Goal: Task Accomplishment & Management: Complete application form

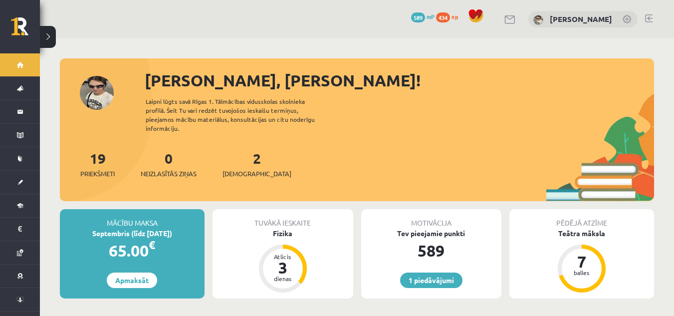
scroll to position [950, 0]
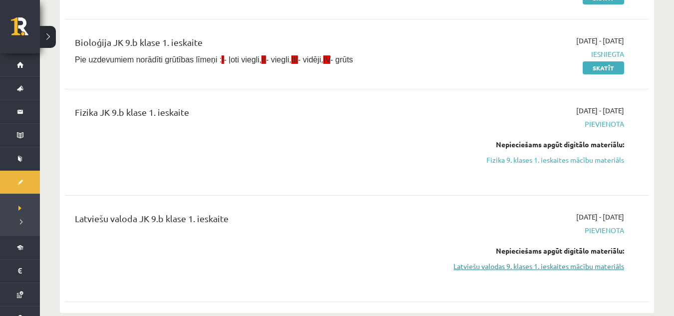
scroll to position [200, 0]
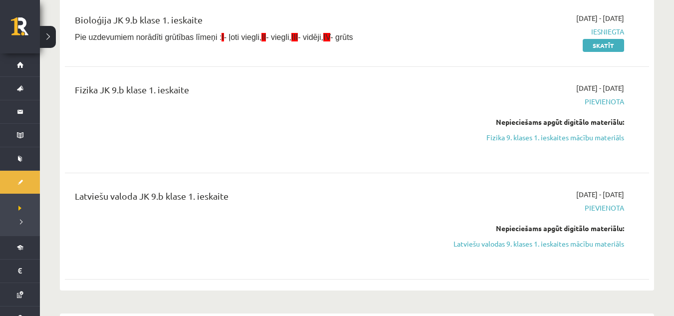
drag, startPoint x: 536, startPoint y: 245, endPoint x: 384, endPoint y: 54, distance: 243.2
click at [535, 245] on link "Latviešu valodas 9. klases 1. ieskaites mācību materiāls" at bounding box center [537, 244] width 173 height 10
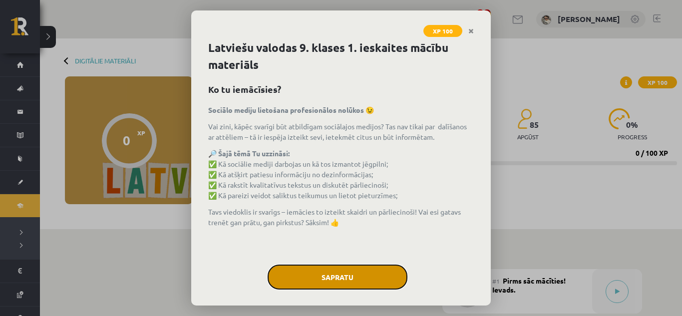
click at [329, 278] on button "Sapratu" at bounding box center [337, 276] width 140 height 25
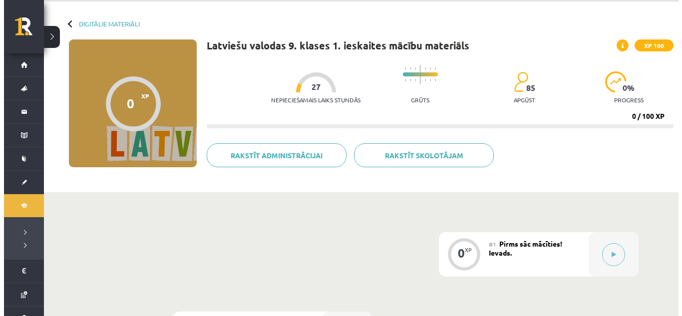
scroll to position [100, 0]
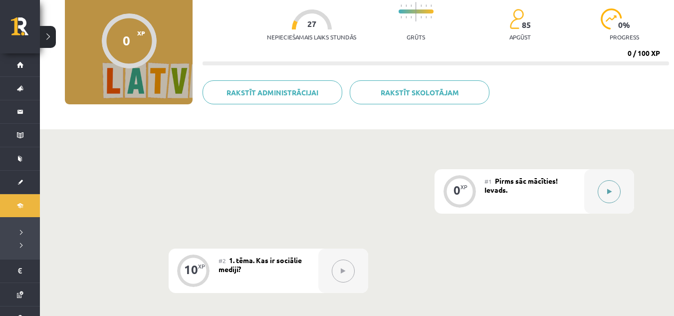
click at [619, 188] on button at bounding box center [609, 191] width 23 height 23
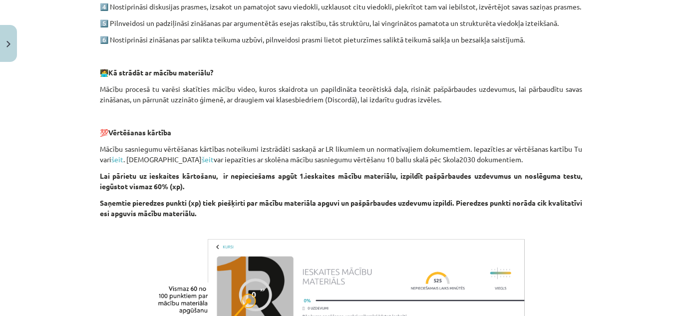
scroll to position [634, 0]
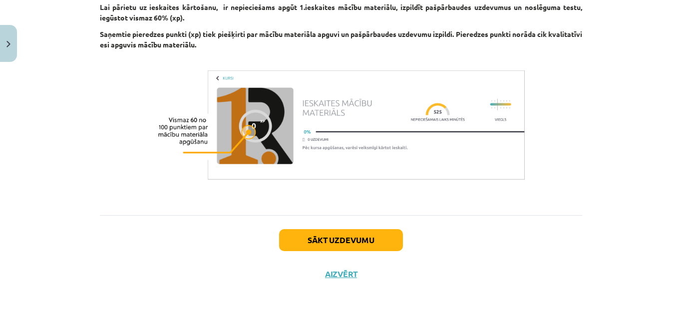
click at [322, 251] on div "Sākt uzdevumu Aizvērt" at bounding box center [341, 250] width 482 height 70
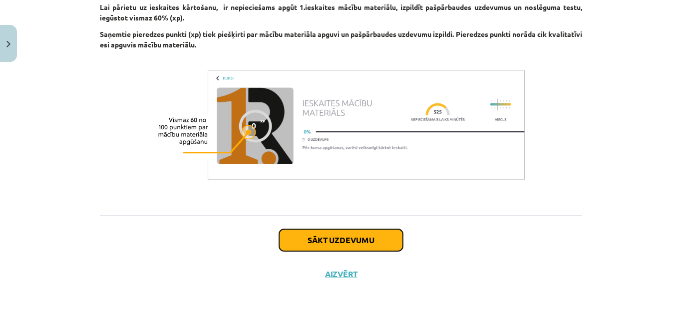
click at [313, 236] on button "Sākt uzdevumu" at bounding box center [341, 240] width 124 height 22
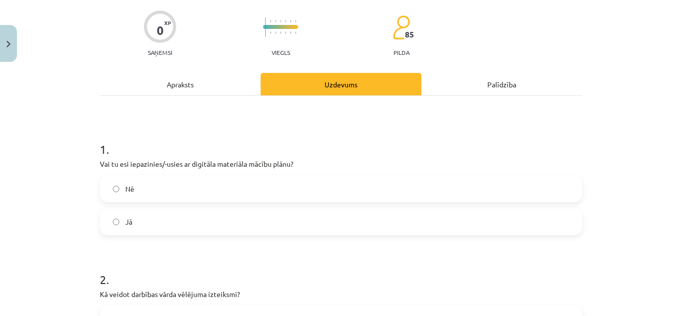
scroll to position [25, 0]
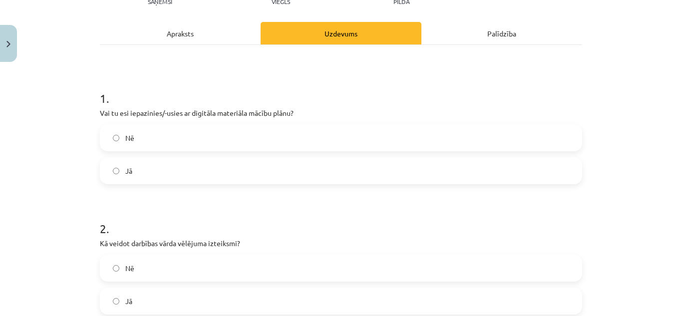
click at [146, 171] on label "Jā" at bounding box center [341, 170] width 480 height 25
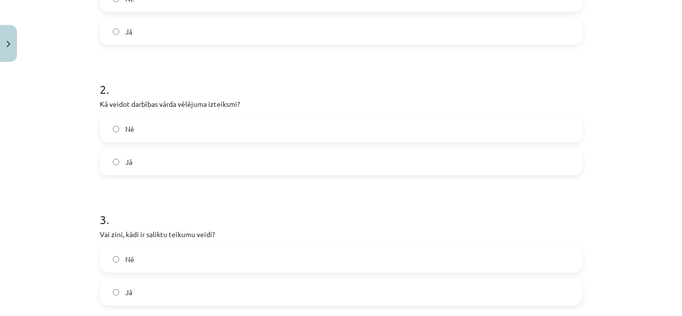
scroll to position [274, 0]
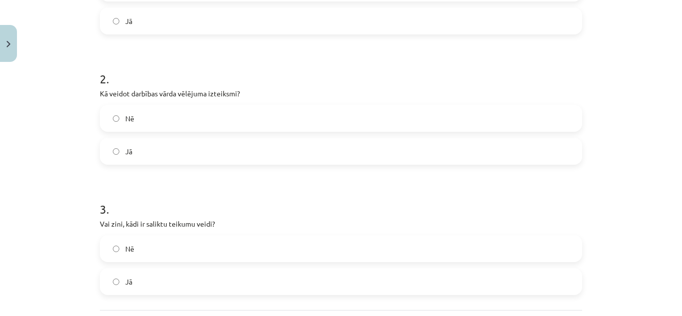
click at [125, 149] on span "Jā" at bounding box center [128, 151] width 7 height 10
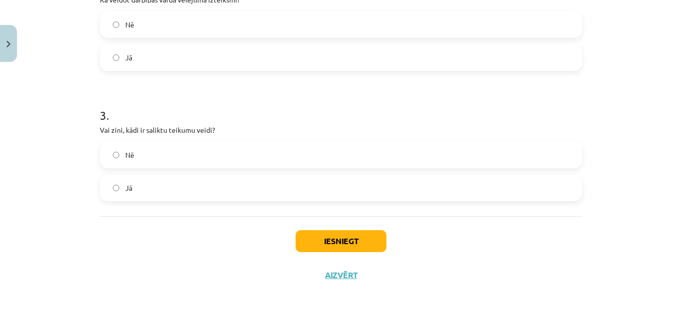
scroll to position [369, 0]
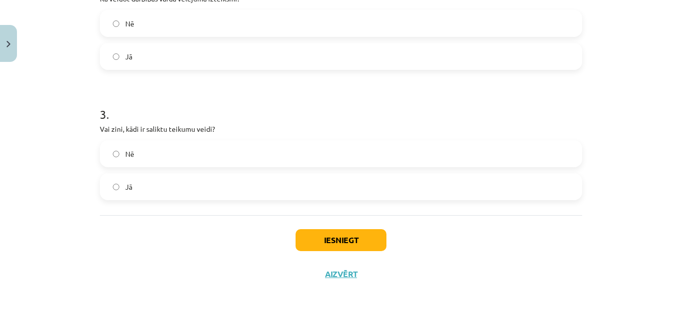
click at [136, 188] on label "Jā" at bounding box center [341, 186] width 480 height 25
click at [323, 237] on button "Iesniegt" at bounding box center [340, 240] width 91 height 22
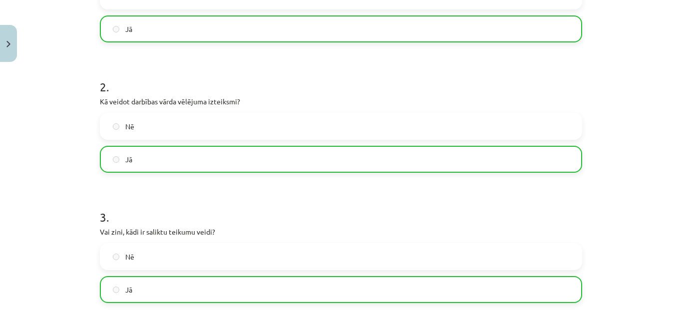
scroll to position [401, 0]
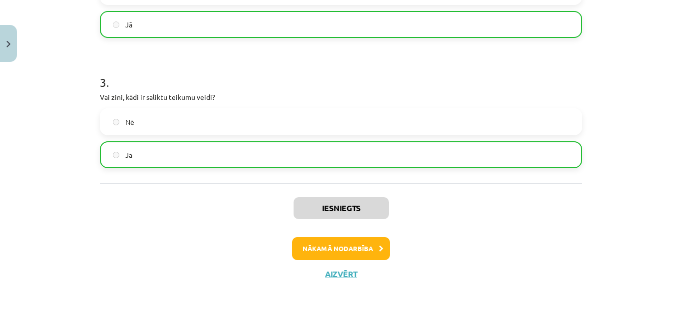
drag, startPoint x: 338, startPoint y: 210, endPoint x: 344, endPoint y: 223, distance: 14.5
drag, startPoint x: 344, startPoint y: 223, endPoint x: 361, endPoint y: 248, distance: 30.7
click at [361, 248] on button "Nākamā nodarbība" at bounding box center [341, 248] width 98 height 23
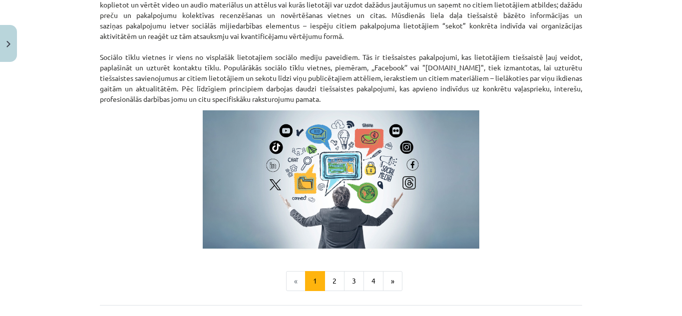
scroll to position [713, 0]
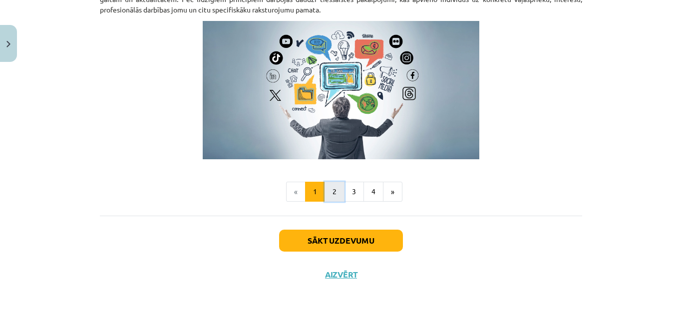
click at [337, 188] on button "2" at bounding box center [334, 192] width 20 height 20
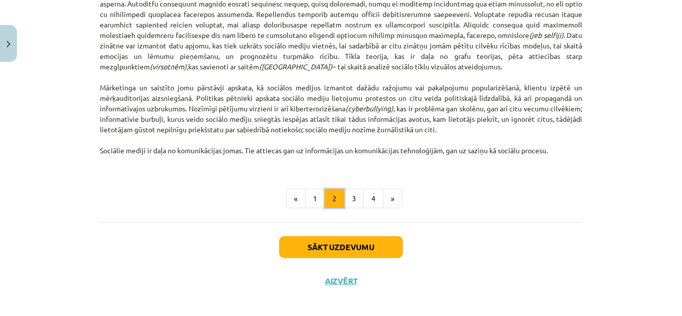
scroll to position [685, 0]
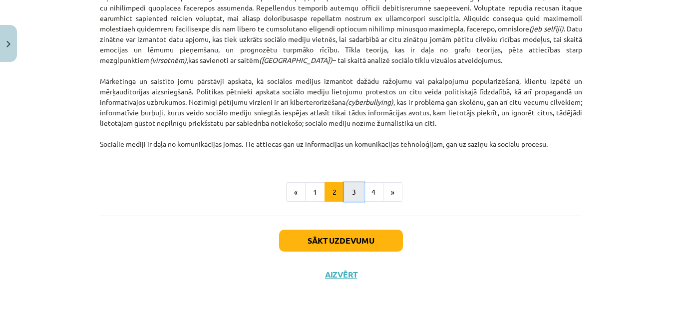
click at [354, 196] on button "3" at bounding box center [354, 192] width 20 height 20
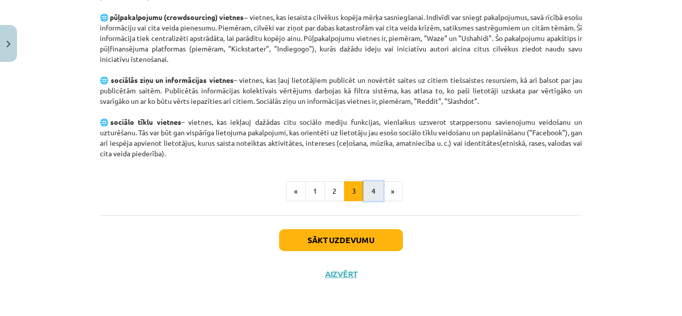
click at [372, 195] on button "4" at bounding box center [373, 191] width 20 height 20
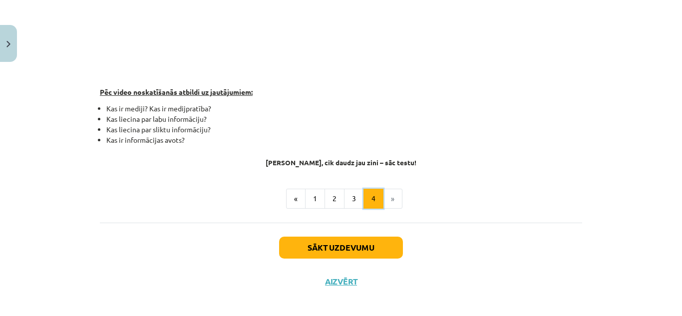
scroll to position [325, 0]
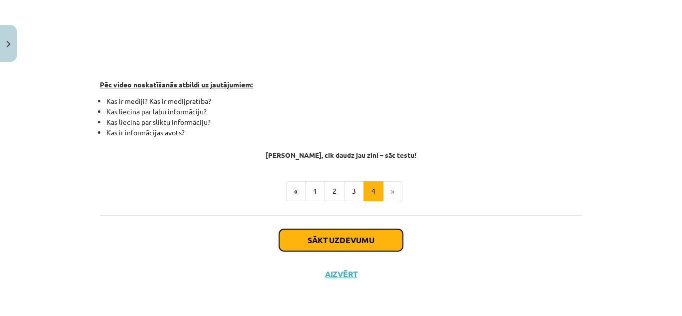
click at [315, 237] on button "Sākt uzdevumu" at bounding box center [341, 240] width 124 height 22
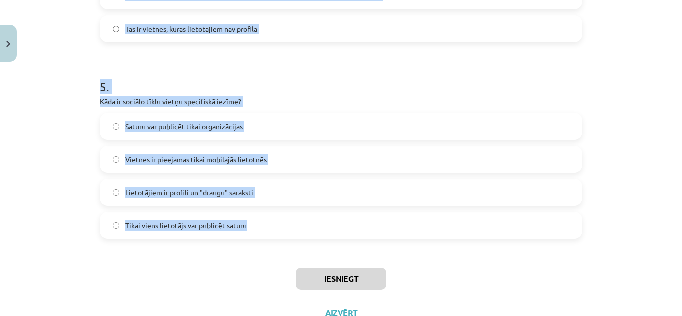
scroll to position [959, 0]
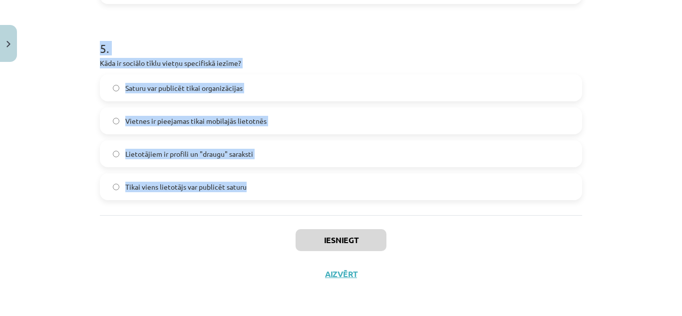
drag, startPoint x: 95, startPoint y: 197, endPoint x: 242, endPoint y: 190, distance: 147.4
copy form "1 . Kas ir sociālo mediju trīs pamatelementi? Digitāls saturs, lietotāji un pro…"
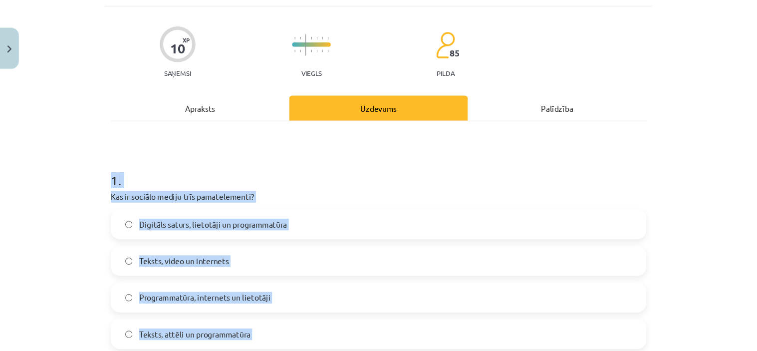
scroll to position [111, 0]
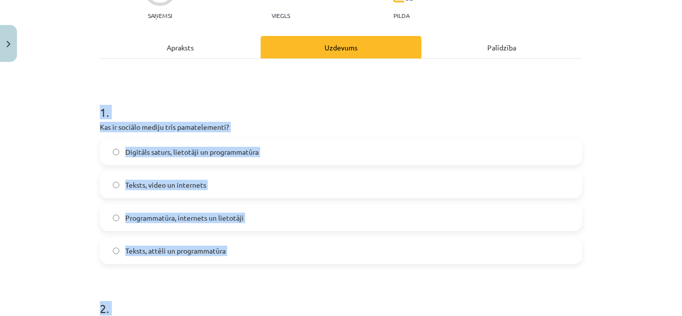
click at [85, 150] on div "Mācību tēma: Latviešu valodas 9. klases 1. ieskaites mācību materiāls #2 1. tēm…" at bounding box center [341, 158] width 682 height 316
click at [317, 102] on h1 "1 ." at bounding box center [341, 103] width 482 height 31
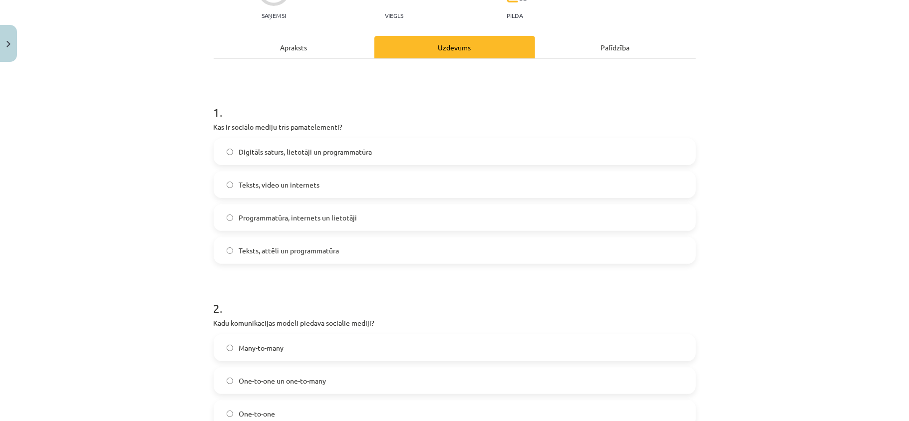
drag, startPoint x: 681, startPoint y: 0, endPoint x: 326, endPoint y: 270, distance: 446.1
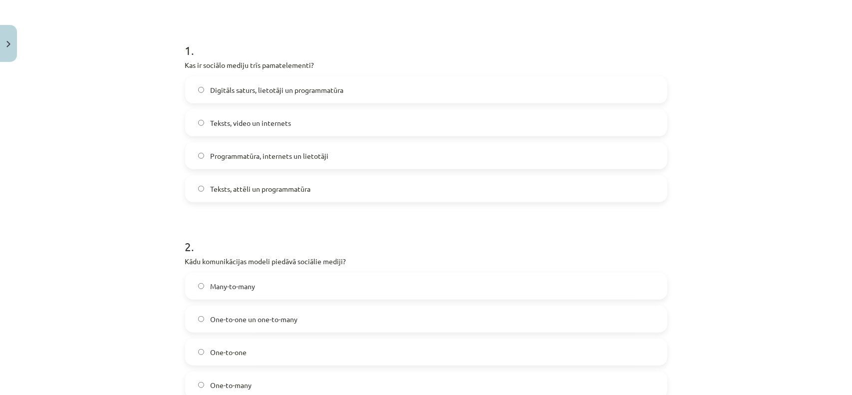
scroll to position [173, 0]
drag, startPoint x: 884, startPoint y: 0, endPoint x: 148, endPoint y: 214, distance: 766.8
click at [145, 213] on div "Mācību tēma: Latviešu valodas 9. klases 1. ieskaites mācību materiāls #2 1. tēm…" at bounding box center [426, 197] width 852 height 395
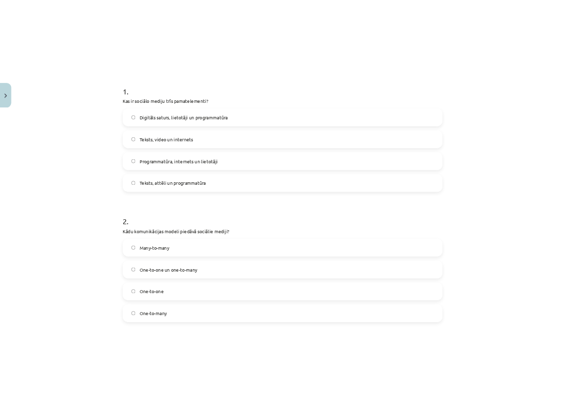
scroll to position [198, 0]
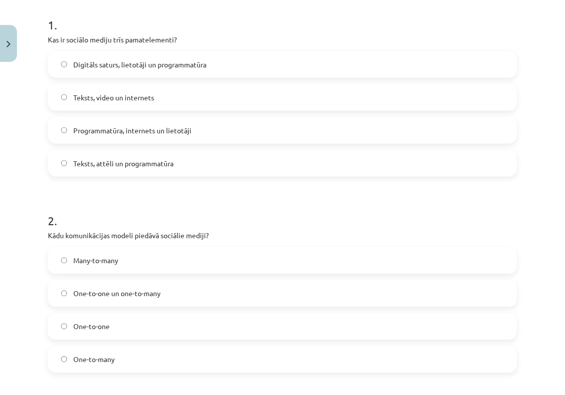
click at [223, 61] on label "Digitāls saturs, lietotāji un programmatūra" at bounding box center [283, 64] width 468 height 25
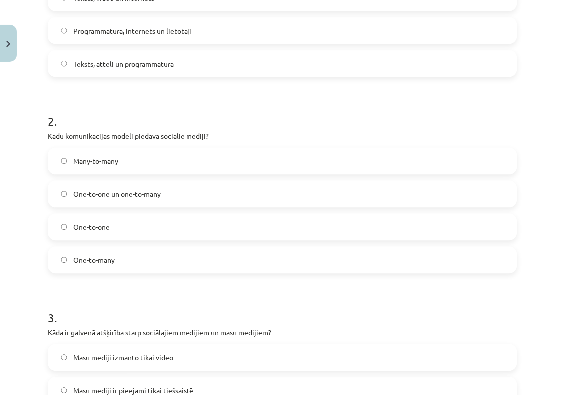
scroll to position [323, 0]
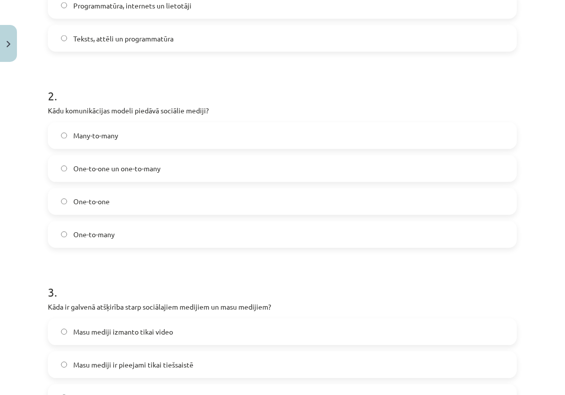
click at [287, 137] on label "Many-to-many" at bounding box center [283, 135] width 468 height 25
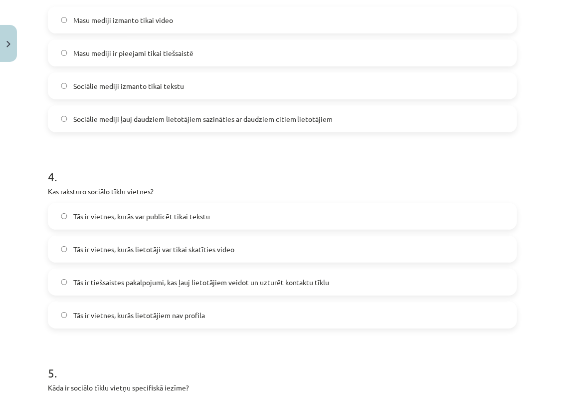
scroll to position [572, 0]
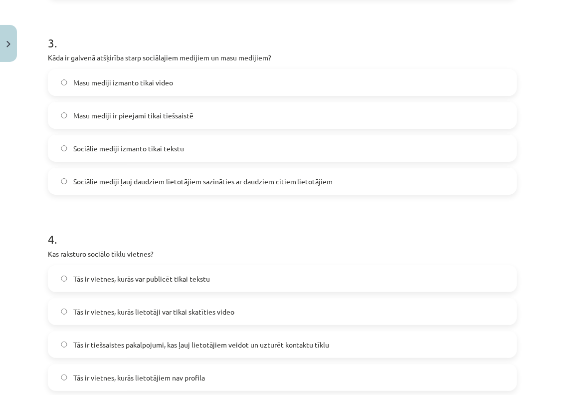
click at [231, 178] on span "Sociālie mediji ļauj daudziem lietotājiem sazināties ar daudziem citiem lietotā…" at bounding box center [203, 181] width 260 height 10
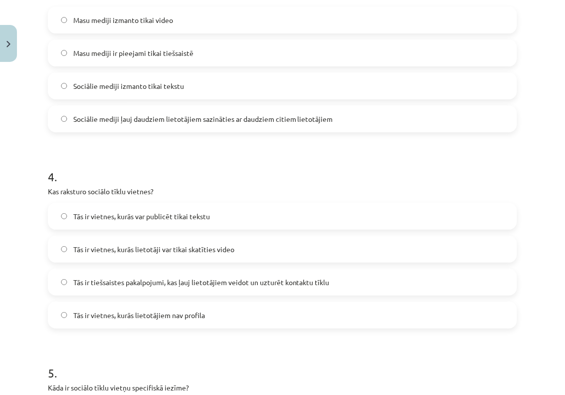
scroll to position [697, 0]
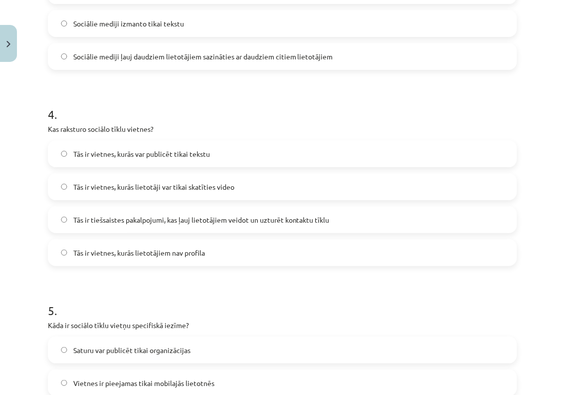
click at [212, 218] on span "Tās ir tiešsaistes pakalpojumi, kas ļauj lietotājiem veidot un uzturēt kontaktu…" at bounding box center [201, 220] width 256 height 10
click at [225, 217] on span "Tās ir tiešsaistes pakalpojumi, kas ļauj lietotājiem veidot un uzturēt kontaktu…" at bounding box center [201, 220] width 256 height 10
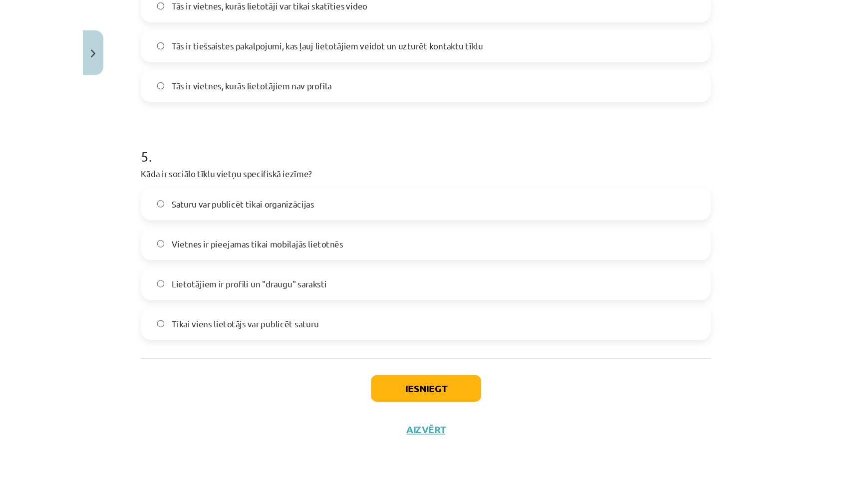
scroll to position [880, 0]
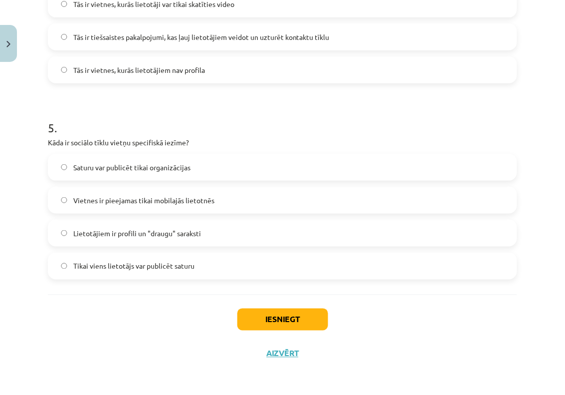
click at [206, 233] on label "Lietotājiem ir profili un "draugu" saraksti" at bounding box center [283, 233] width 468 height 25
click at [255, 315] on button "Iesniegt" at bounding box center [283, 319] width 91 height 22
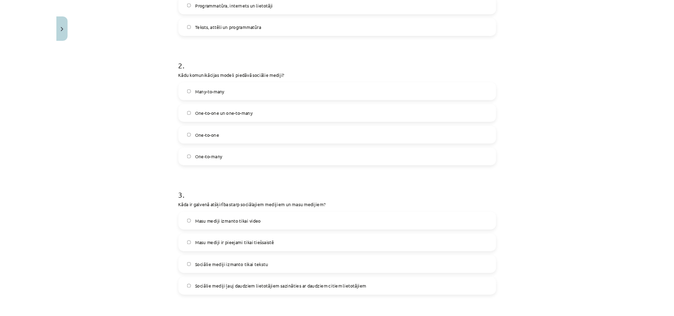
scroll to position [484, 0]
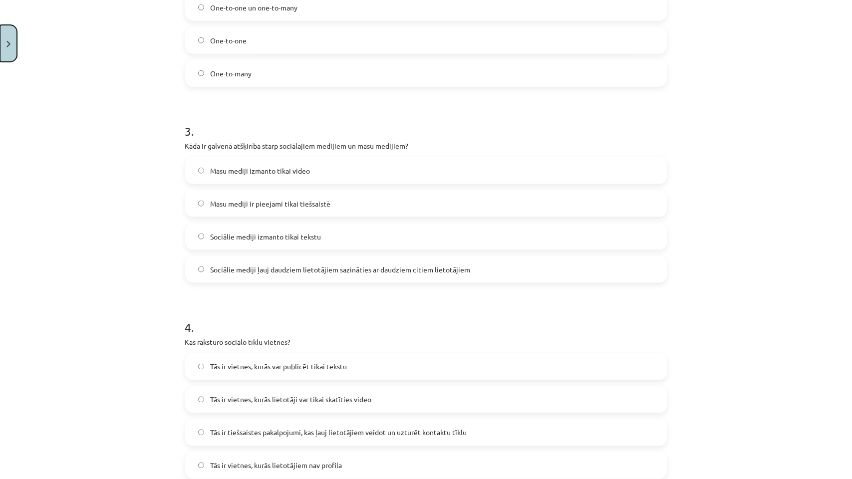
click at [6, 46] on img "Close" at bounding box center [8, 44] width 4 height 6
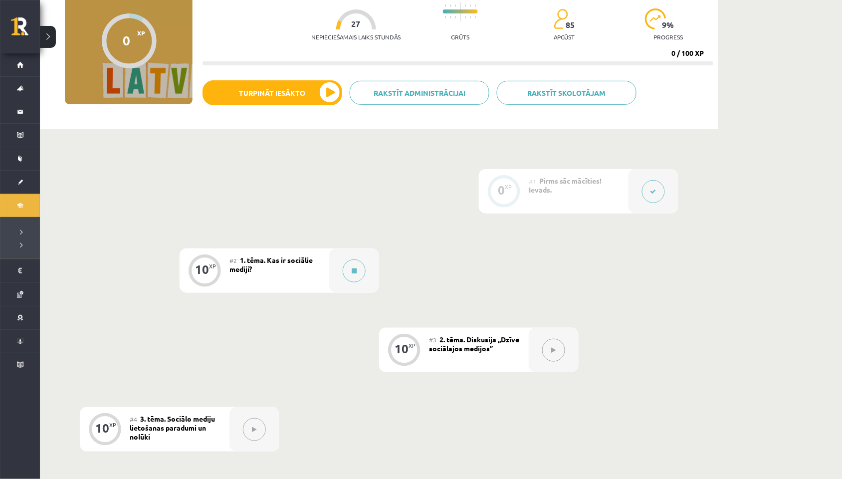
click at [44, 35] on button at bounding box center [48, 37] width 16 height 22
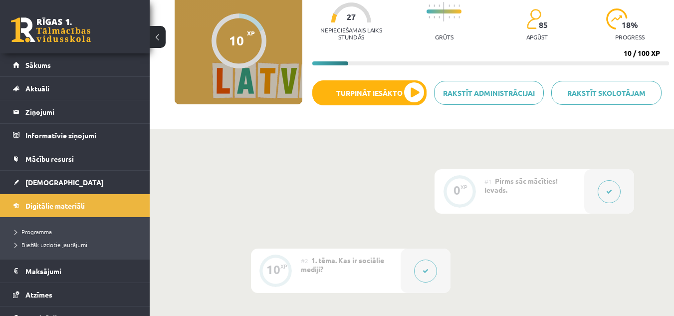
drag, startPoint x: 841, startPoint y: 0, endPoint x: 426, endPoint y: 172, distance: 449.4
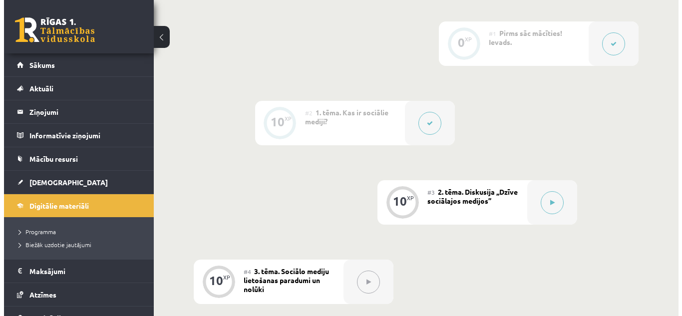
scroll to position [249, 0]
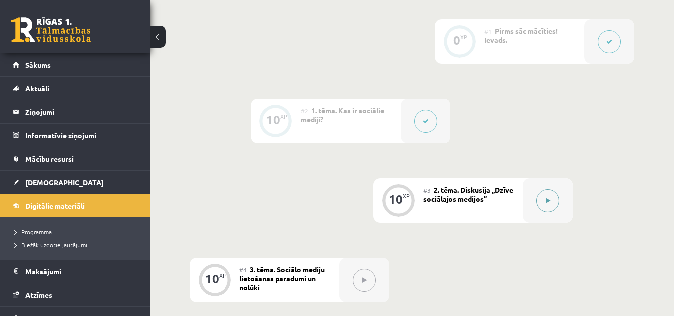
click at [540, 200] on button at bounding box center [547, 200] width 23 height 23
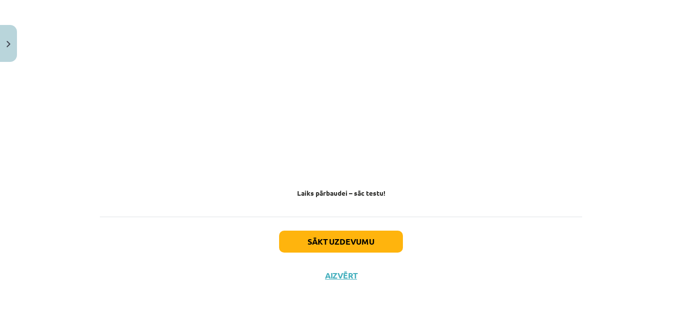
scroll to position [957, 0]
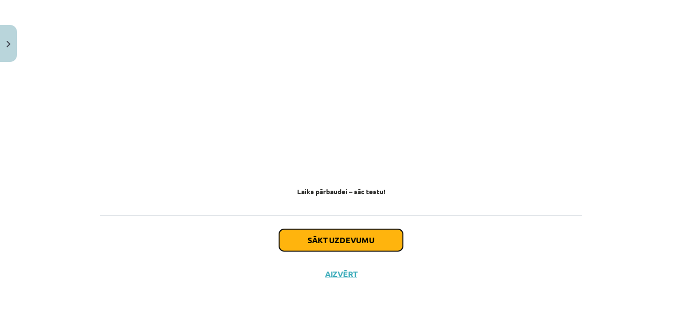
click at [328, 240] on button "Sākt uzdevumu" at bounding box center [341, 240] width 124 height 22
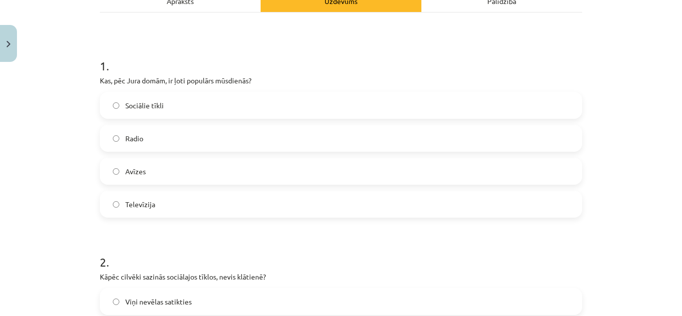
scroll to position [175, 0]
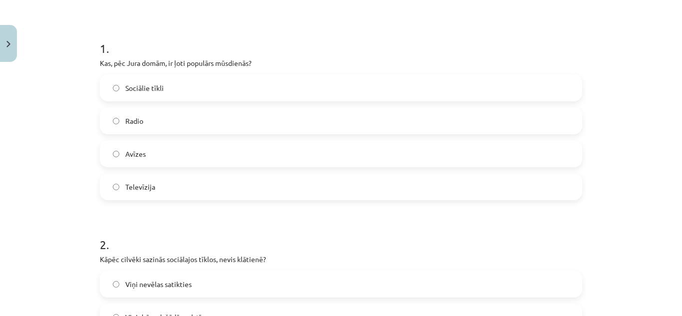
click at [115, 96] on label "Sociālie tīkli" at bounding box center [341, 87] width 480 height 25
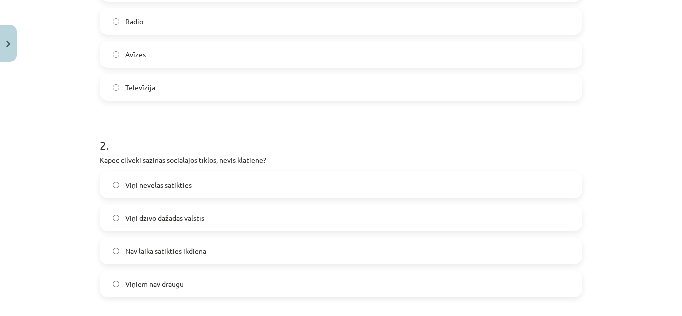
scroll to position [274, 0]
click at [210, 213] on label "Viņi dzīvo dažādās valstīs" at bounding box center [341, 217] width 480 height 25
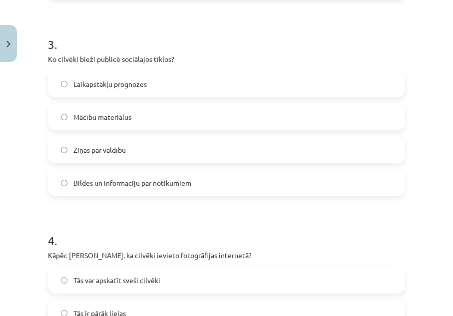
scroll to position [574, 0]
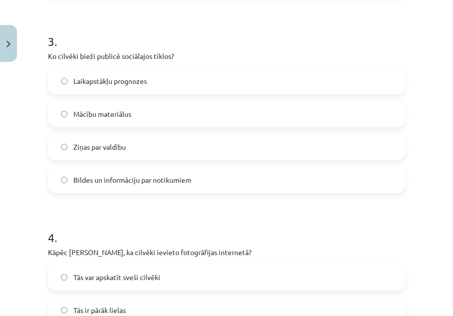
click at [152, 176] on span "Bildes un informāciju par notikumiem" at bounding box center [132, 180] width 118 height 10
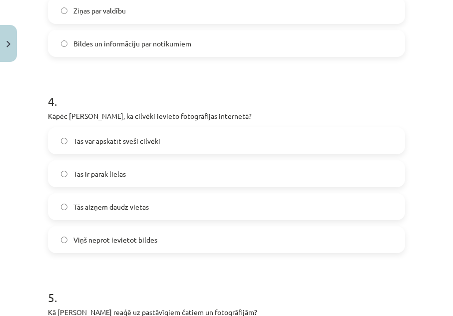
scroll to position [724, 0]
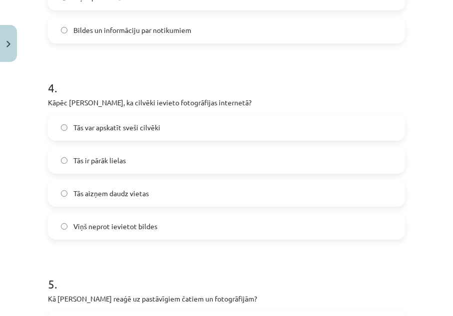
click at [79, 124] on span "Tās var apskatīt sveši cilvēki" at bounding box center [116, 127] width 87 height 10
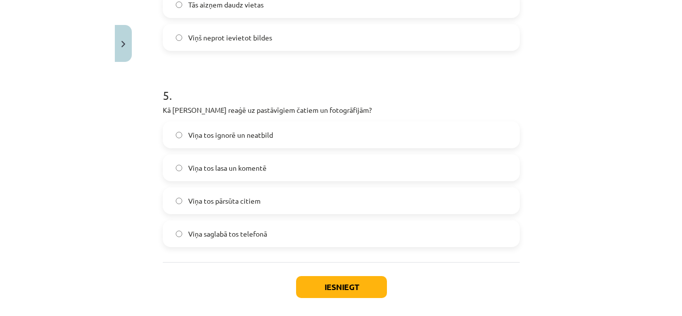
scroll to position [959, 0]
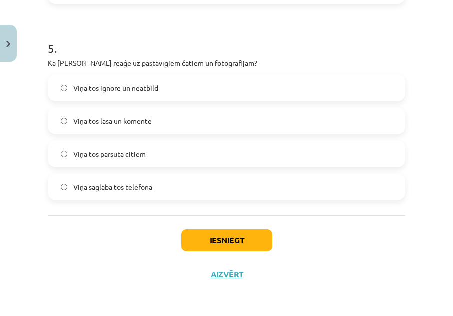
click at [239, 151] on label "Viņa tos pārsūta citiem" at bounding box center [226, 153] width 355 height 25
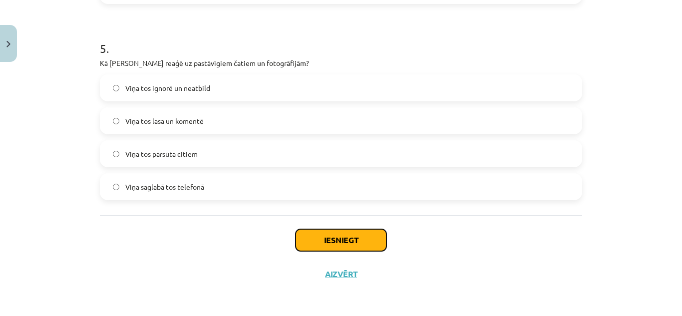
click at [361, 238] on button "Iesniegt" at bounding box center [340, 240] width 91 height 22
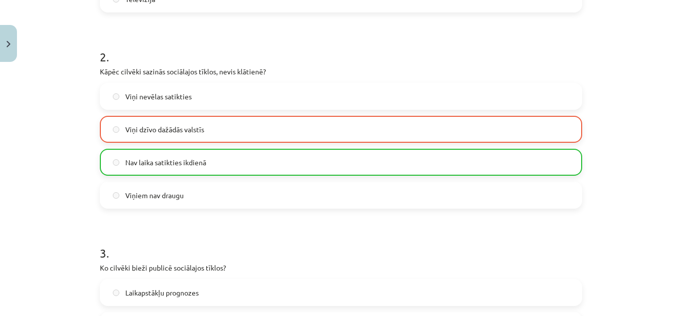
scroll to position [360, 0]
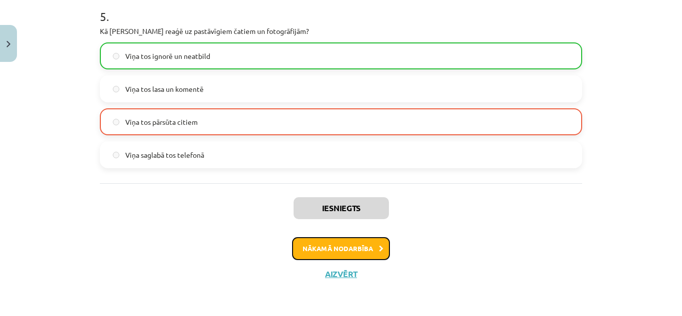
click at [362, 244] on button "Nākamā nodarbība" at bounding box center [341, 248] width 98 height 23
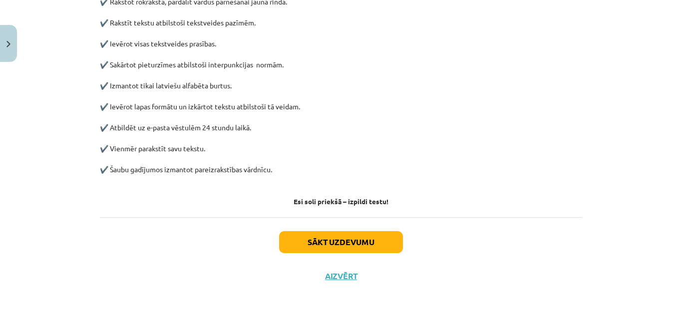
scroll to position [547, 0]
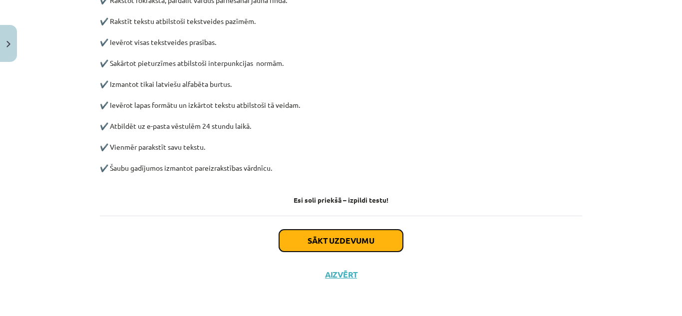
click at [391, 239] on button "Sākt uzdevumu" at bounding box center [341, 241] width 124 height 22
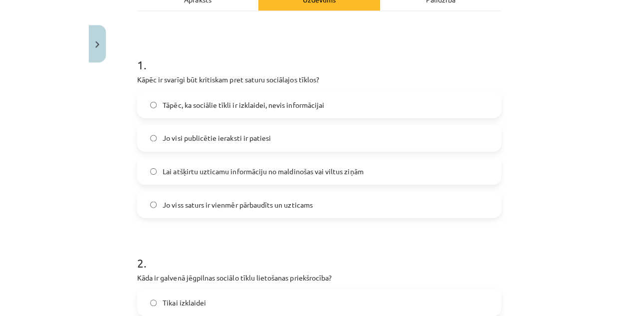
scroll to position [191, 0]
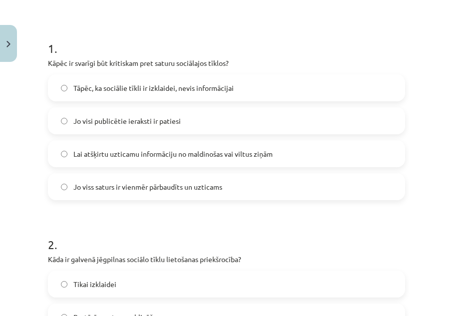
click at [154, 150] on span "Lai atšķirtu uzticamu informāciju no maldinošas vai viltus ziņām" at bounding box center [172, 154] width 199 height 10
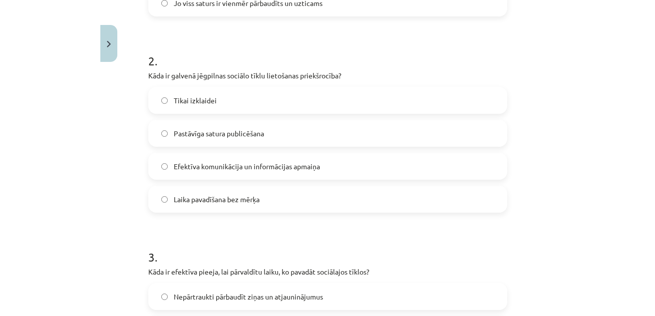
scroll to position [390, 0]
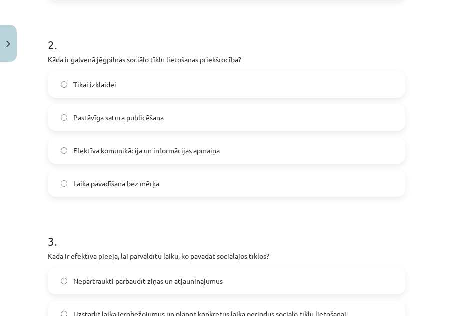
click at [109, 151] on span "Efektīva komunikācija un informācijas apmaiņa" at bounding box center [146, 150] width 146 height 10
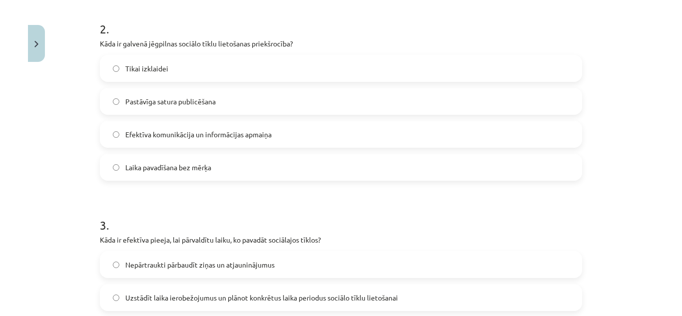
scroll to position [374, 0]
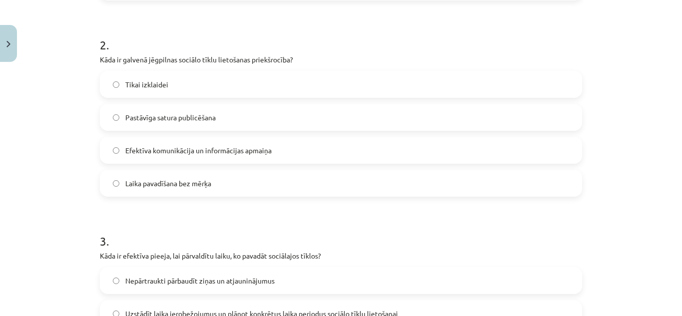
drag, startPoint x: 436, startPoint y: 134, endPoint x: 440, endPoint y: 40, distance: 93.9
click at [440, 40] on h1 "2 ." at bounding box center [341, 35] width 482 height 31
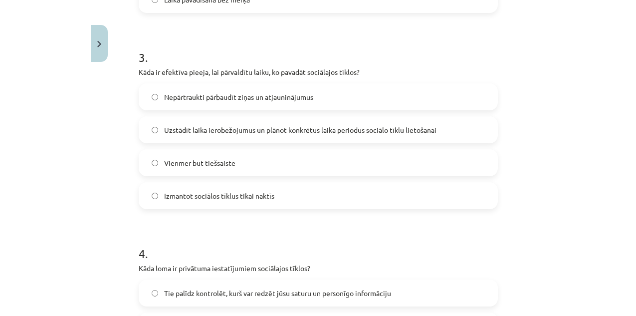
scroll to position [590, 0]
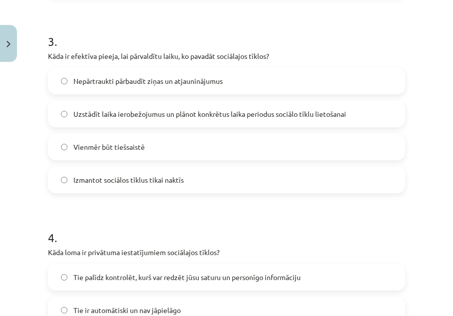
click at [104, 106] on label "Uzstādīt laika ierobežojumus un plānot konkrētus laika periodus sociālo tīklu l…" at bounding box center [226, 113] width 355 height 25
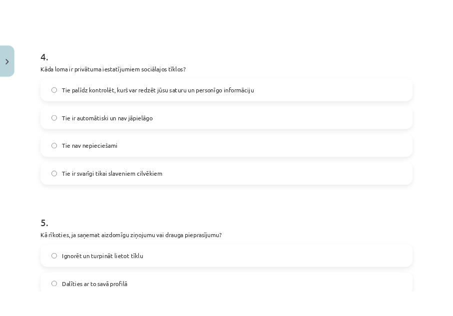
scroll to position [789, 0]
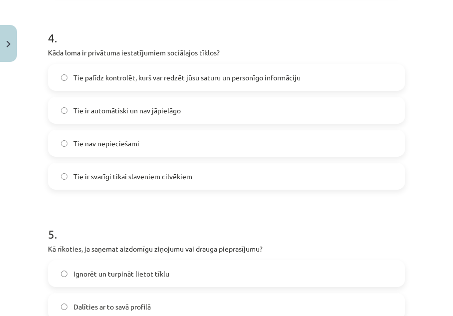
click at [154, 75] on span "Tie palīdz kontrolēt, kurš var redzēt jūsu saturu un personīgo informāciju" at bounding box center [186, 77] width 227 height 10
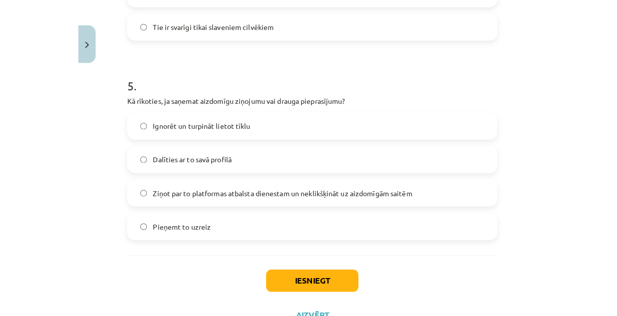
scroll to position [939, 0]
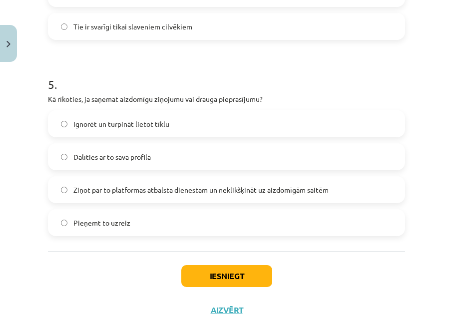
click at [293, 195] on label "Ziņot par to platformas atbalsta dienestam un neklikšķināt uz aizdomīgām saitēm" at bounding box center [226, 189] width 355 height 25
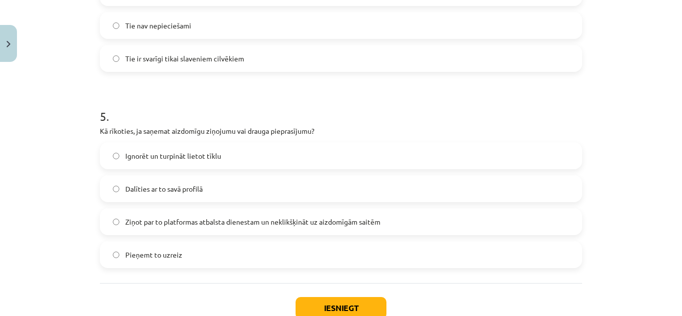
scroll to position [959, 0]
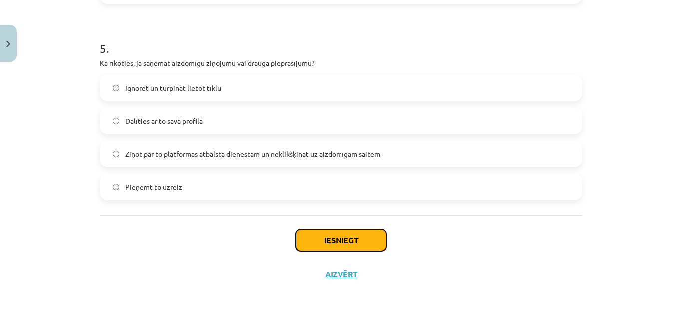
click at [338, 235] on button "Iesniegt" at bounding box center [340, 240] width 91 height 22
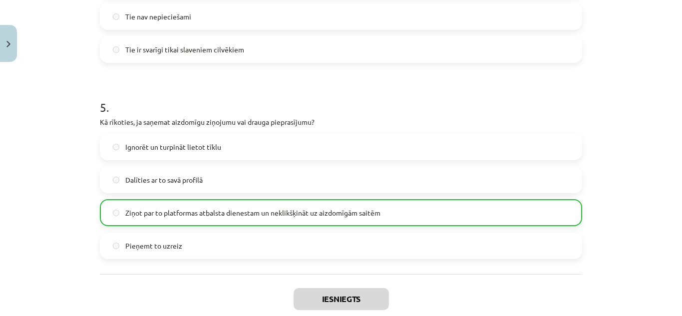
scroll to position [991, 0]
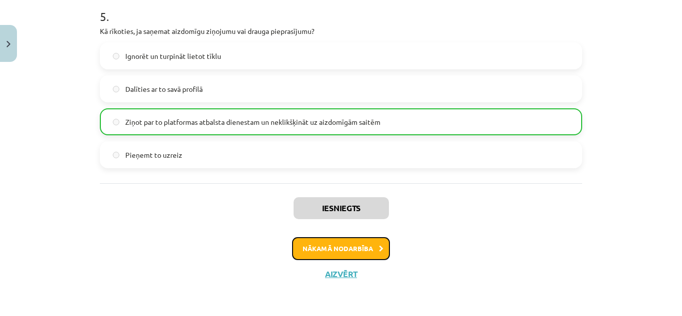
click at [367, 250] on button "Nākamā nodarbība" at bounding box center [341, 248] width 98 height 23
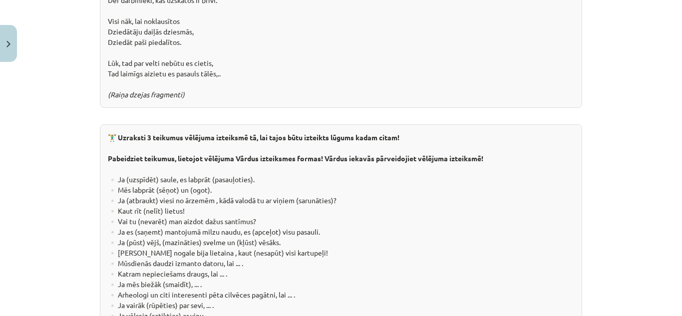
scroll to position [1896, 0]
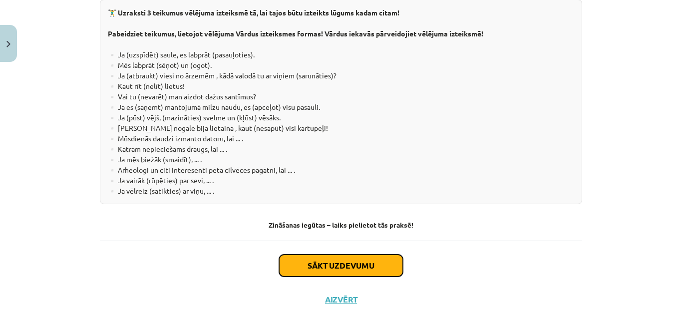
click at [339, 254] on button "Sākt uzdevumu" at bounding box center [341, 265] width 124 height 22
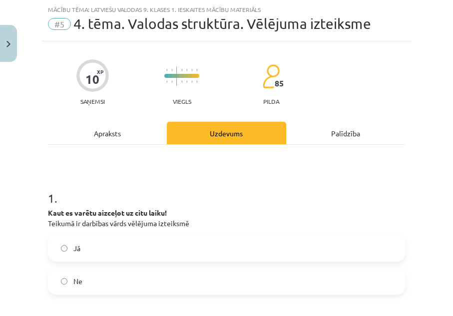
scroll to position [125, 0]
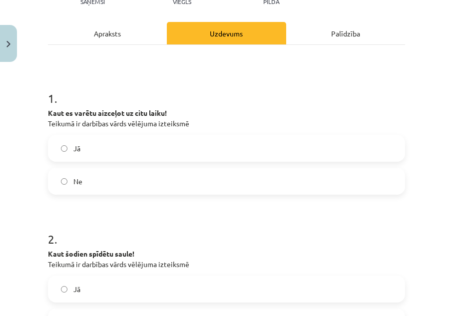
drag, startPoint x: 176, startPoint y: 146, endPoint x: 174, endPoint y: 152, distance: 6.3
click at [176, 147] on label "Jā" at bounding box center [226, 148] width 355 height 25
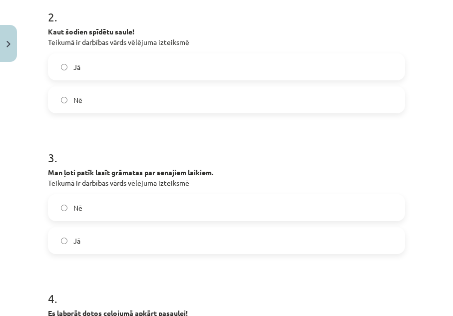
scroll to position [324, 0]
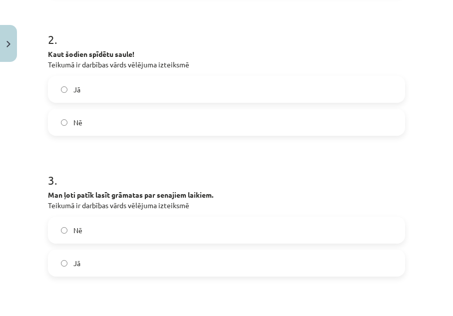
drag, startPoint x: 180, startPoint y: 88, endPoint x: 181, endPoint y: 97, distance: 8.5
click at [180, 91] on label "Jā" at bounding box center [226, 89] width 355 height 25
click at [178, 222] on label "Nē" at bounding box center [226, 230] width 355 height 25
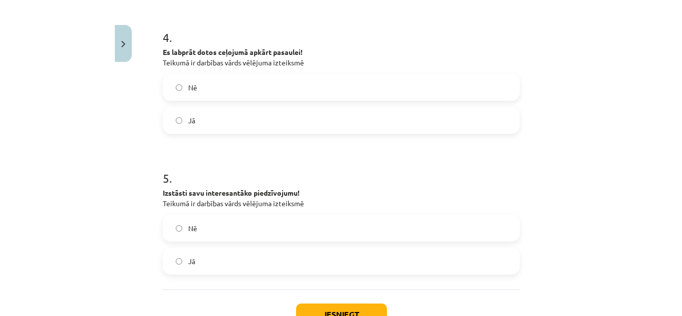
scroll to position [624, 0]
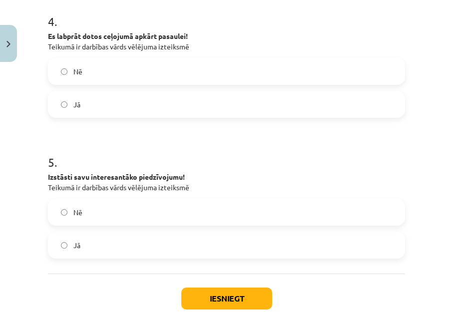
click at [186, 105] on label "Jā" at bounding box center [226, 104] width 355 height 25
click at [160, 212] on label "Nē" at bounding box center [226, 212] width 355 height 25
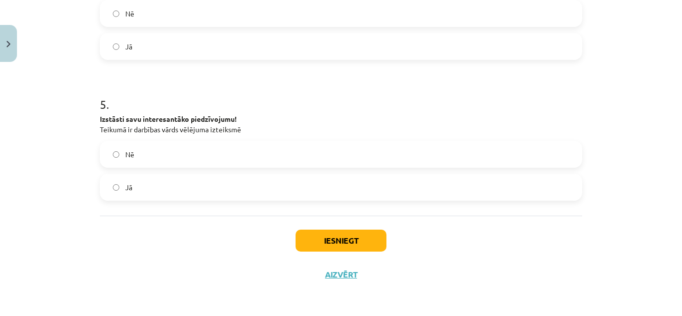
scroll to position [682, 0]
click at [333, 243] on button "Iesniegt" at bounding box center [340, 240] width 91 height 22
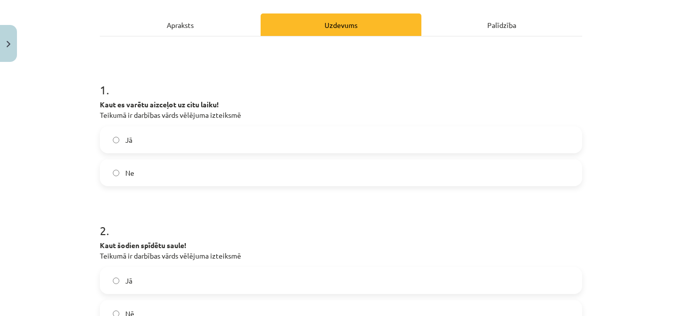
scroll to position [0, 0]
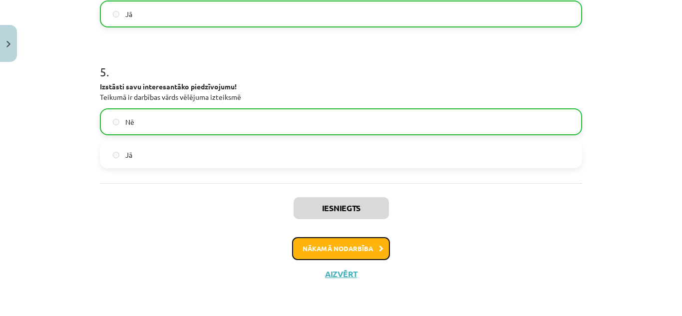
click at [354, 259] on button "Nākamā nodarbība" at bounding box center [341, 248] width 98 height 23
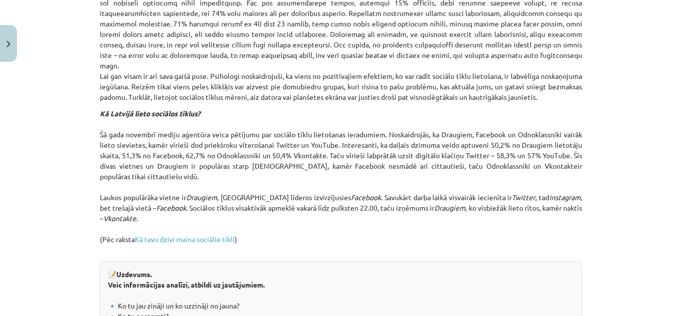
scroll to position [1165, 0]
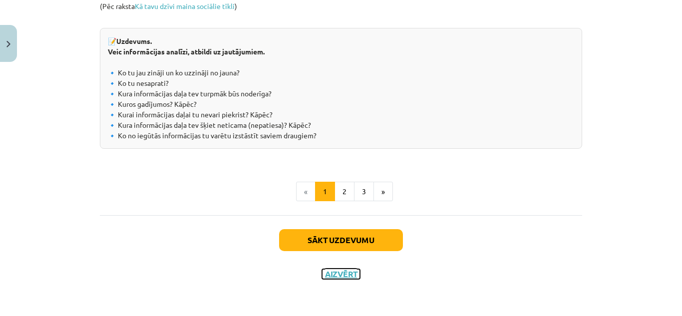
click at [341, 274] on button "Aizvērt" at bounding box center [341, 274] width 38 height 10
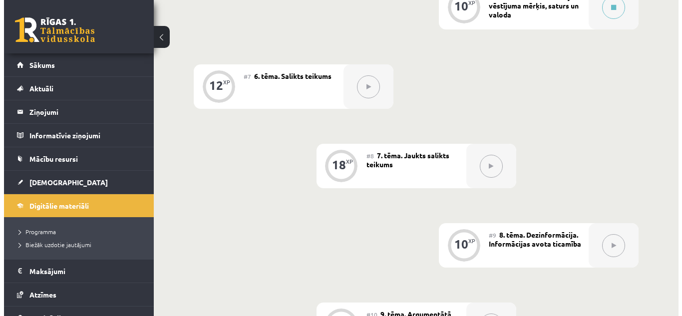
scroll to position [566, 0]
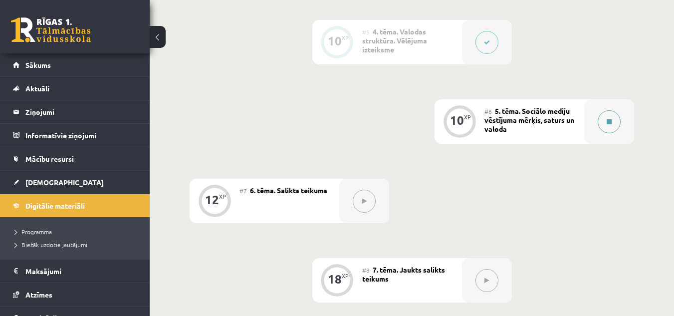
click at [617, 121] on button at bounding box center [609, 121] width 23 height 23
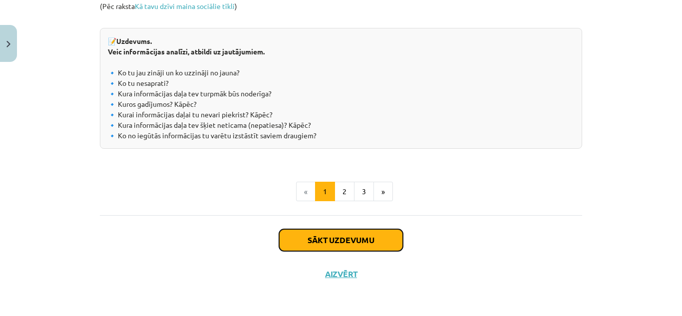
click at [336, 236] on button "Sākt uzdevumu" at bounding box center [341, 240] width 124 height 22
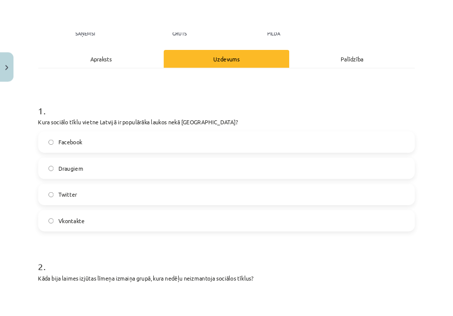
scroll to position [141, 0]
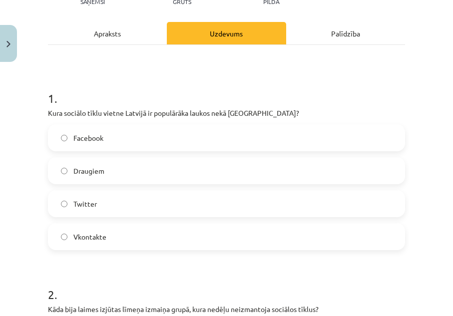
click at [240, 179] on label "Draugiem" at bounding box center [226, 170] width 355 height 25
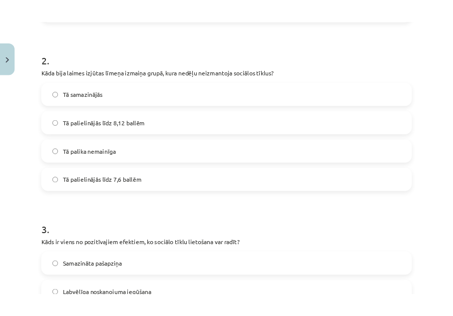
scroll to position [390, 0]
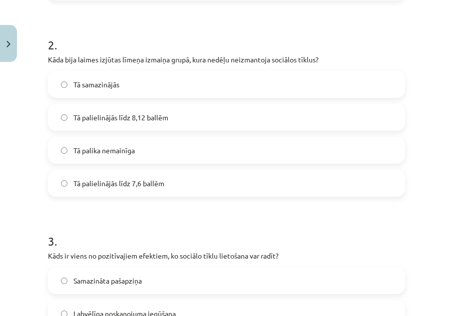
drag, startPoint x: 258, startPoint y: 180, endPoint x: 263, endPoint y: 183, distance: 5.6
click at [258, 183] on label "Tā palielinājās līdz 7,6 ballēm" at bounding box center [226, 183] width 355 height 25
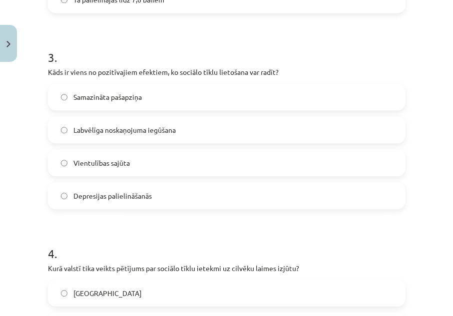
scroll to position [590, 0]
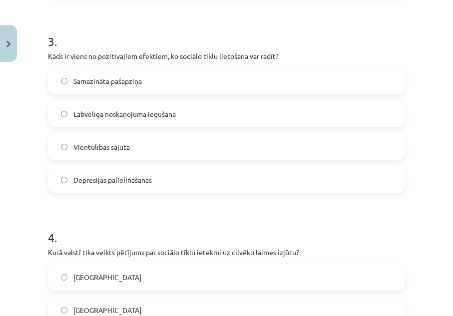
click at [211, 116] on label "Labvēlīga noskaņojuma iegūšana" at bounding box center [226, 113] width 355 height 25
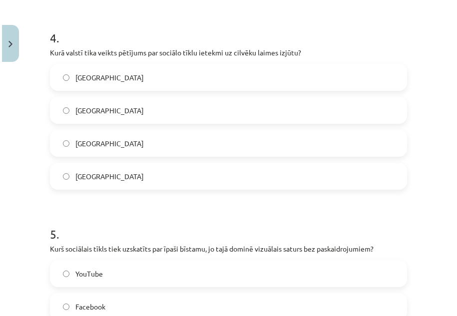
scroll to position [773, 0]
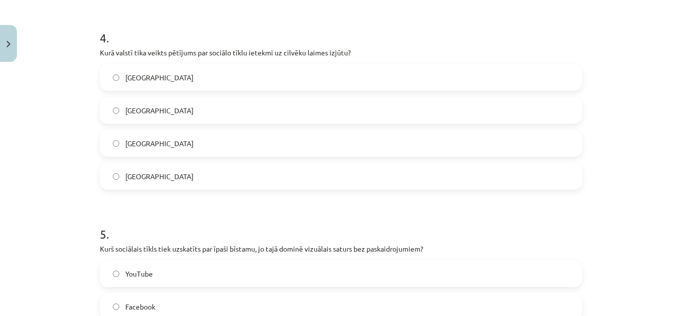
drag, startPoint x: 452, startPoint y: 49, endPoint x: 469, endPoint y: 35, distance: 22.1
click at [456, 44] on h1 "4 ." at bounding box center [341, 28] width 482 height 31
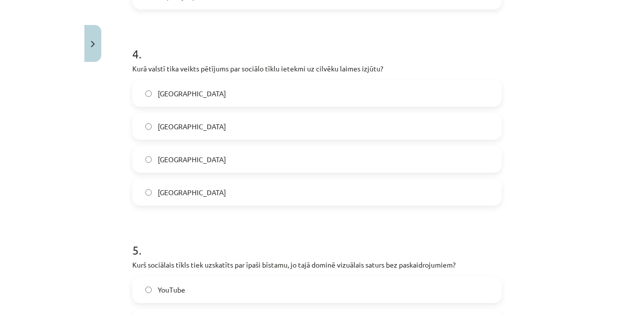
scroll to position [789, 0]
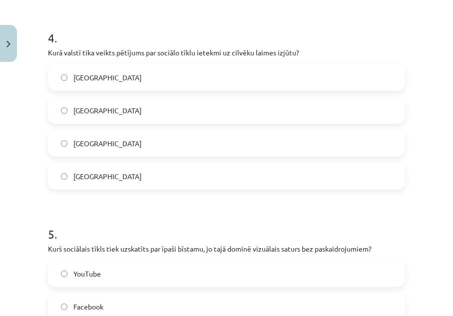
click at [183, 115] on label "ASV" at bounding box center [226, 110] width 355 height 25
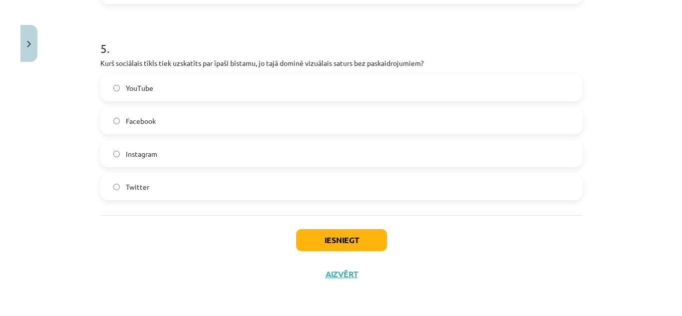
scroll to position [959, 0]
drag, startPoint x: 275, startPoint y: 152, endPoint x: 282, endPoint y: 156, distance: 7.8
click at [276, 152] on label "Instagram" at bounding box center [341, 153] width 480 height 25
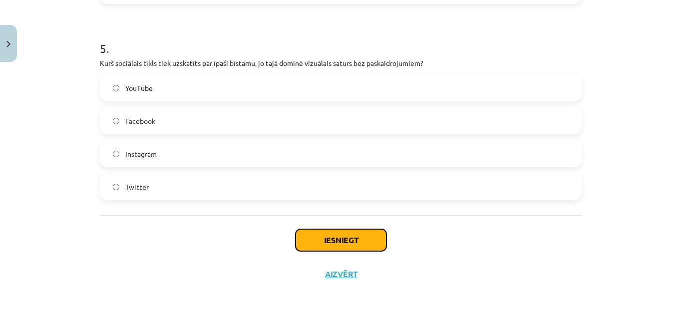
click at [357, 235] on button "Iesniegt" at bounding box center [340, 240] width 91 height 22
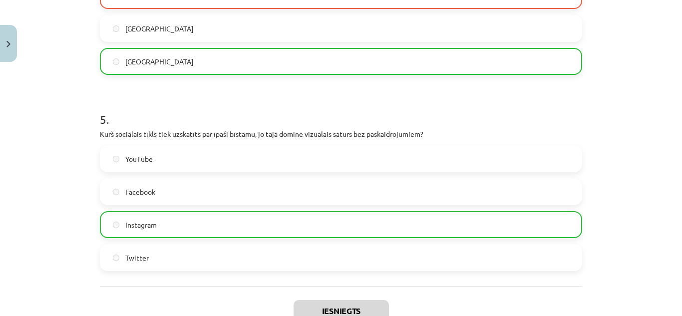
scroll to position [991, 0]
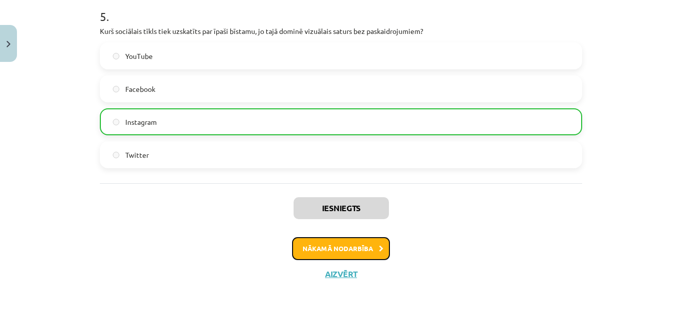
click at [367, 241] on button "Nākamā nodarbība" at bounding box center [341, 248] width 98 height 23
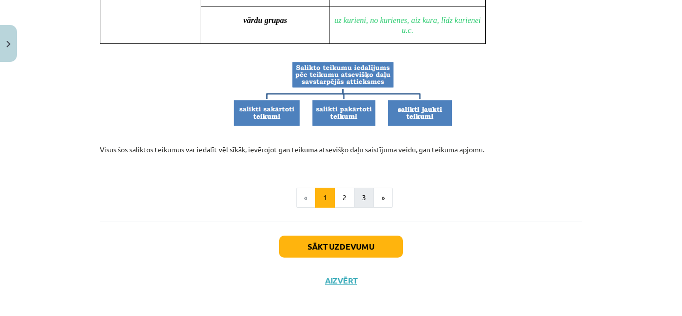
scroll to position [1015, 0]
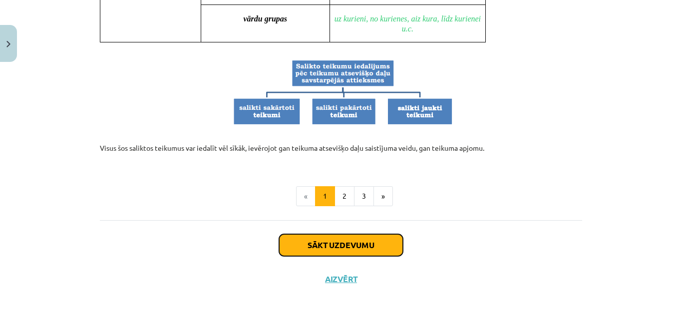
click at [353, 247] on button "Sākt uzdevumu" at bounding box center [341, 245] width 124 height 22
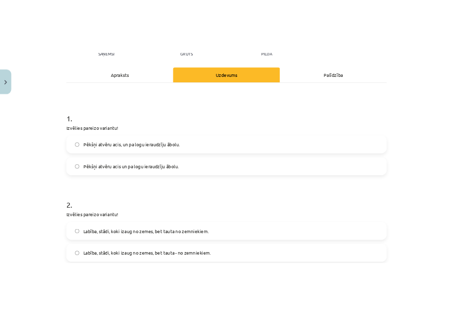
scroll to position [175, 0]
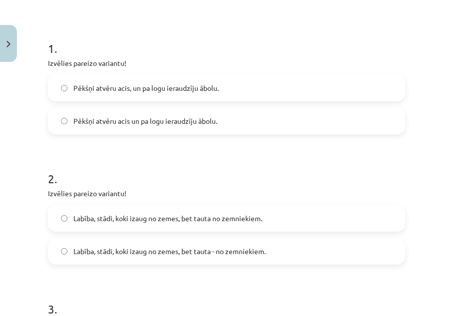
click at [276, 88] on label "Pēkšņi atvēru acis, un pa logu ieraudzīju ābolu." at bounding box center [226, 87] width 355 height 25
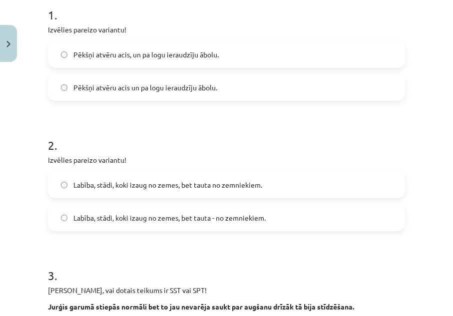
scroll to position [225, 0]
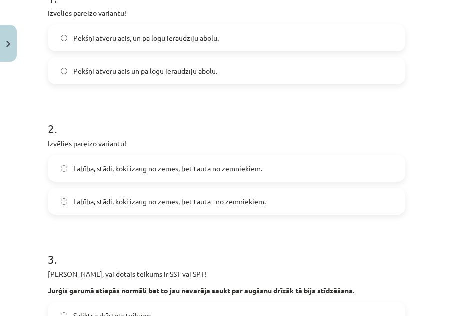
click at [254, 209] on label "Labība, stādi, koki izaug no zemes, bet tauta - no zemniekiem." at bounding box center [226, 201] width 355 height 25
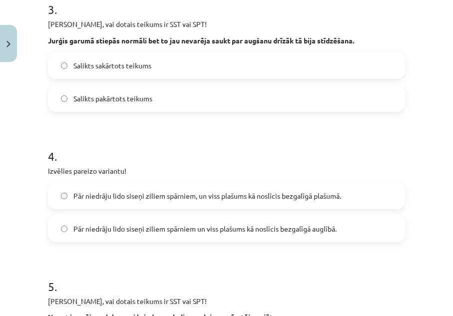
scroll to position [424, 0]
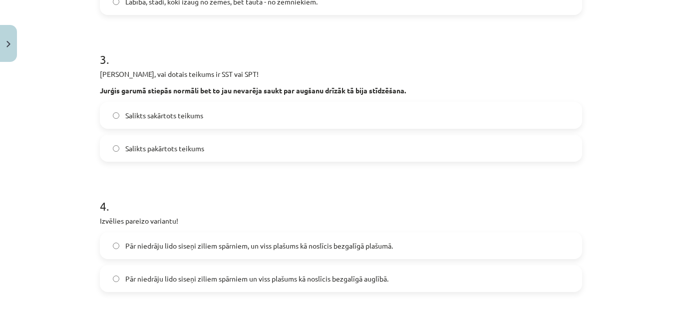
drag, startPoint x: 434, startPoint y: 82, endPoint x: 476, endPoint y: 56, distance: 49.0
click at [476, 56] on h1 "3 ." at bounding box center [341, 50] width 482 height 31
drag, startPoint x: 451, startPoint y: 67, endPoint x: 489, endPoint y: 186, distance: 125.1
click at [483, 201] on h1 "4 ." at bounding box center [341, 197] width 482 height 31
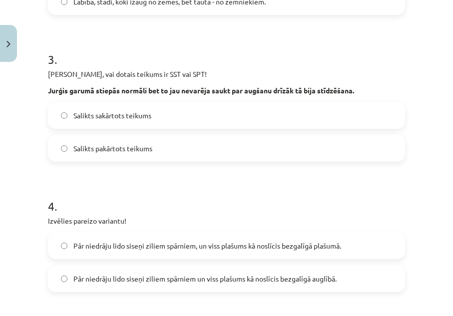
click at [267, 111] on label "Salikts sakārtots teikums" at bounding box center [226, 115] width 355 height 25
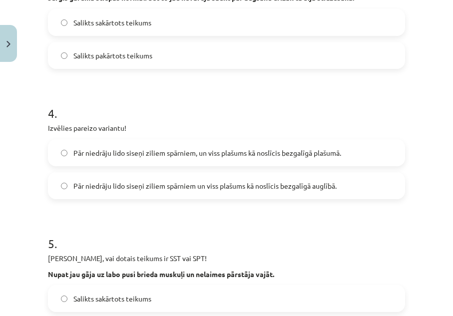
scroll to position [524, 0]
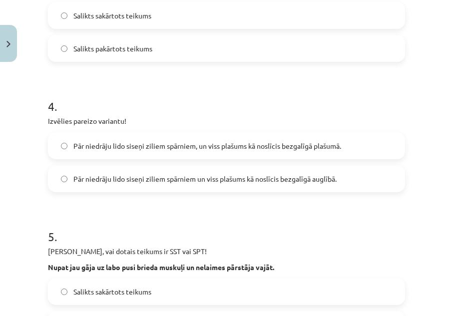
click at [310, 144] on span "Pār niedrāju lido siseņi ziliem spārniem, un viss plašums kā noslīcis bezgalīgā…" at bounding box center [206, 146] width 267 height 10
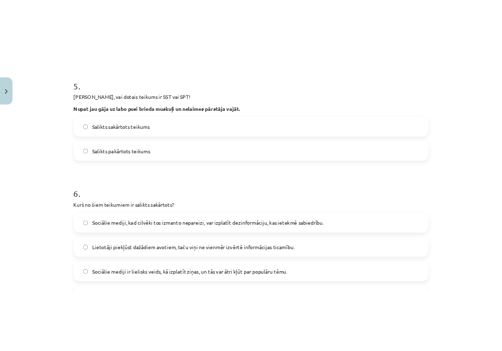
scroll to position [724, 0]
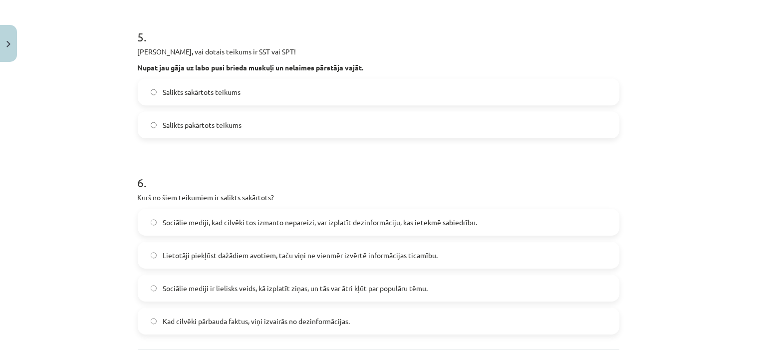
drag, startPoint x: 650, startPoint y: 1, endPoint x: 499, endPoint y: 170, distance: 226.2
click at [499, 170] on h1 "6 ." at bounding box center [379, 173] width 482 height 31
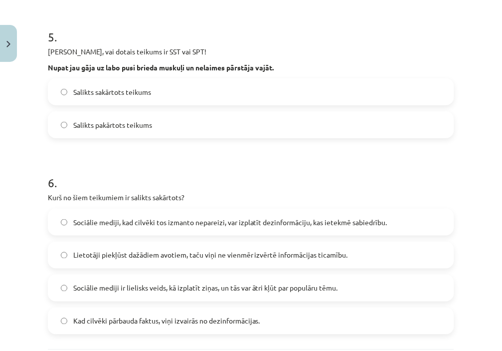
click at [201, 96] on label "Salikts sakārtots teikums" at bounding box center [251, 91] width 405 height 25
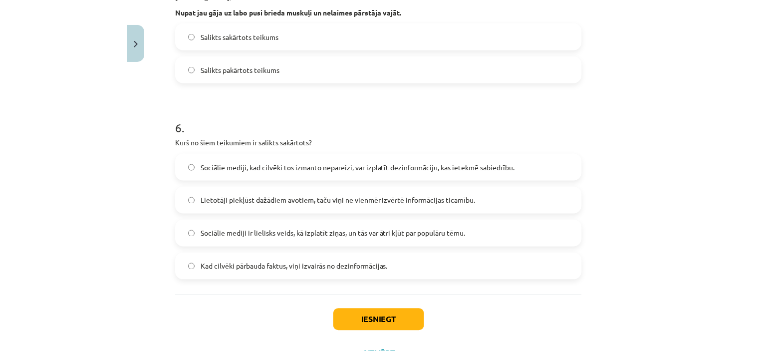
scroll to position [822, 0]
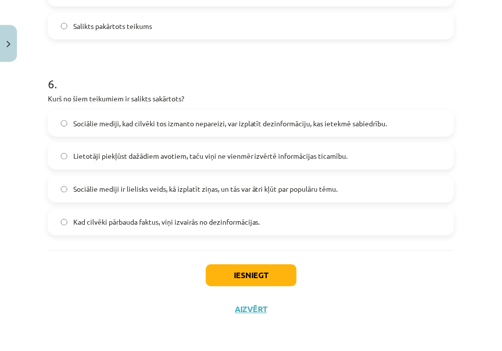
click at [257, 152] on span "Lietotāji piekļūst dažādiem avotiem, taču viņi ne vienmēr izvērtē informācijas …" at bounding box center [210, 156] width 275 height 10
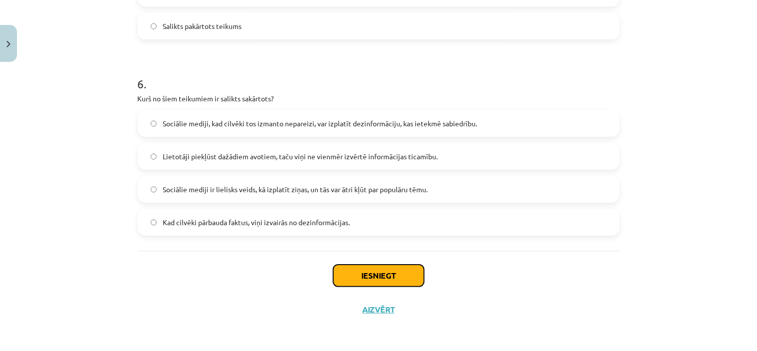
click at [365, 265] on button "Iesniegt" at bounding box center [378, 275] width 91 height 22
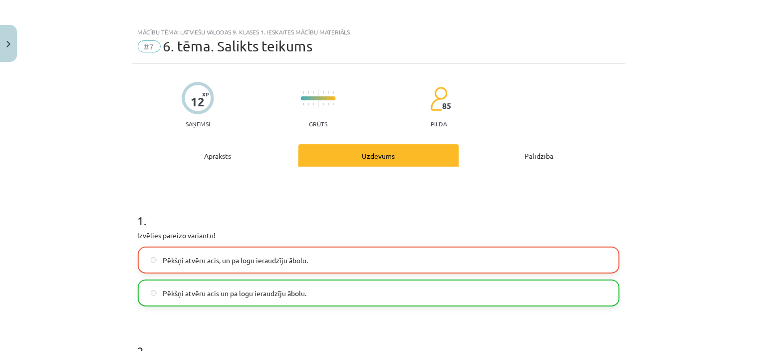
scroll to position [0, 0]
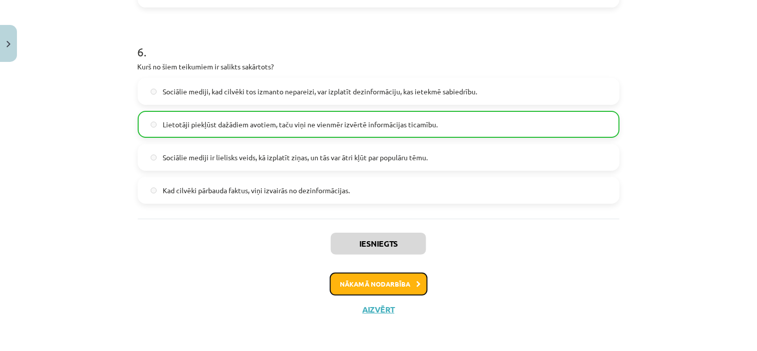
click at [411, 277] on button "Nākamā nodarbība" at bounding box center [379, 283] width 98 height 23
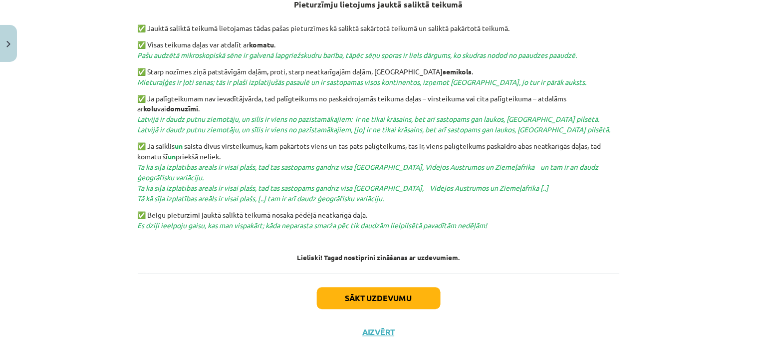
scroll to position [405, 0]
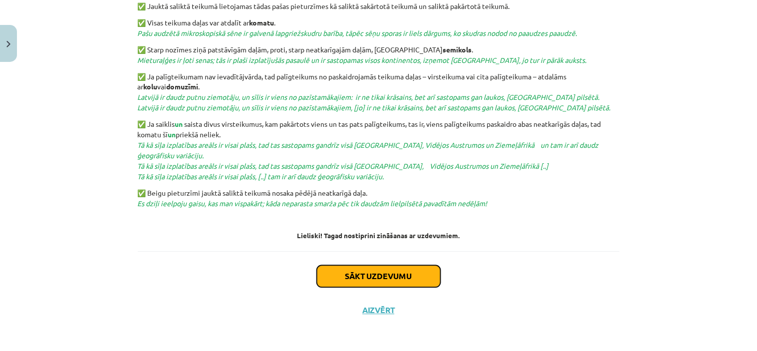
click at [413, 277] on button "Sākt uzdevumu" at bounding box center [379, 276] width 124 height 22
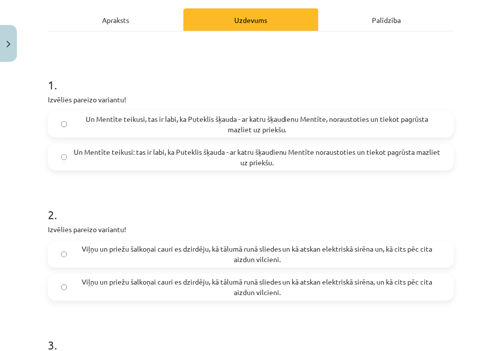
scroll to position [136, 0]
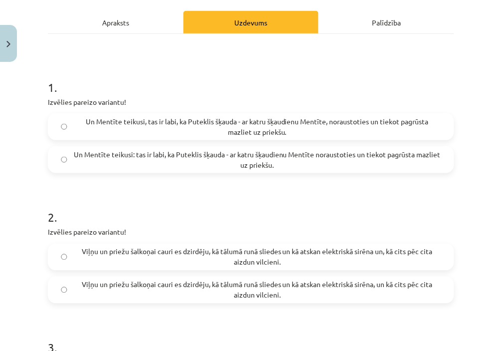
click at [348, 162] on span "Un Mentīte teikusi: tas ir labi, ka Puteklis šķauda - ar katru šķaudienu Mentīt…" at bounding box center [257, 159] width 368 height 21
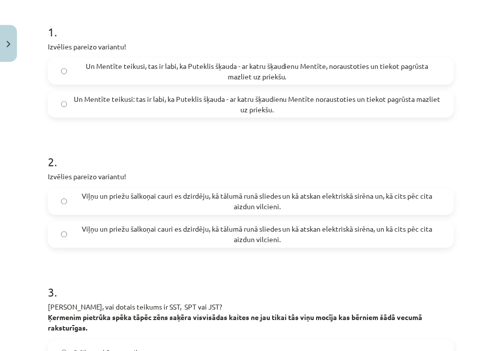
click at [346, 236] on span "Viļņu un priežu šalkoņai cauri es dzirdēju, kā tālumā runā sliedes un kā atskan…" at bounding box center [257, 234] width 368 height 21
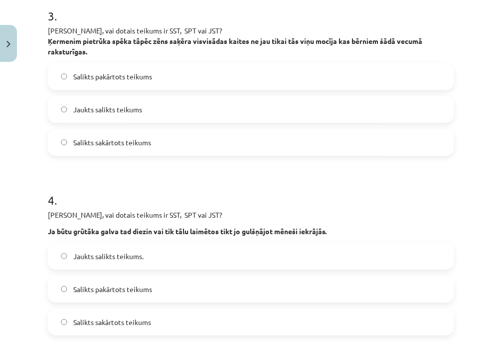
scroll to position [468, 0]
click at [257, 111] on label "Jaukts salikts teikums" at bounding box center [251, 108] width 405 height 25
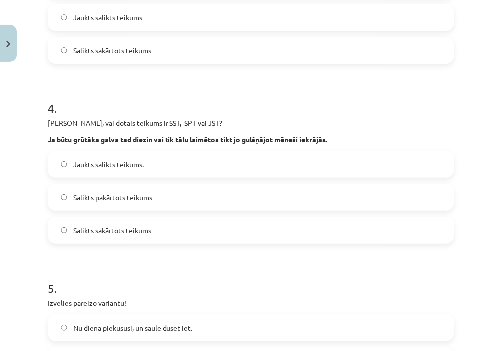
scroll to position [579, 0]
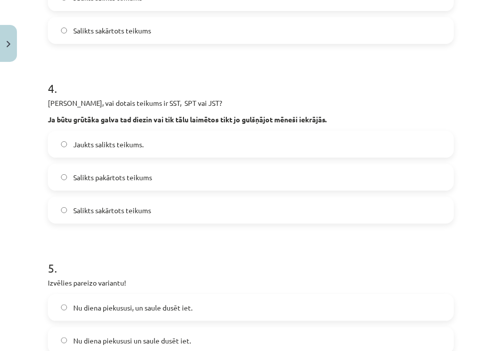
click at [236, 140] on label "Jaukts salikts teikums." at bounding box center [251, 144] width 405 height 25
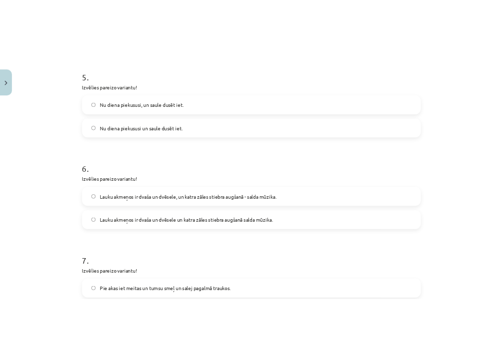
scroll to position [791, 0]
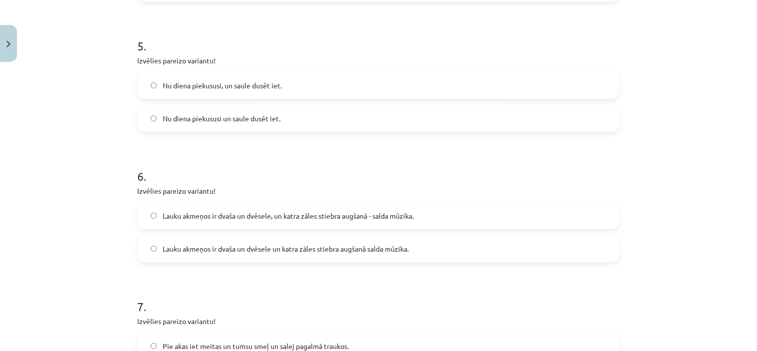
drag, startPoint x: 481, startPoint y: 66, endPoint x: 519, endPoint y: 176, distance: 115.8
click at [502, 193] on p "Izvēlies pareizo variantu!" at bounding box center [379, 191] width 482 height 10
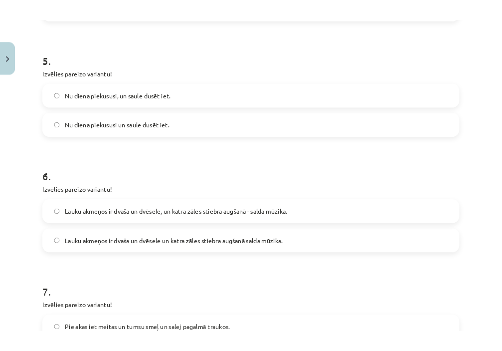
scroll to position [801, 0]
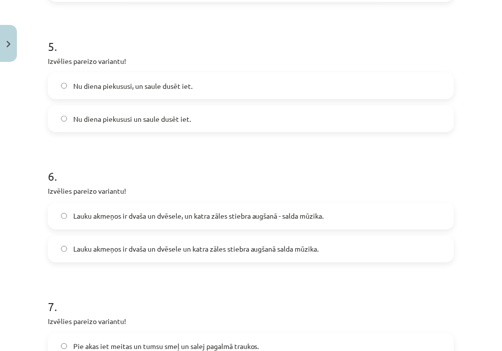
click at [210, 87] on label "Nu diena piekususi, un saule dusēt iet." at bounding box center [251, 85] width 405 height 25
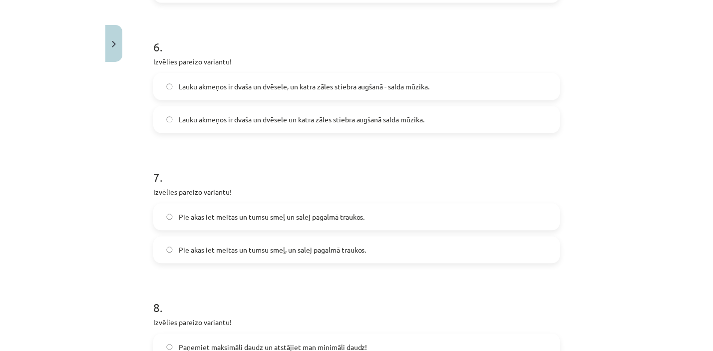
scroll to position [912, 0]
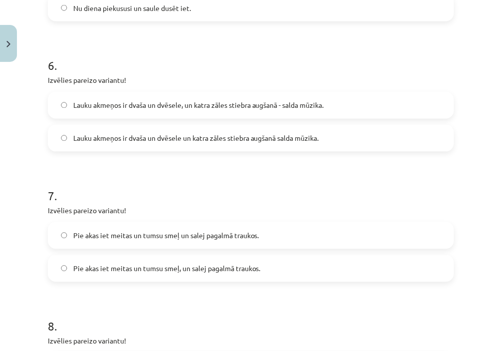
click at [163, 98] on label "Lauku akmeņos ir dvaša un dvēsele, un katra zāles stiebra augšanā - salda mūzik…" at bounding box center [251, 105] width 405 height 25
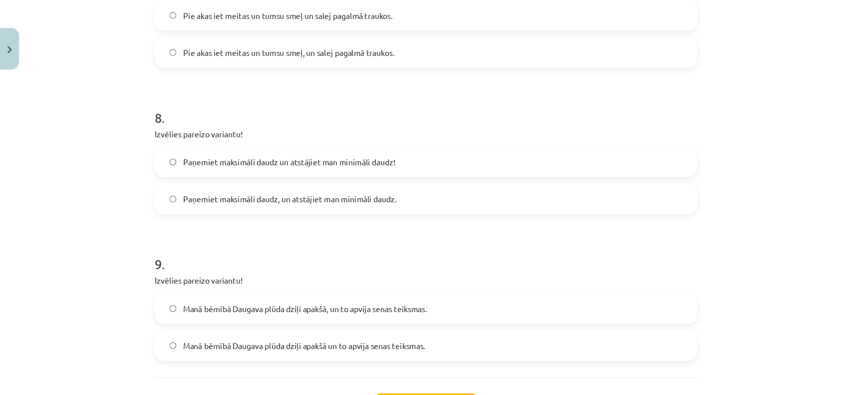
scroll to position [1123, 0]
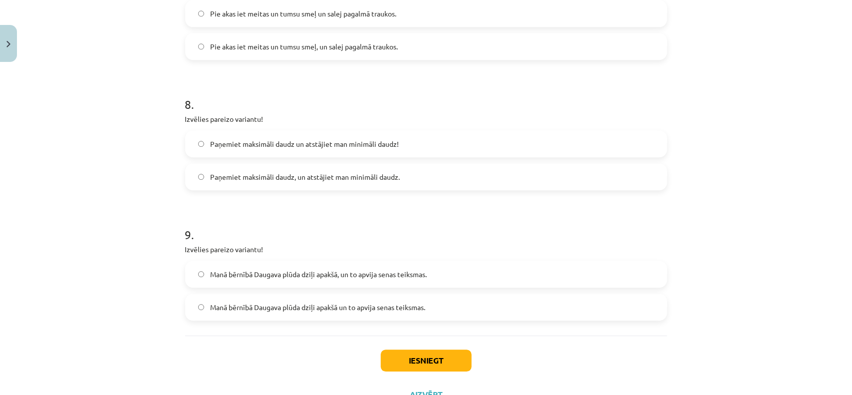
drag, startPoint x: 748, startPoint y: 0, endPoint x: 526, endPoint y: 231, distance: 319.7
click at [526, 231] on h1 "9 ." at bounding box center [426, 225] width 482 height 31
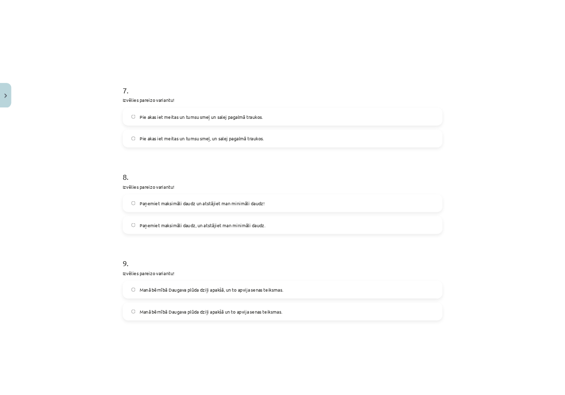
scroll to position [1061, 0]
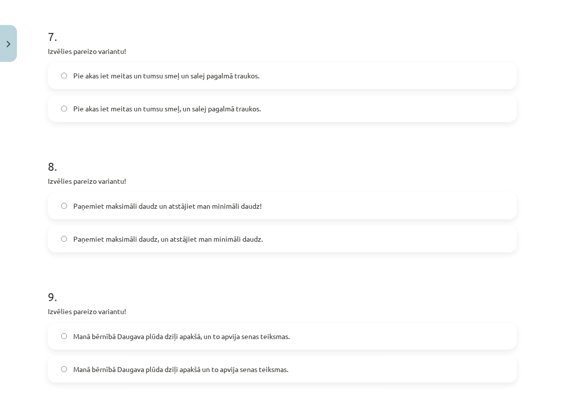
click at [303, 73] on label "Pie akas iet meitas un tumsu smeļ un salej pagalmā traukos." at bounding box center [283, 75] width 468 height 25
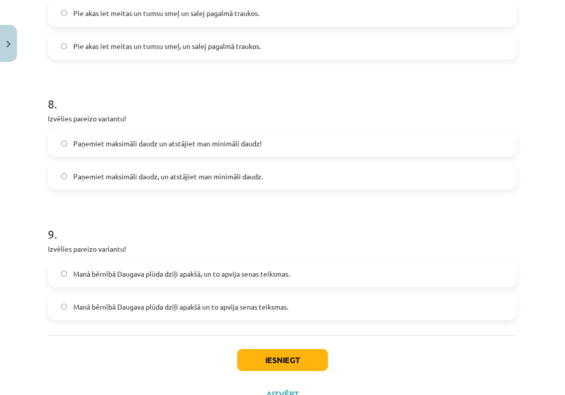
click at [289, 169] on label "Paņemiet maksimāli daudz, un atstājiet man minimāli daudz." at bounding box center [283, 176] width 468 height 25
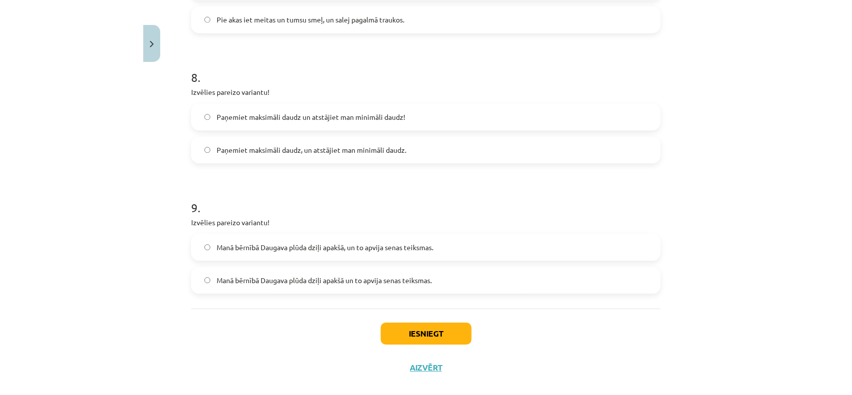
scroll to position [1164, 0]
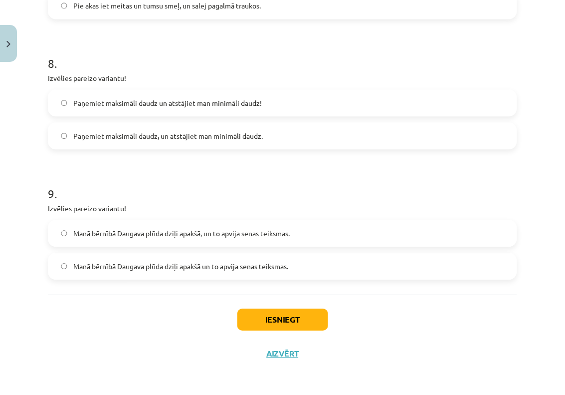
click at [297, 232] on label "Manā bērnībā Daugava plūda dziļi apakšā, un to apvija senas teiksmas." at bounding box center [283, 233] width 468 height 25
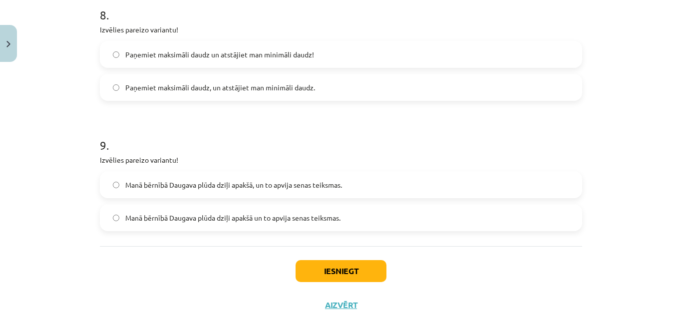
scroll to position [1243, 0]
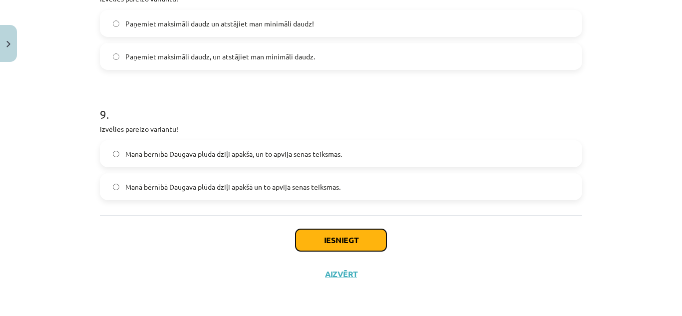
click at [347, 240] on button "Iesniegt" at bounding box center [340, 240] width 91 height 22
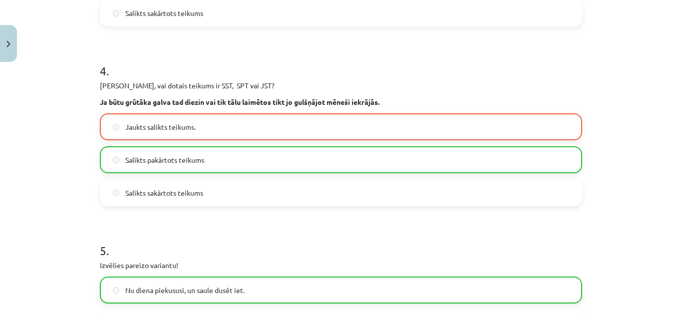
scroll to position [599, 0]
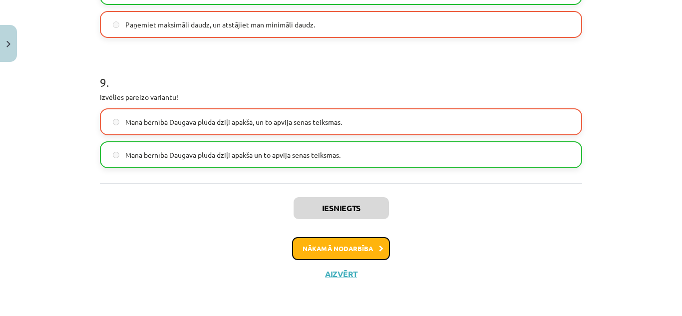
click at [360, 241] on button "Nākamā nodarbība" at bounding box center [341, 248] width 98 height 23
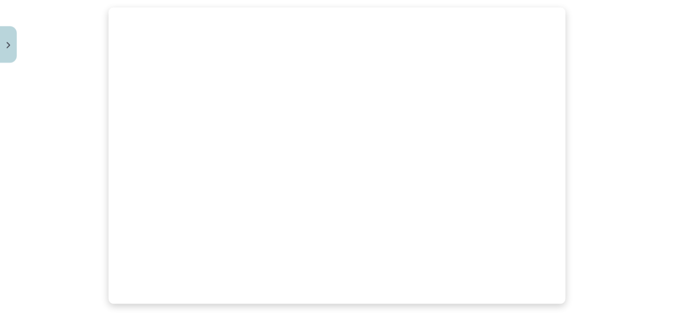
scroll to position [806, 0]
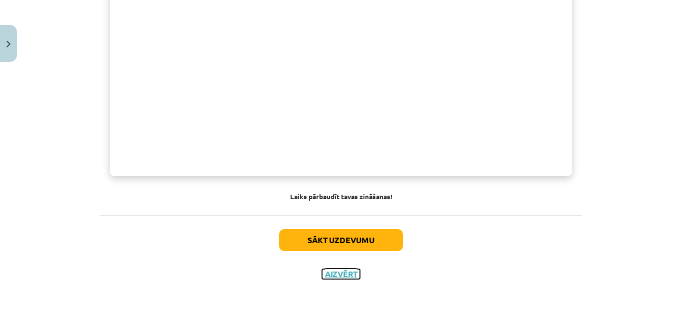
click at [341, 271] on button "Aizvērt" at bounding box center [341, 274] width 38 height 10
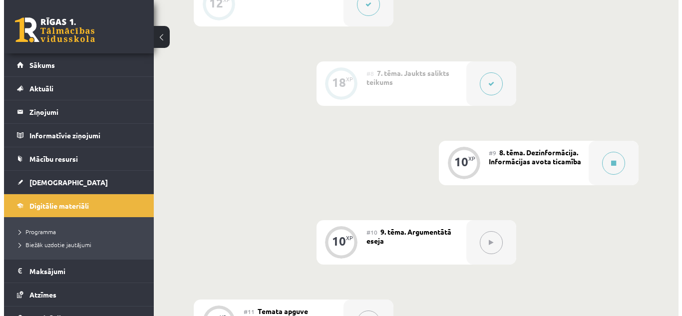
scroll to position [848, 0]
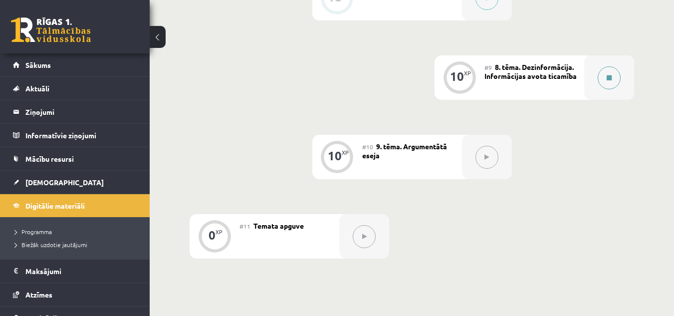
click at [611, 75] on icon at bounding box center [609, 78] width 5 height 6
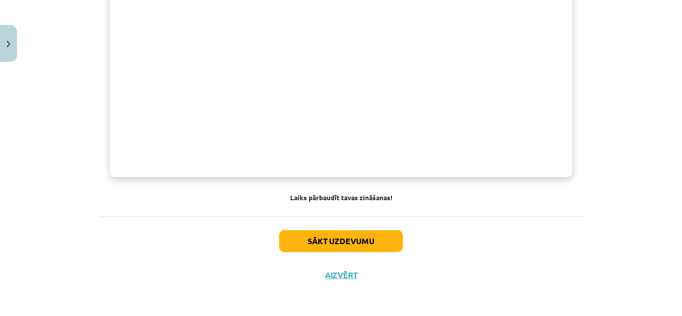
scroll to position [806, 0]
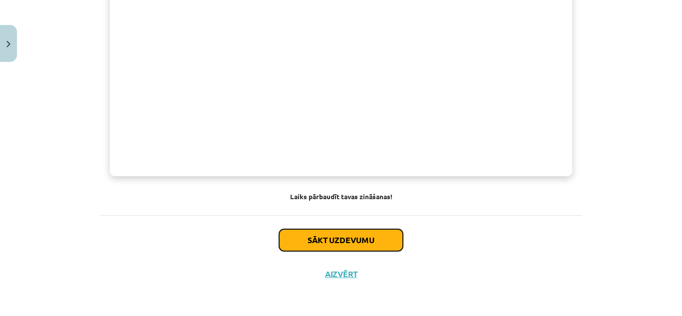
click at [370, 244] on button "Sākt uzdevumu" at bounding box center [341, 240] width 124 height 22
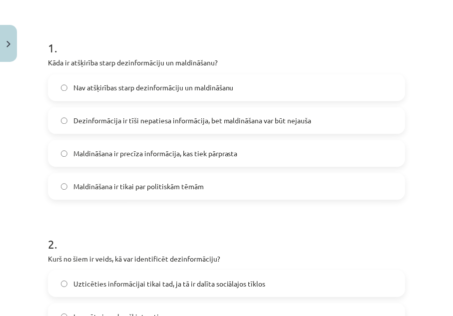
scroll to position [191, 0]
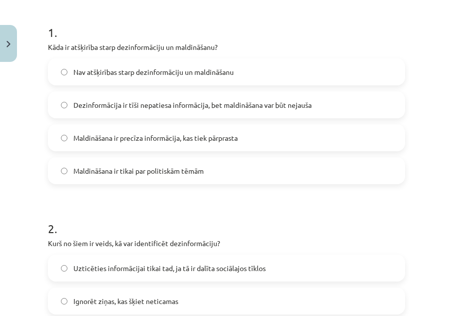
click at [194, 117] on label "Dezinformācija ir tīši nepatiesa informācija, bet maldināšana var būt nejauša" at bounding box center [226, 104] width 355 height 25
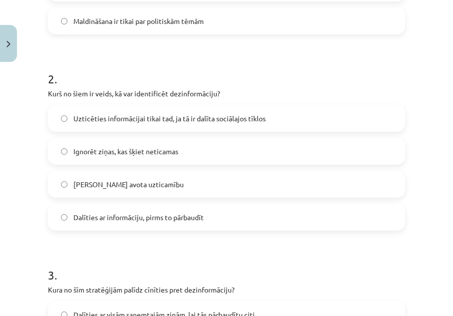
scroll to position [324, 0]
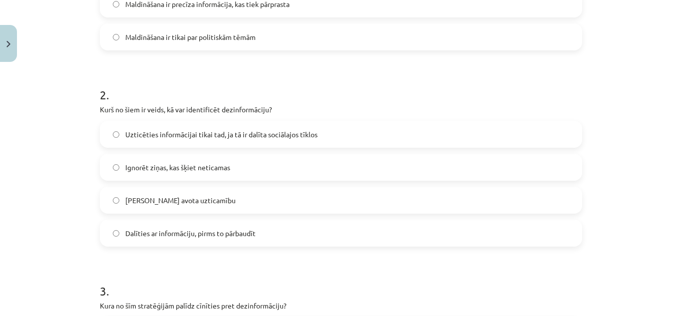
drag, startPoint x: 422, startPoint y: 65, endPoint x: 461, endPoint y: 208, distance: 147.9
click at [461, 208] on label "Pārbaudīt avota uzticamību" at bounding box center [341, 200] width 480 height 25
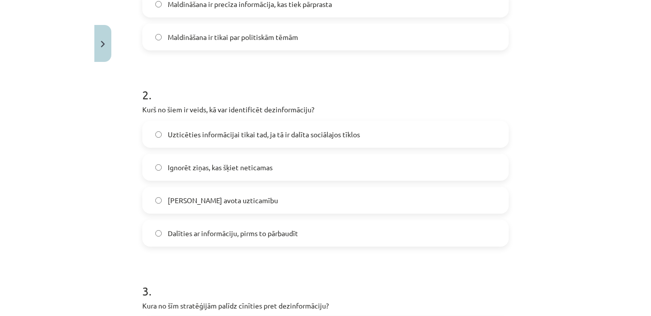
scroll to position [340, 0]
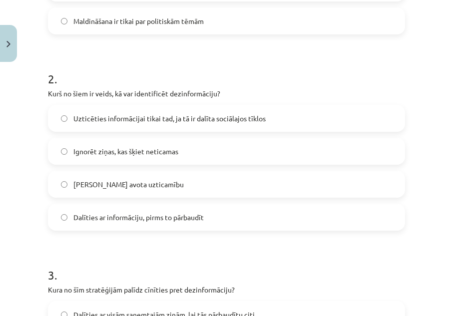
click at [365, 131] on label "Uzticēties informācijai tikai tad, ja tā ir dalīta sociālajos tīklos" at bounding box center [226, 118] width 355 height 25
click at [210, 197] on label "Pārbaudīt avota uzticamību" at bounding box center [226, 184] width 355 height 25
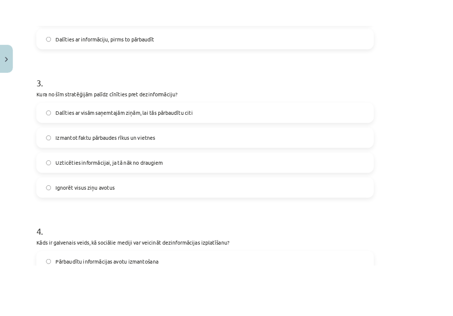
scroll to position [524, 0]
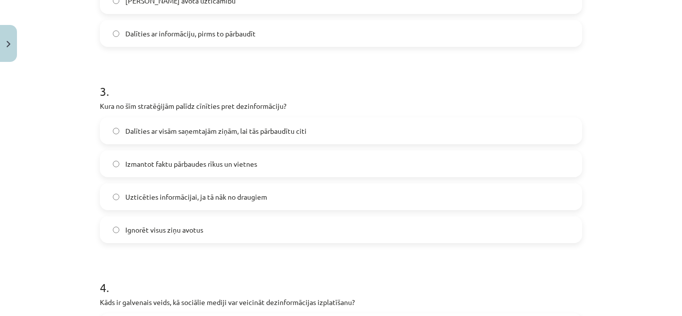
drag, startPoint x: 446, startPoint y: 127, endPoint x: 444, endPoint y: 266, distance: 139.2
click at [444, 266] on h1 "4 ." at bounding box center [341, 278] width 482 height 31
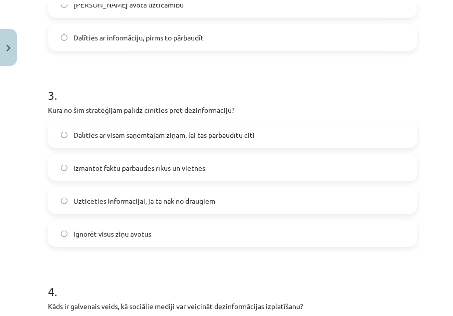
scroll to position [540, 0]
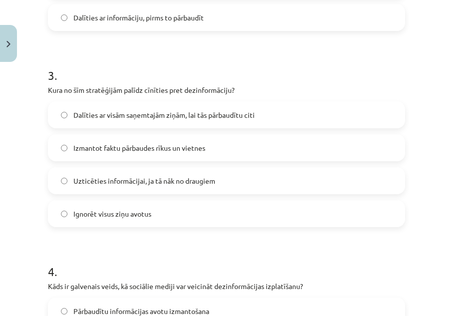
click at [258, 160] on label "Izmantot faktu pārbaudes rīkus un vietnes" at bounding box center [226, 147] width 355 height 25
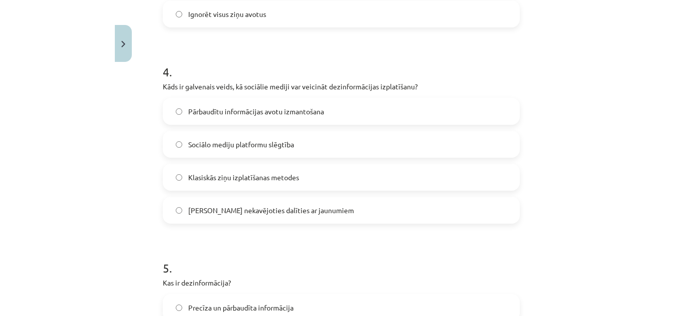
scroll to position [724, 0]
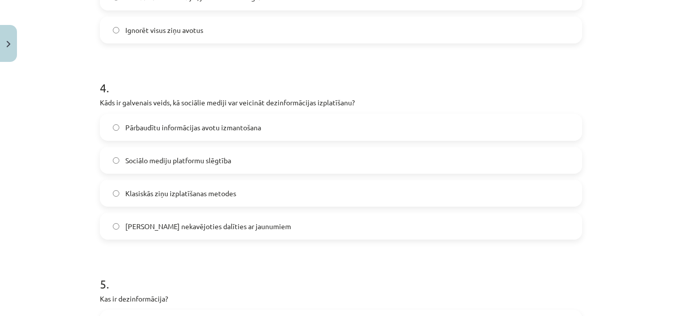
drag, startPoint x: 452, startPoint y: 116, endPoint x: 434, endPoint y: 256, distance: 141.4
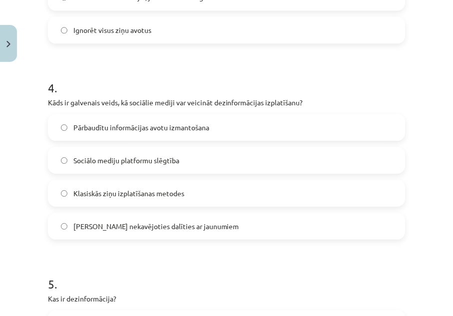
scroll to position [740, 0]
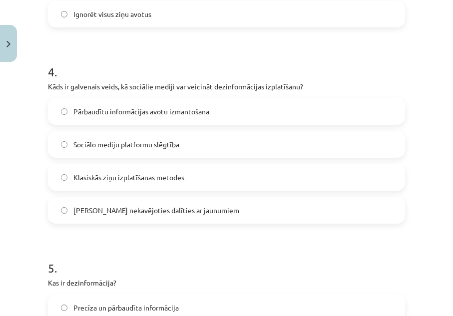
click at [167, 216] on span "Iespēja nekavējoties dalīties ar jaunumiem" at bounding box center [156, 210] width 166 height 10
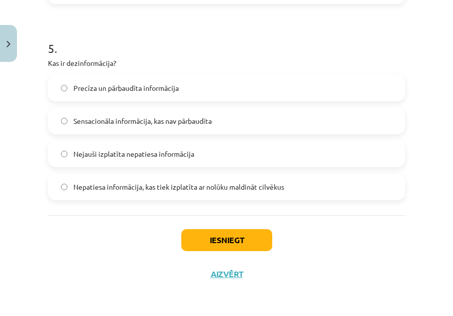
scroll to position [959, 0]
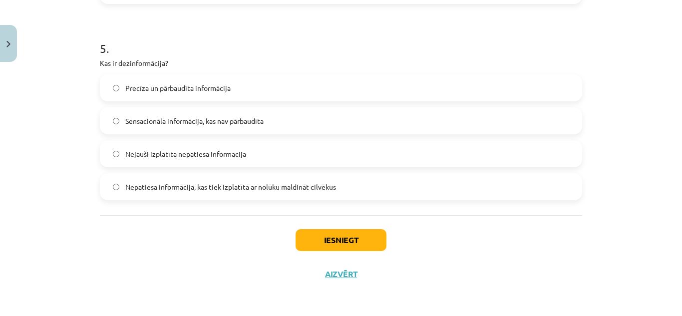
drag, startPoint x: 440, startPoint y: 175, endPoint x: 514, endPoint y: 239, distance: 98.1
click at [465, 250] on div "Iesniegt Aizvērt" at bounding box center [341, 250] width 482 height 70
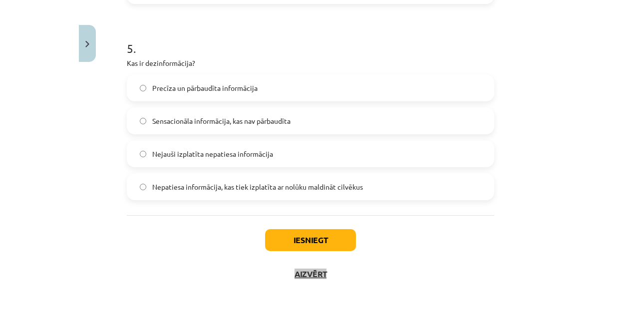
scroll to position [975, 0]
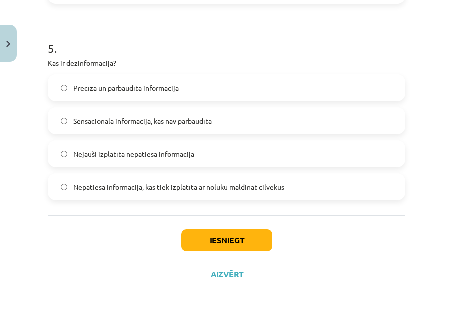
click at [233, 194] on label "Nepatiesa informācija, kas tiek izplatīta ar nolūku maldināt cilvēkus" at bounding box center [226, 186] width 355 height 25
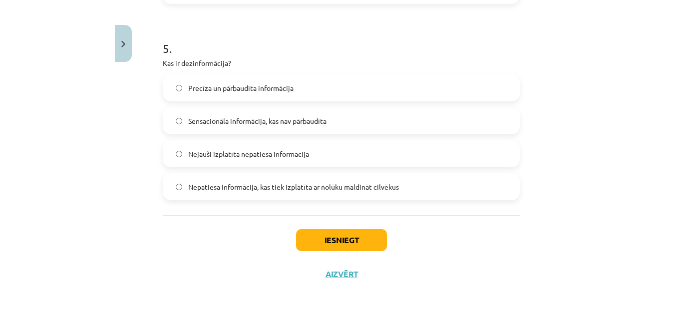
scroll to position [959, 0]
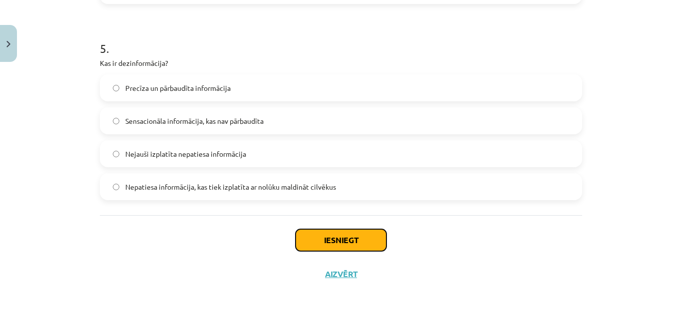
click at [368, 235] on button "Iesniegt" at bounding box center [340, 240] width 91 height 22
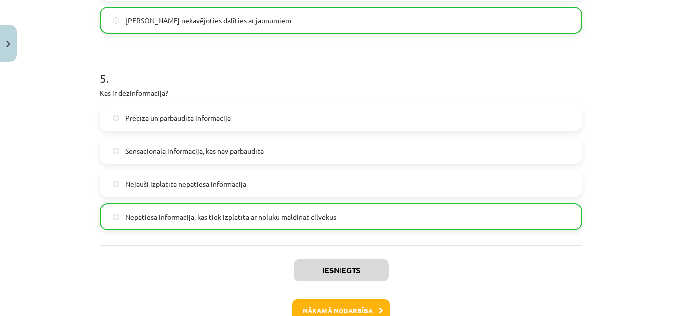
scroll to position [991, 0]
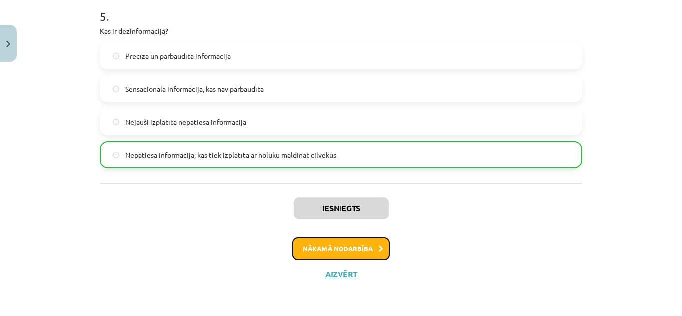
click at [346, 248] on button "Nākamā nodarbība" at bounding box center [341, 248] width 98 height 23
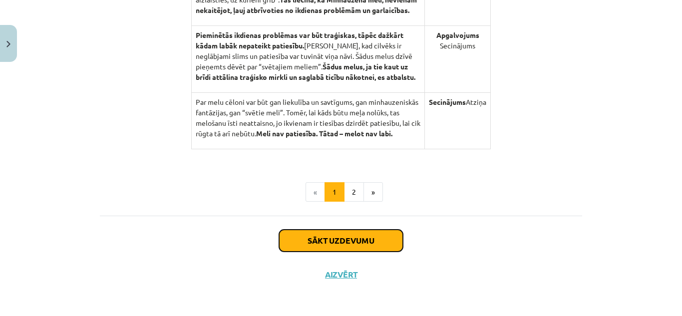
click at [345, 241] on button "Sākt uzdevumu" at bounding box center [341, 241] width 124 height 22
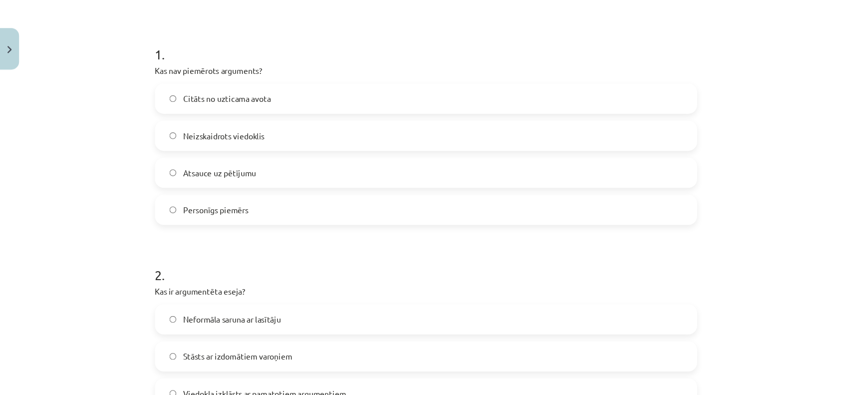
scroll to position [175, 0]
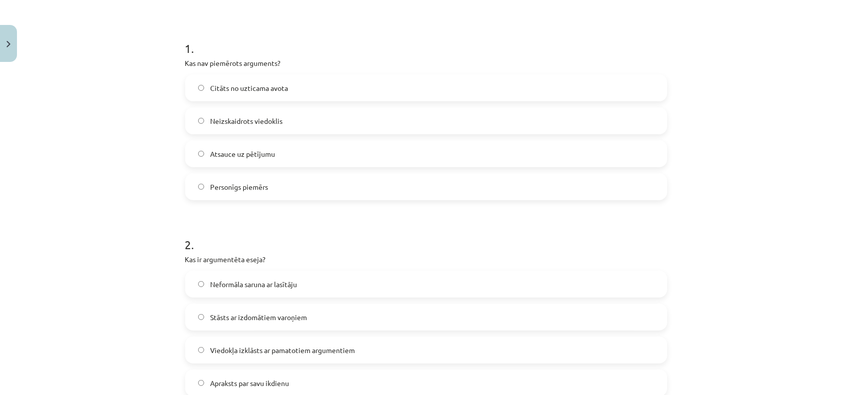
drag, startPoint x: 681, startPoint y: 0, endPoint x: 411, endPoint y: 256, distance: 372.4
click at [411, 255] on p "Kas ir argumentēta eseja?" at bounding box center [426, 259] width 482 height 10
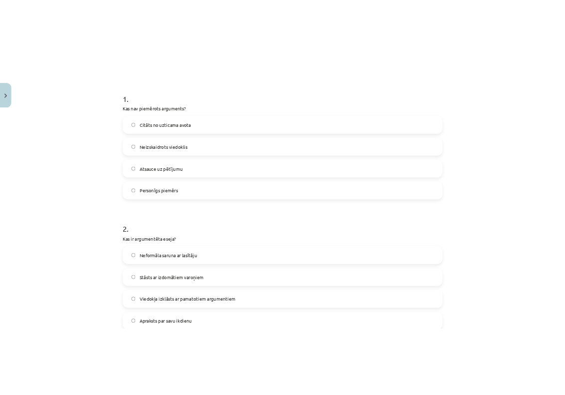
scroll to position [205, 0]
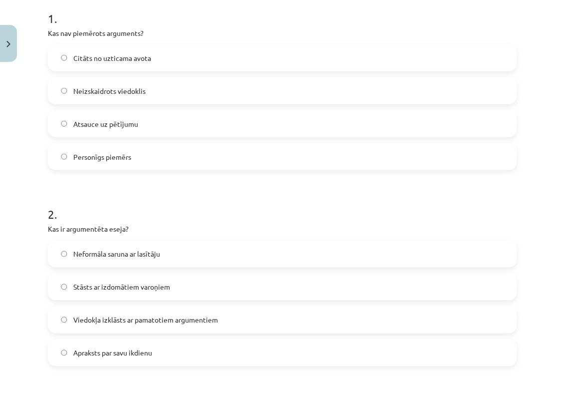
click at [132, 96] on label "Neizskaidrots viedoklis" at bounding box center [283, 90] width 468 height 25
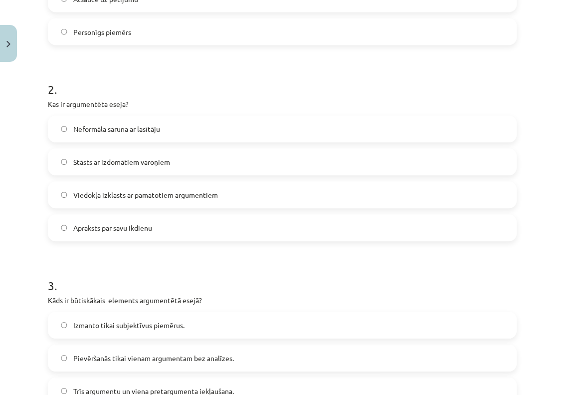
scroll to position [267, 0]
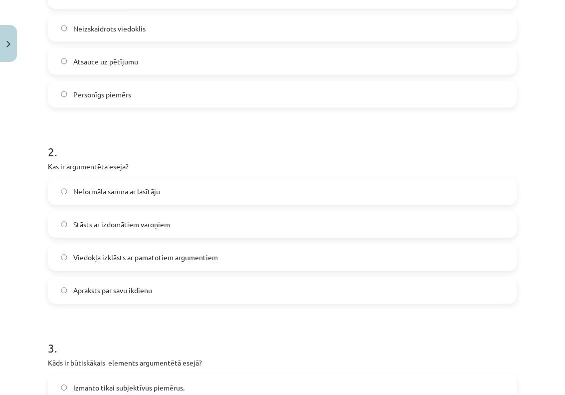
click at [168, 263] on label "Viedokļa izklāsts ar pamatotiem argumentiem" at bounding box center [283, 257] width 468 height 25
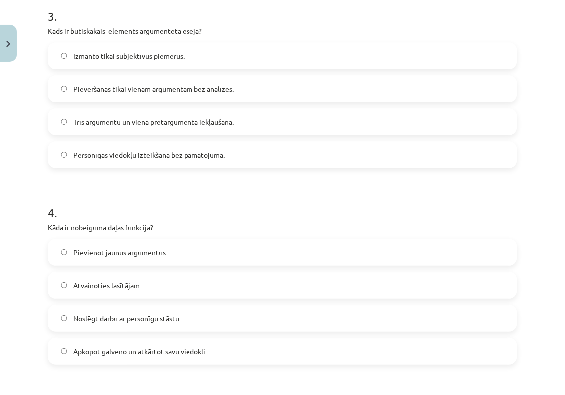
scroll to position [579, 0]
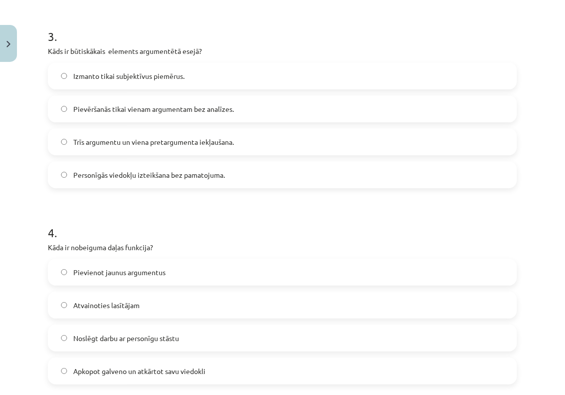
click at [149, 140] on span "Trīs argumentu un viena pretargumenta iekļaušana." at bounding box center [153, 142] width 161 height 10
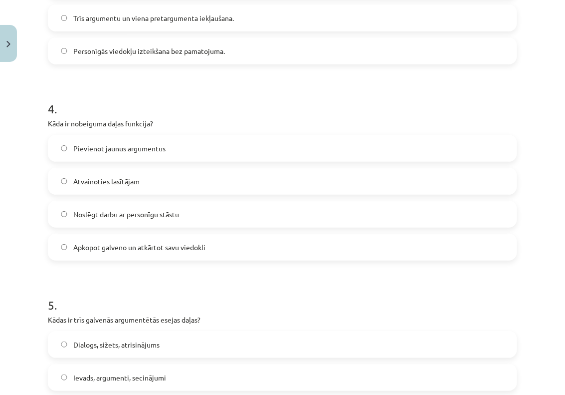
scroll to position [704, 0]
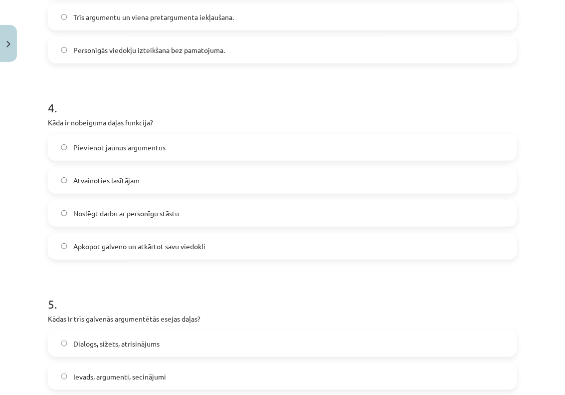
click at [158, 241] on span "Apkopot galveno un atkārtot savu viedokli" at bounding box center [139, 246] width 132 height 10
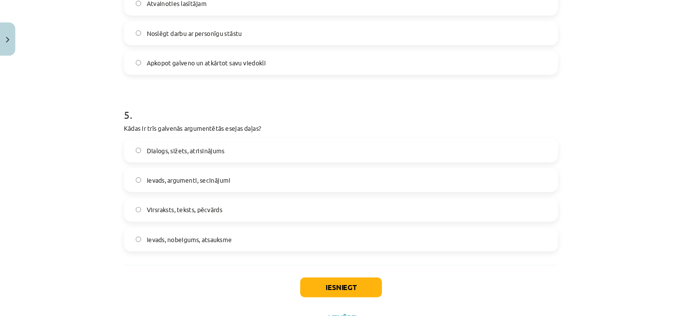
scroll to position [880, 0]
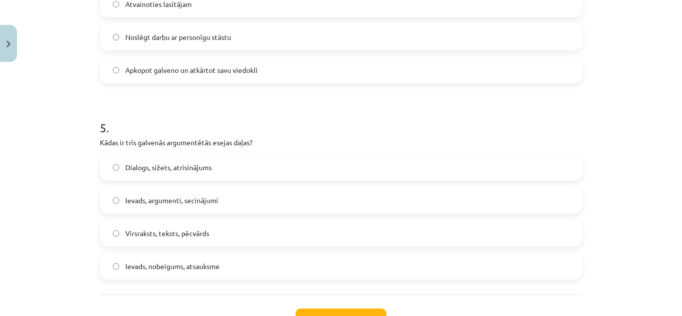
drag, startPoint x: 549, startPoint y: 186, endPoint x: 476, endPoint y: 147, distance: 83.0
click at [402, 123] on h1 "5 ." at bounding box center [341, 118] width 482 height 31
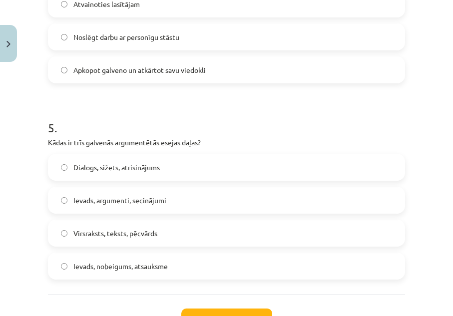
click at [127, 207] on label "Ievads, argumenti, secinājumi" at bounding box center [226, 200] width 355 height 25
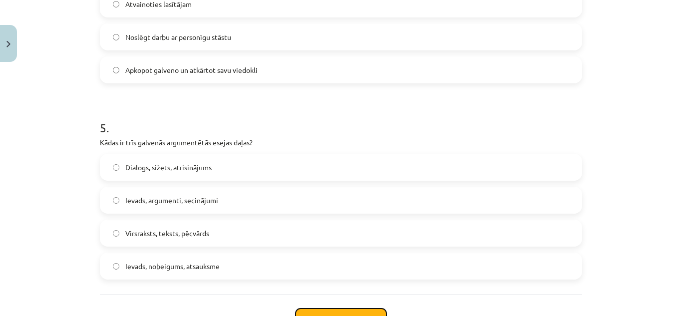
click at [314, 309] on button "Iesniegt" at bounding box center [340, 319] width 91 height 22
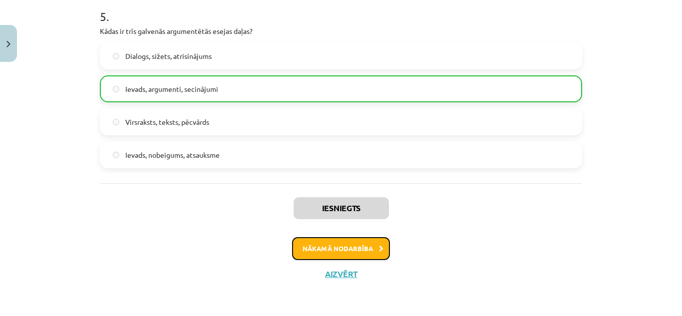
click at [332, 253] on button "Nākamā nodarbība" at bounding box center [341, 248] width 98 height 23
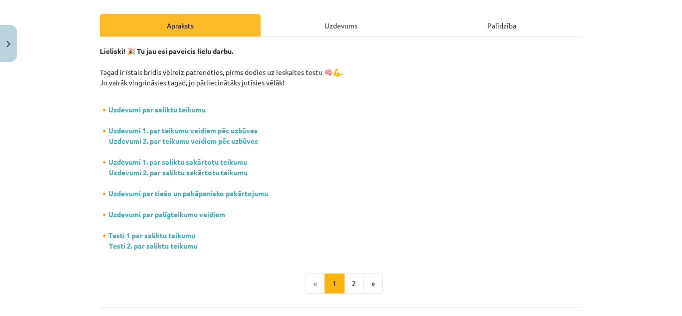
scroll to position [125, 0]
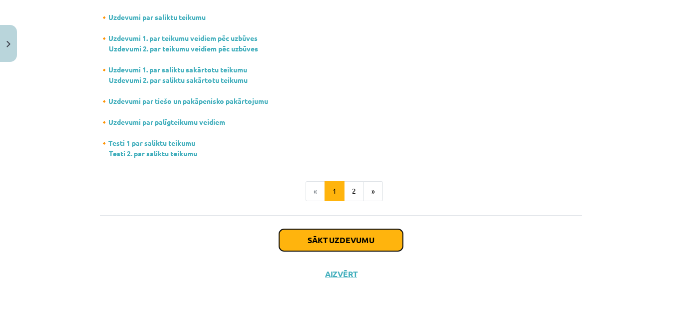
click at [310, 240] on button "Sākt uzdevumu" at bounding box center [341, 240] width 124 height 22
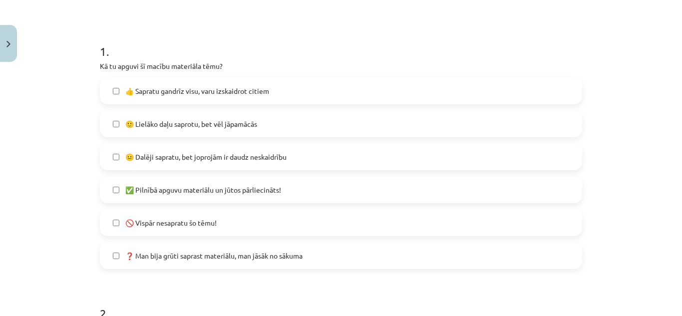
scroll to position [175, 0]
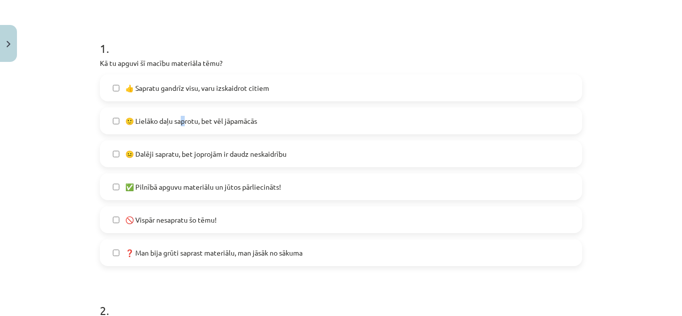
click at [180, 125] on span "🙂 Lielāko daļu saprotu, bet vēl jāpamācās" at bounding box center [191, 121] width 132 height 10
click at [125, 121] on span "🙂 Lielāko daļu saprotu, bet vēl jāpamācās" at bounding box center [191, 121] width 132 height 10
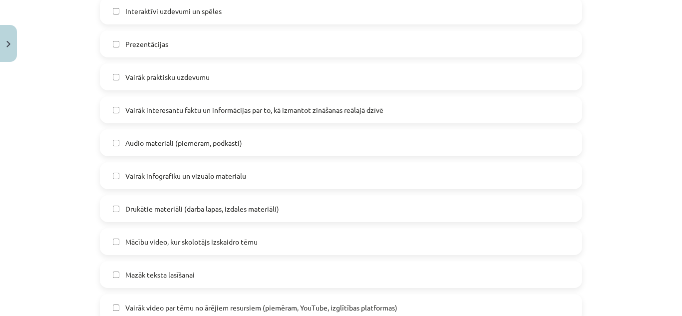
scroll to position [574, 0]
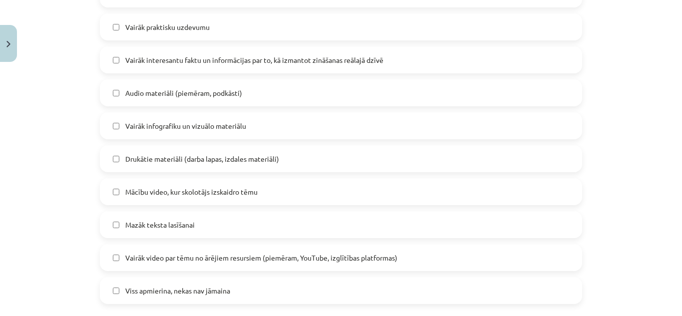
click at [218, 213] on label "Mazāk teksta lasīšanai" at bounding box center [341, 224] width 480 height 25
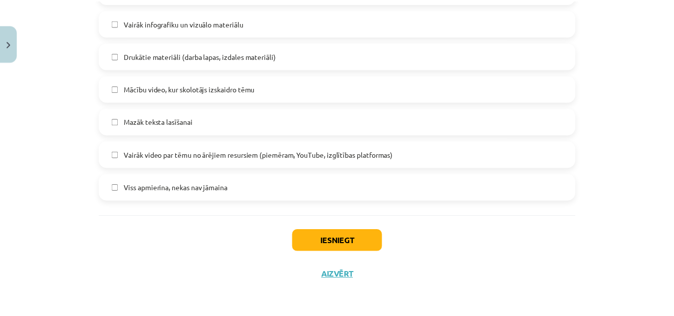
scroll to position [678, 0]
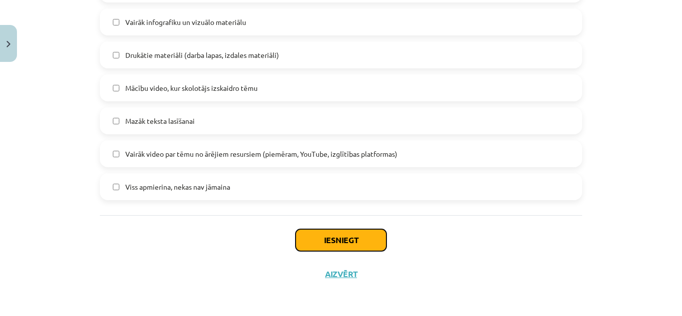
click at [305, 241] on button "Iesniegt" at bounding box center [340, 240] width 91 height 22
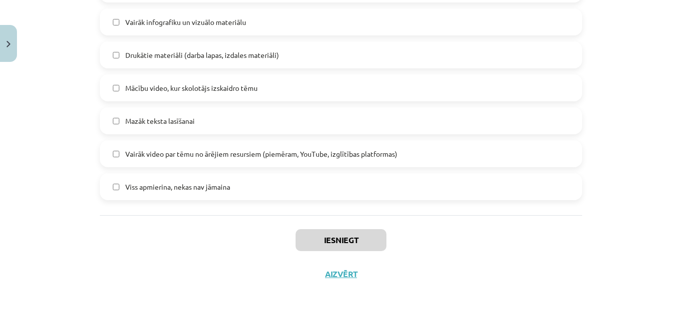
click at [169, 229] on div "Iesniegt Aizvērt" at bounding box center [341, 250] width 482 height 70
click at [119, 252] on div "Iesniegt Aizvērt" at bounding box center [341, 250] width 482 height 70
click at [655, 272] on div "Mācību tēma: Latviešu valodas 9. klases 1. ieskaites mācību materiāls #11 Temat…" at bounding box center [341, 158] width 682 height 316
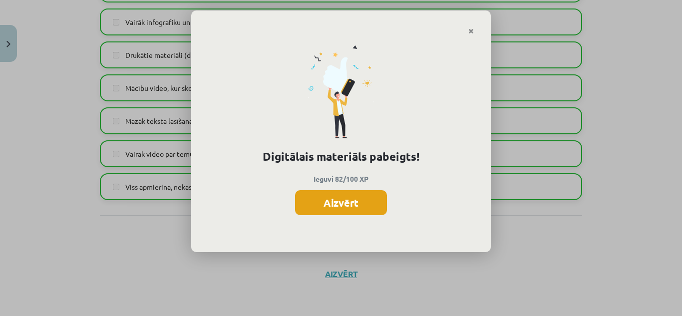
click at [343, 191] on button "Aizvērt" at bounding box center [341, 202] width 92 height 25
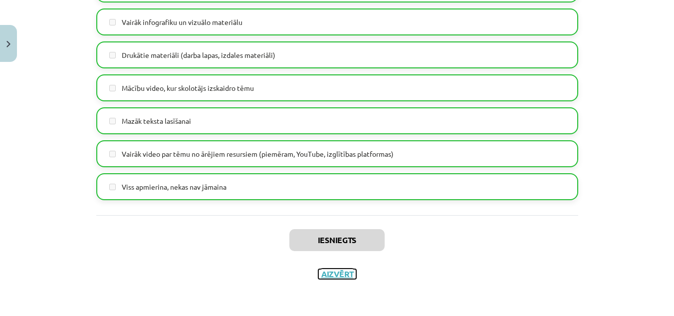
click at [342, 278] on button "Aizvērt" at bounding box center [337, 274] width 38 height 10
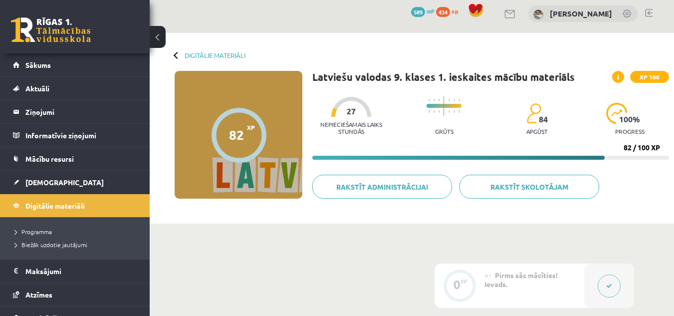
scroll to position [0, 0]
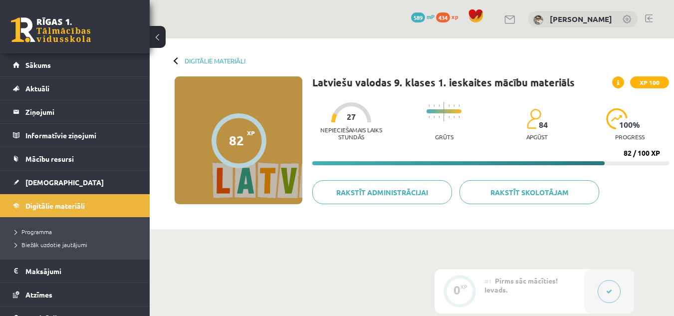
click at [49, 26] on link at bounding box center [51, 29] width 80 height 25
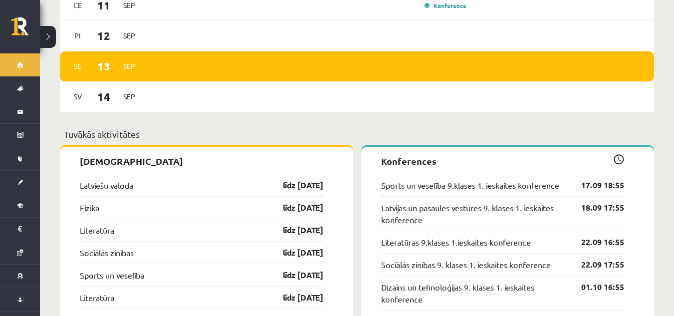
scroll to position [898, 0]
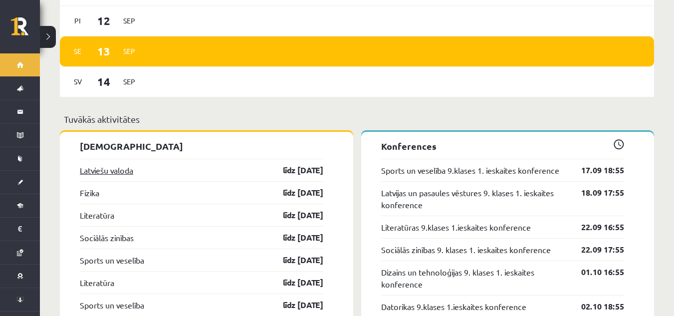
click at [108, 164] on link "Latviešu valoda" at bounding box center [106, 170] width 53 height 12
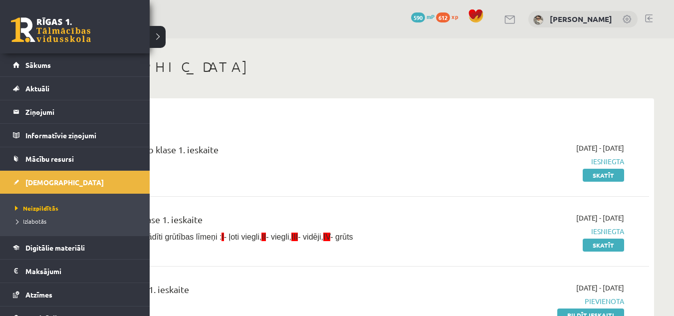
click at [42, 28] on link at bounding box center [51, 29] width 80 height 25
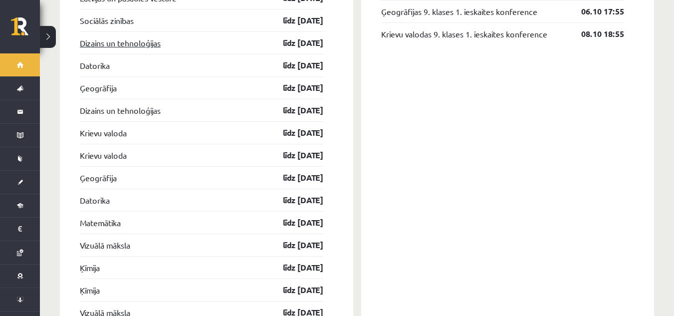
scroll to position [1247, 0]
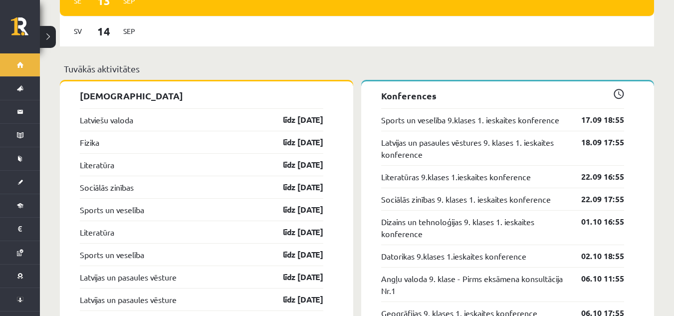
scroll to position [948, 0]
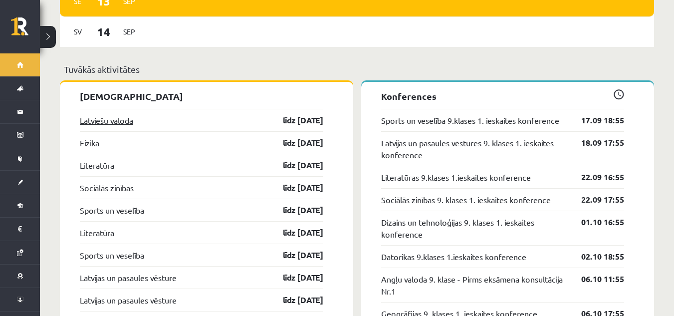
click at [96, 114] on link "Latviešu valoda" at bounding box center [106, 120] width 53 height 12
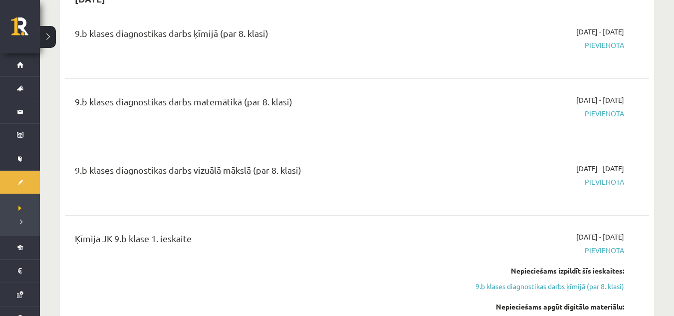
scroll to position [2395, 0]
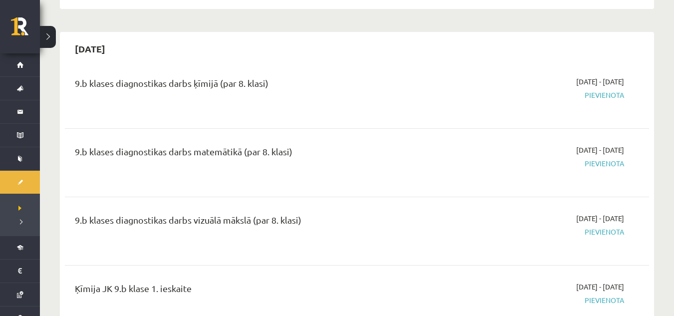
click at [101, 52] on h2 "[DATE]" at bounding box center [90, 48] width 50 height 23
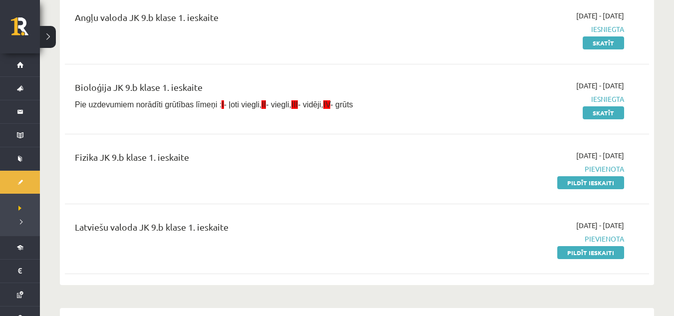
scroll to position [150, 0]
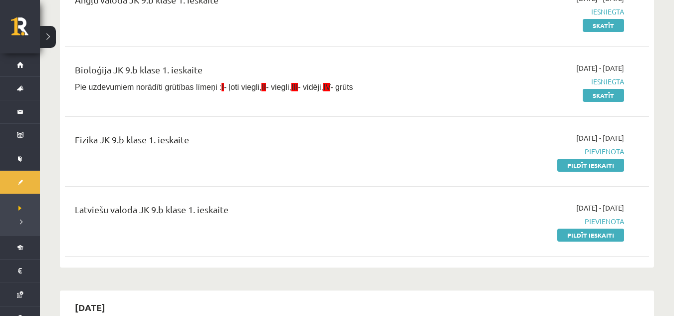
drag, startPoint x: 594, startPoint y: 162, endPoint x: 378, endPoint y: 54, distance: 241.9
click at [594, 162] on link "Pildīt ieskaiti" at bounding box center [590, 165] width 67 height 13
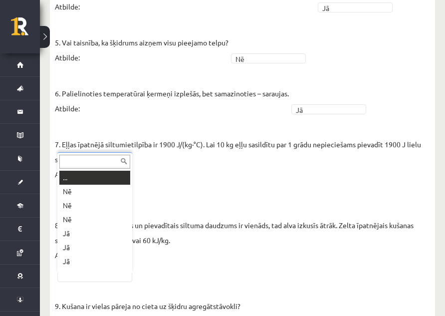
scroll to position [12, 0]
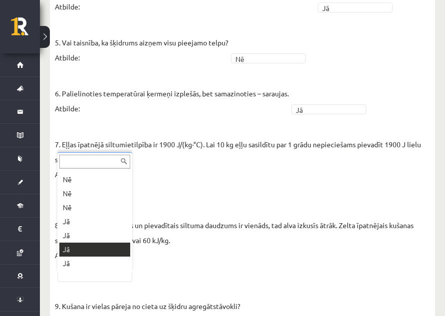
drag, startPoint x: 85, startPoint y: 247, endPoint x: 215, endPoint y: 211, distance: 134.3
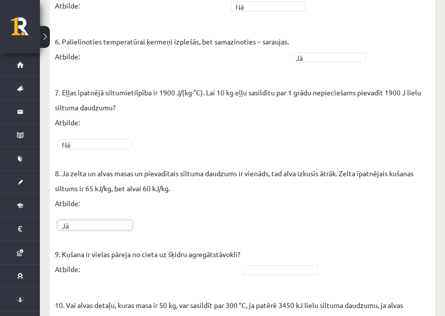
scroll to position [625, 0]
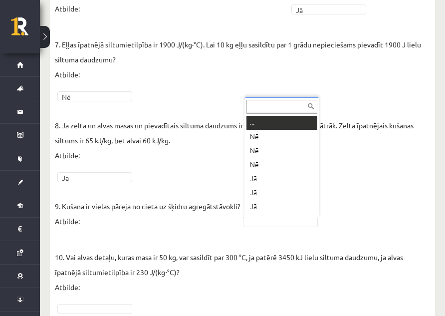
drag, startPoint x: 272, startPoint y: 225, endPoint x: 271, endPoint y: 220, distance: 5.0
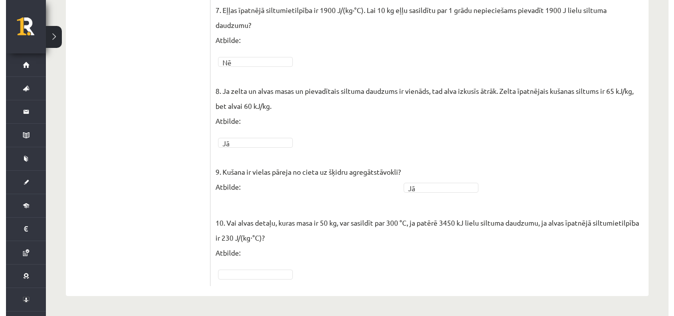
scroll to position [615, 0]
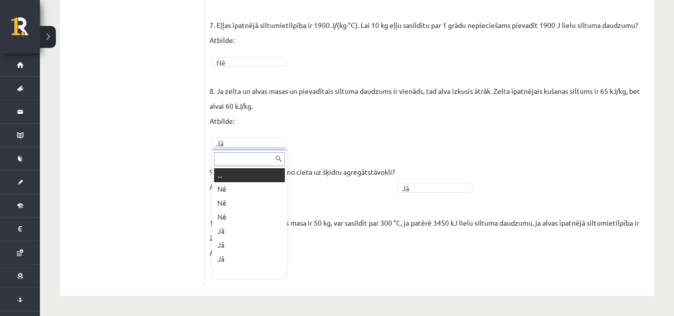
drag, startPoint x: 245, startPoint y: 275, endPoint x: 224, endPoint y: 230, distance: 49.8
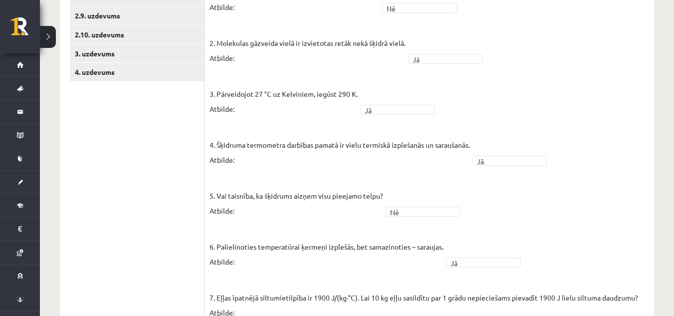
scroll to position [216, 0]
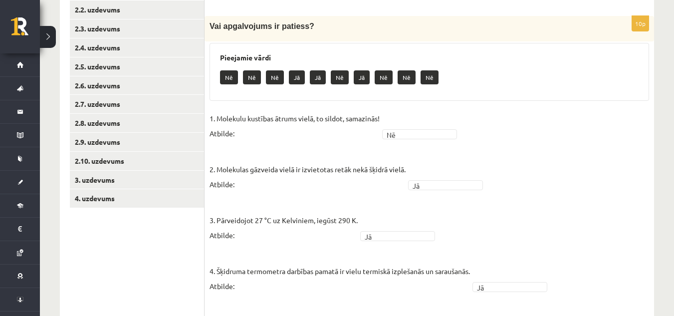
drag, startPoint x: 672, startPoint y: 0, endPoint x: 284, endPoint y: 140, distance: 412.8
click at [284, 140] on p "1. Molekulu kustības ātrums vielā, to sildot, samazinās! Atbilde:" at bounding box center [295, 126] width 170 height 30
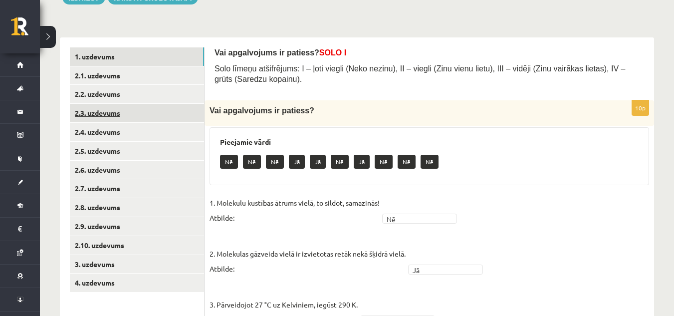
scroll to position [116, 0]
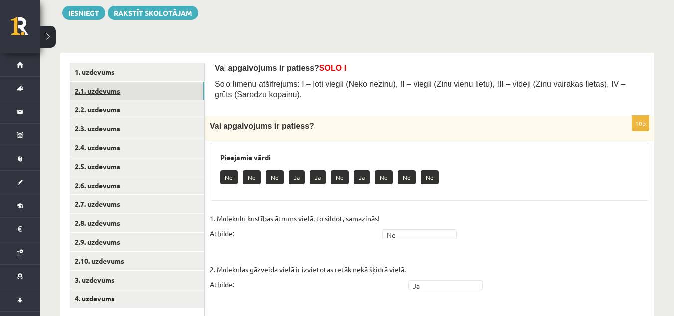
click at [147, 93] on link "2.1. uzdevums" at bounding box center [137, 91] width 134 height 18
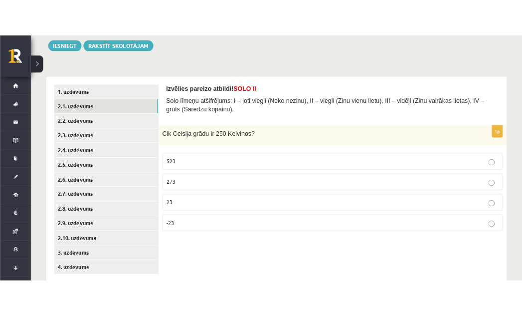
scroll to position [139, 0]
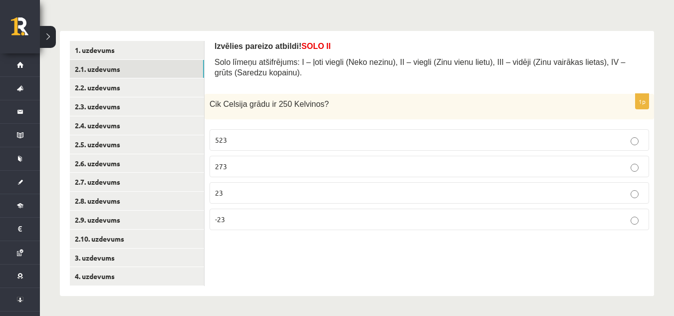
click at [313, 219] on p "-23" at bounding box center [429, 219] width 429 height 10
click at [139, 84] on link "2.2. uzdevums" at bounding box center [137, 87] width 134 height 18
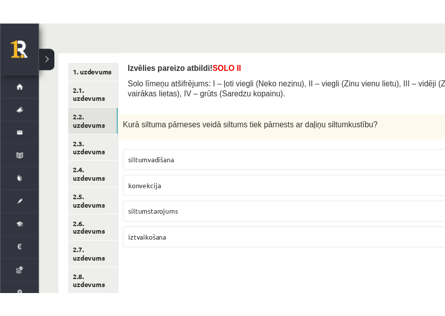
scroll to position [115, 0]
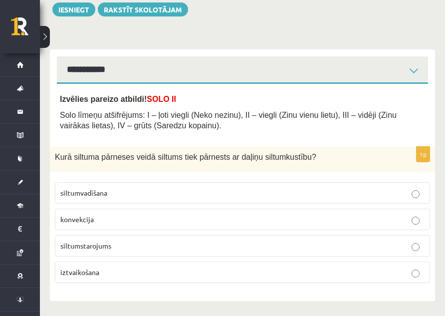
click at [197, 219] on p "konvekcija" at bounding box center [242, 219] width 364 height 10
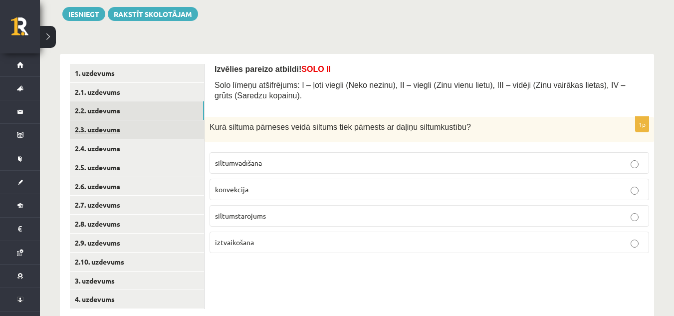
click at [155, 132] on link "2.3. uzdevums" at bounding box center [137, 129] width 134 height 18
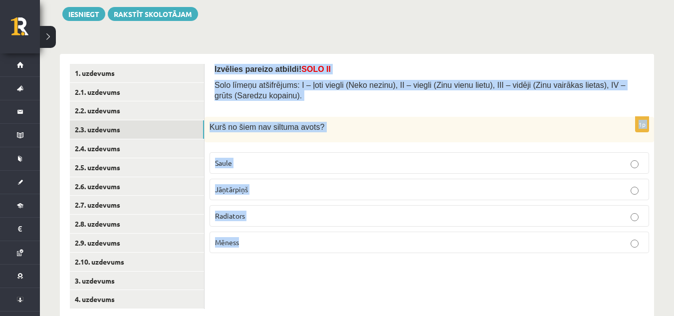
drag, startPoint x: 241, startPoint y: 107, endPoint x: 272, endPoint y: 260, distance: 156.3
click at [272, 260] on div "Izvēlies pareizo atbildi! SOLO II Solo līmeņu atšifrējums: I – ļoti viegli (Nek…" at bounding box center [430, 186] width 450 height 265
copy form "Izvēlies pareizo atbildi! SOLO II Solo līmeņu atšifrējums: I – ļoti viegli (Nek…"
click at [500, 111] on form "Izvēlies pareizo atbildi! SOLO II Solo līmeņu atšifrējums: I – ļoti viegli (Nek…" at bounding box center [430, 162] width 430 height 197
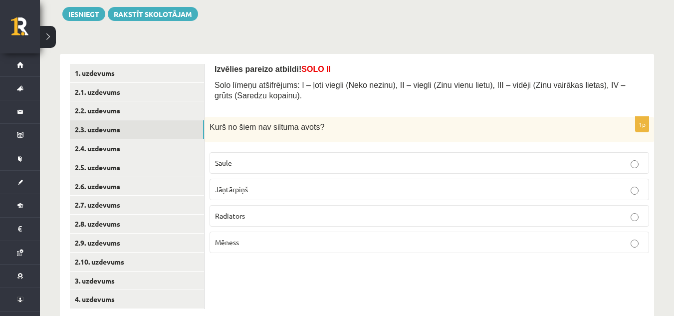
click at [306, 236] on label "Mēness" at bounding box center [430, 242] width 440 height 21
click at [145, 148] on link "2.4. uzdevums" at bounding box center [137, 148] width 134 height 18
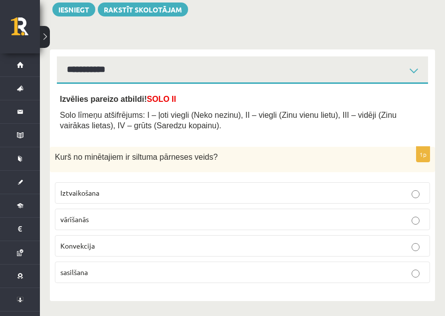
click at [259, 247] on p "Konvekcija" at bounding box center [242, 246] width 364 height 10
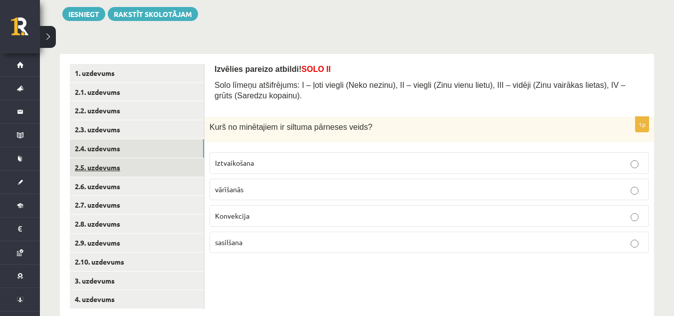
click at [193, 166] on link "2.5. uzdevums" at bounding box center [137, 167] width 134 height 18
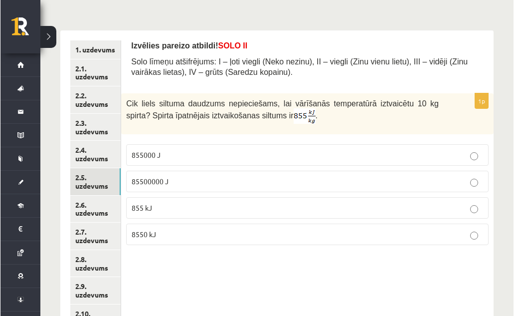
scroll to position [131, 0]
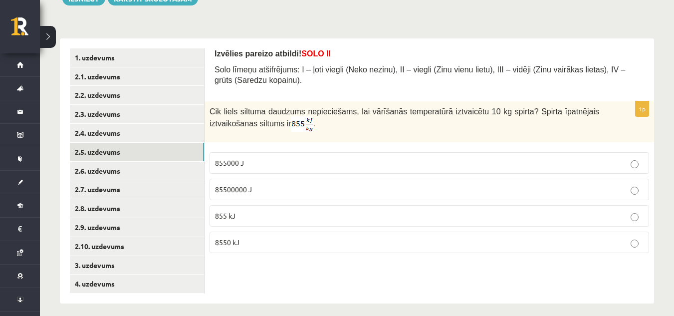
click at [412, 246] on p "8550 kJ" at bounding box center [429, 242] width 429 height 10
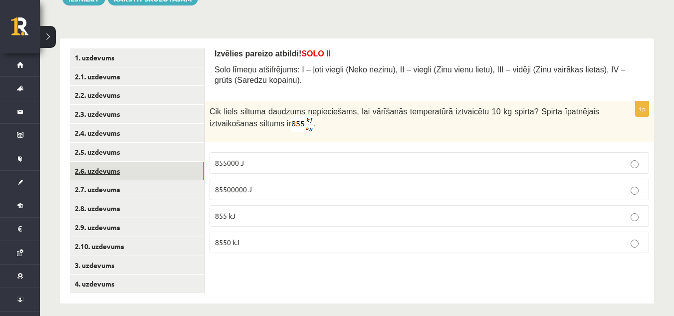
click at [120, 167] on link "2.6. uzdevums" at bounding box center [137, 171] width 134 height 18
click at [249, 218] on p "672" at bounding box center [429, 217] width 429 height 10
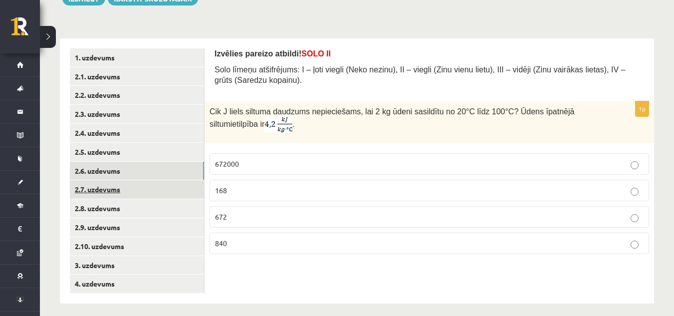
click at [160, 189] on link "2.7. uzdevums" at bounding box center [137, 189] width 134 height 18
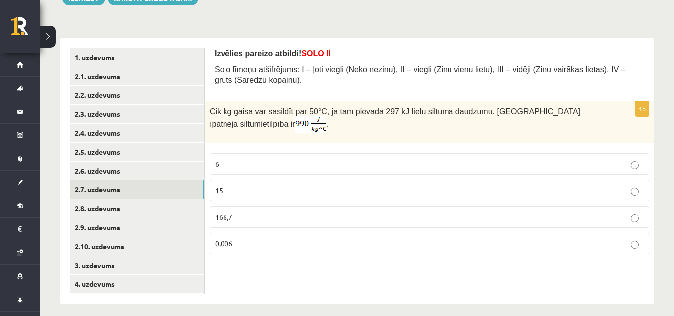
click at [312, 160] on p "6" at bounding box center [429, 164] width 429 height 10
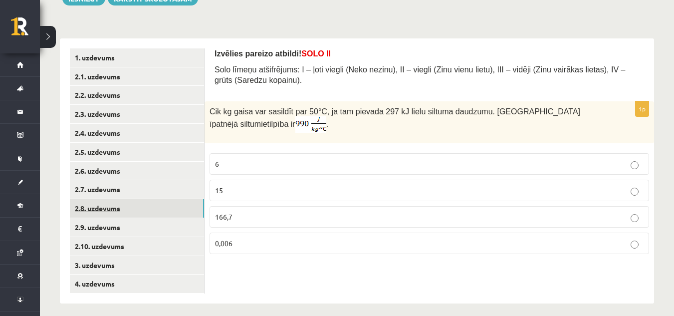
click at [154, 211] on link "2.8. uzdevums" at bounding box center [137, 208] width 134 height 18
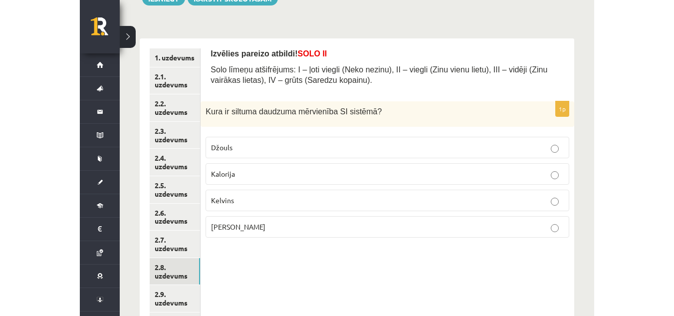
scroll to position [115, 0]
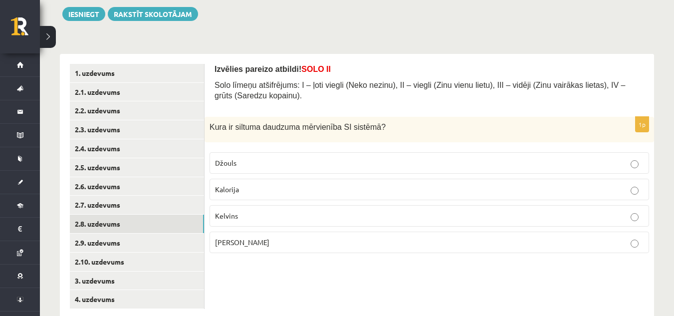
click at [538, 164] on p "Džouls" at bounding box center [429, 163] width 429 height 10
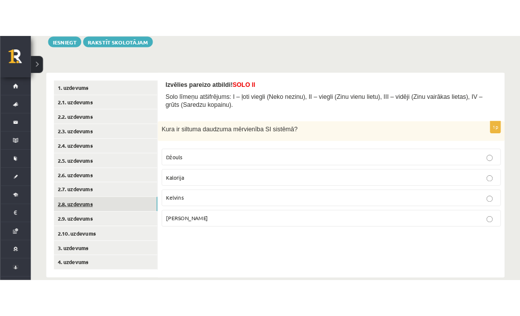
scroll to position [139, 0]
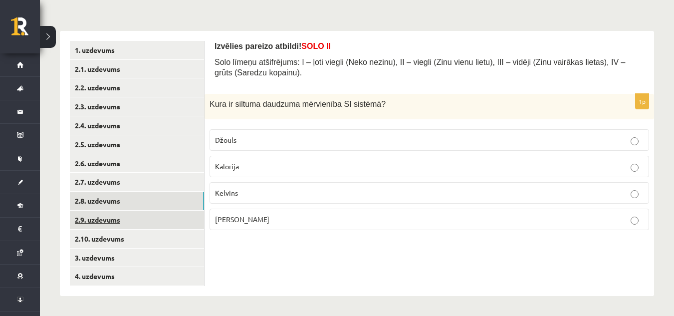
click at [120, 214] on link "2.9. uzdevums" at bounding box center [137, 220] width 134 height 18
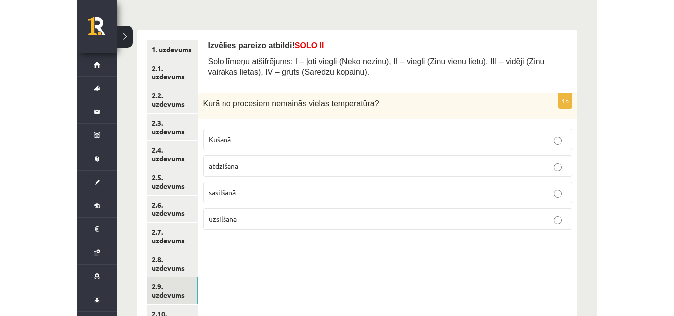
scroll to position [115, 0]
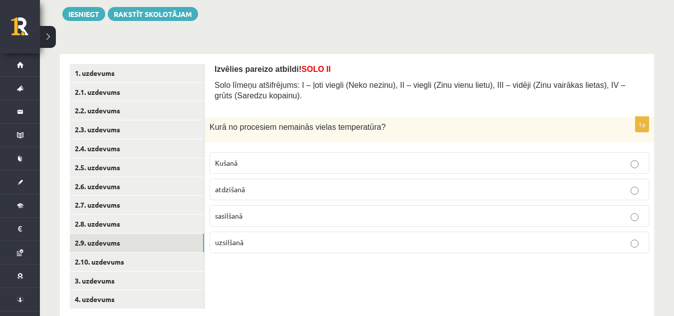
click at [266, 167] on p "Kušanā" at bounding box center [429, 163] width 429 height 10
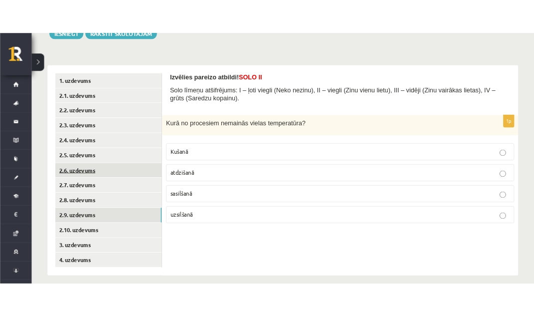
scroll to position [139, 0]
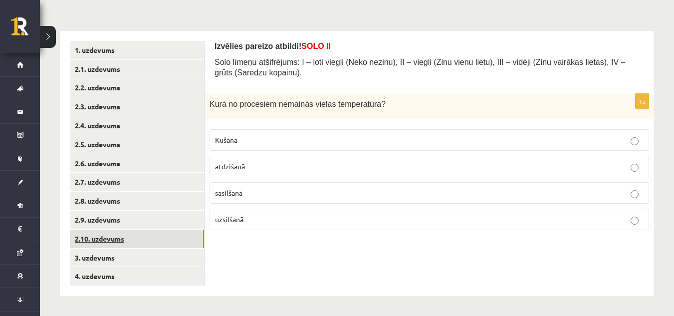
click at [123, 236] on link "2.10. uzdevums" at bounding box center [137, 239] width 134 height 18
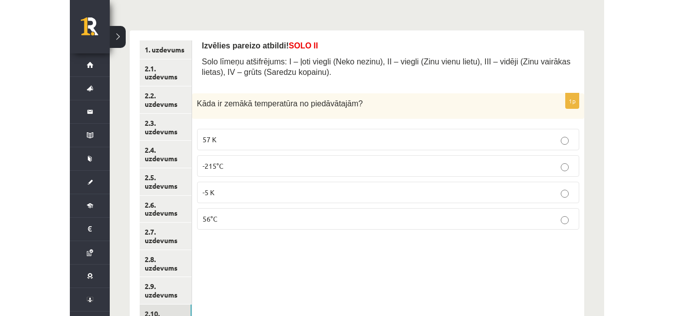
scroll to position [115, 0]
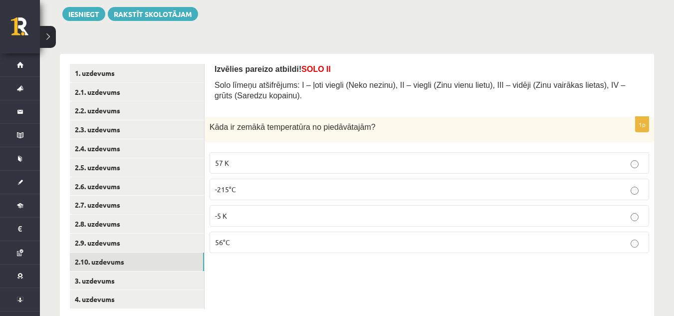
click at [325, 221] on p "-5 K" at bounding box center [429, 216] width 429 height 10
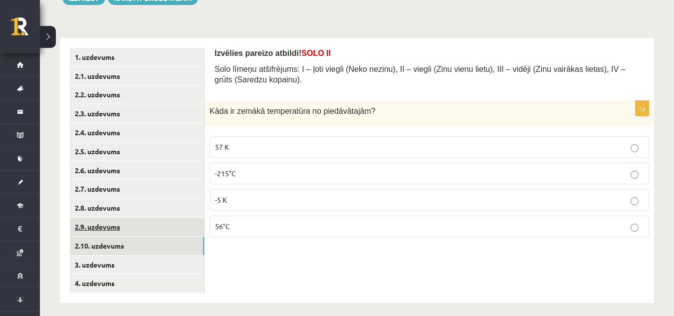
scroll to position [139, 0]
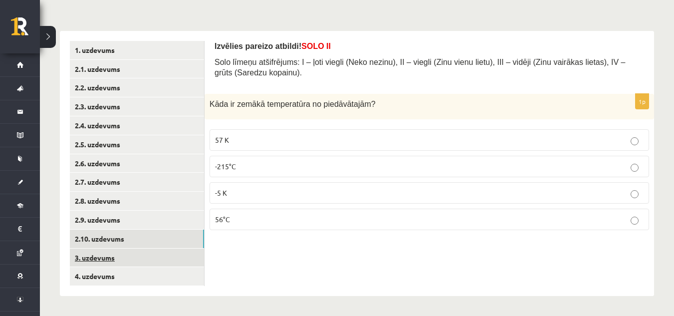
click at [116, 255] on link "3. uzdevums" at bounding box center [137, 257] width 134 height 18
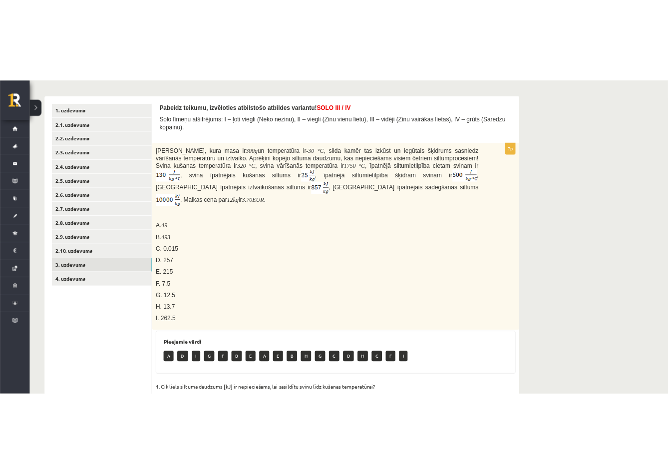
scroll to position [147, 0]
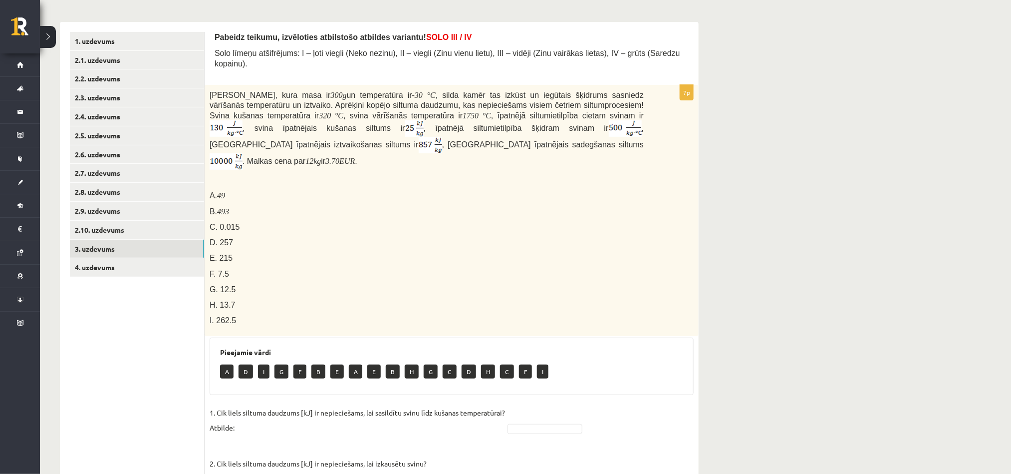
drag, startPoint x: 601, startPoint y: 2, endPoint x: 372, endPoint y: 265, distance: 348.7
click at [372, 284] on p "G. 12.5" at bounding box center [427, 289] width 434 height 10
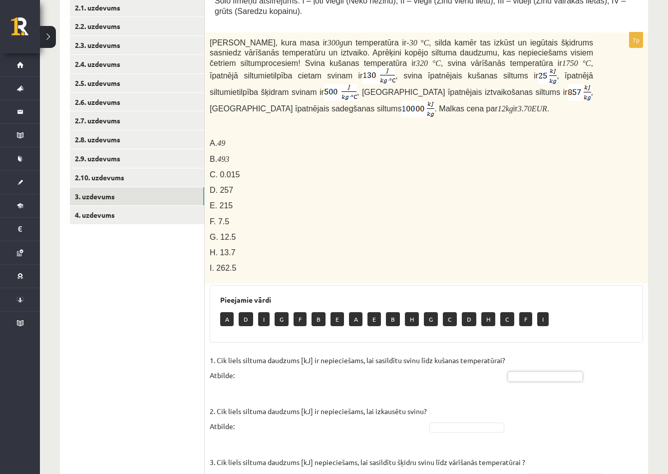
scroll to position [222, 0]
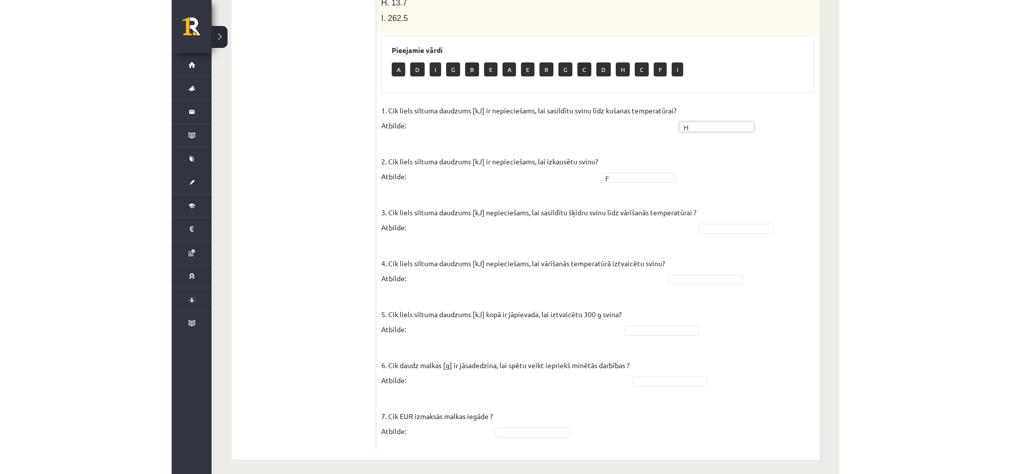
scroll to position [435, 0]
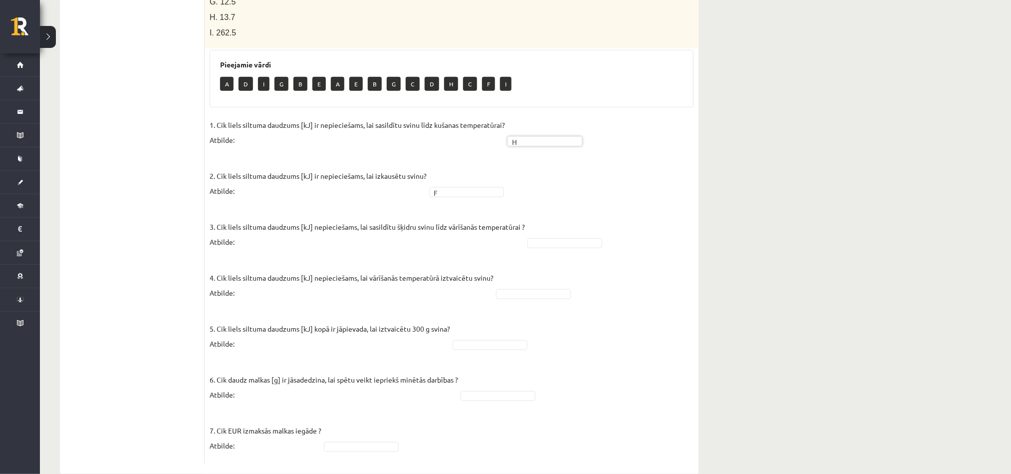
drag, startPoint x: 672, startPoint y: 210, endPoint x: 719, endPoint y: 105, distance: 114.8
click at [674, 105] on div "Fizika JK 9.b klase 1. [PERSON_NAME] (9.b JK klase) Parādīt punktu skalu Atzīme…" at bounding box center [525, 49] width 971 height 890
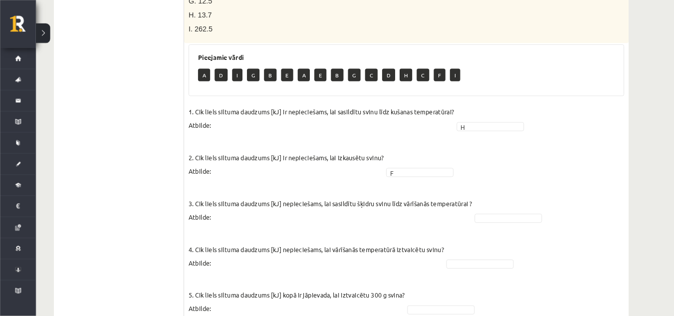
scroll to position [435, 0]
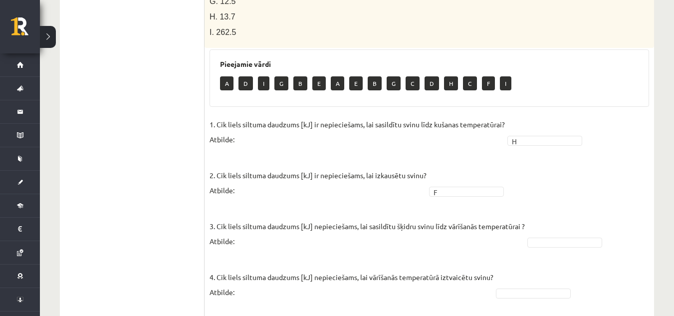
drag, startPoint x: 877, startPoint y: 3, endPoint x: 448, endPoint y: 131, distance: 447.7
click at [448, 131] on p "1. Cik liels siltuma daudzums [kJ] ir nepieciešams, lai sasildītu svinu līdz ku…" at bounding box center [357, 132] width 295 height 30
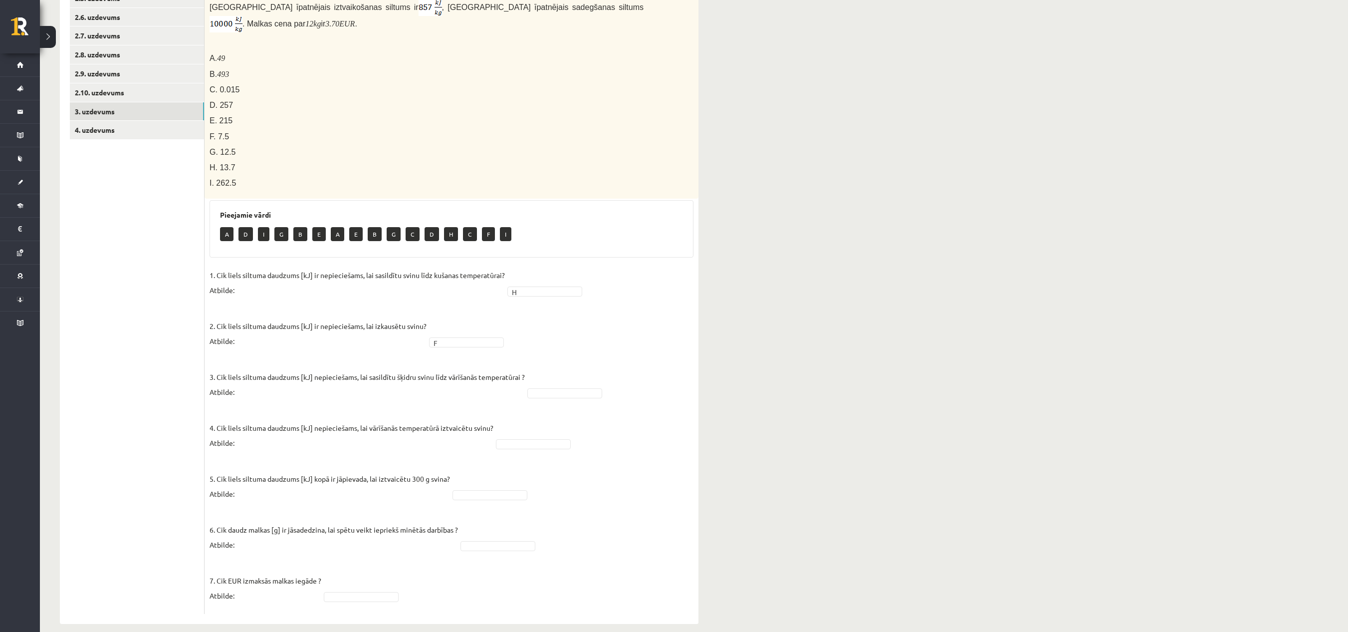
scroll to position [0, 0]
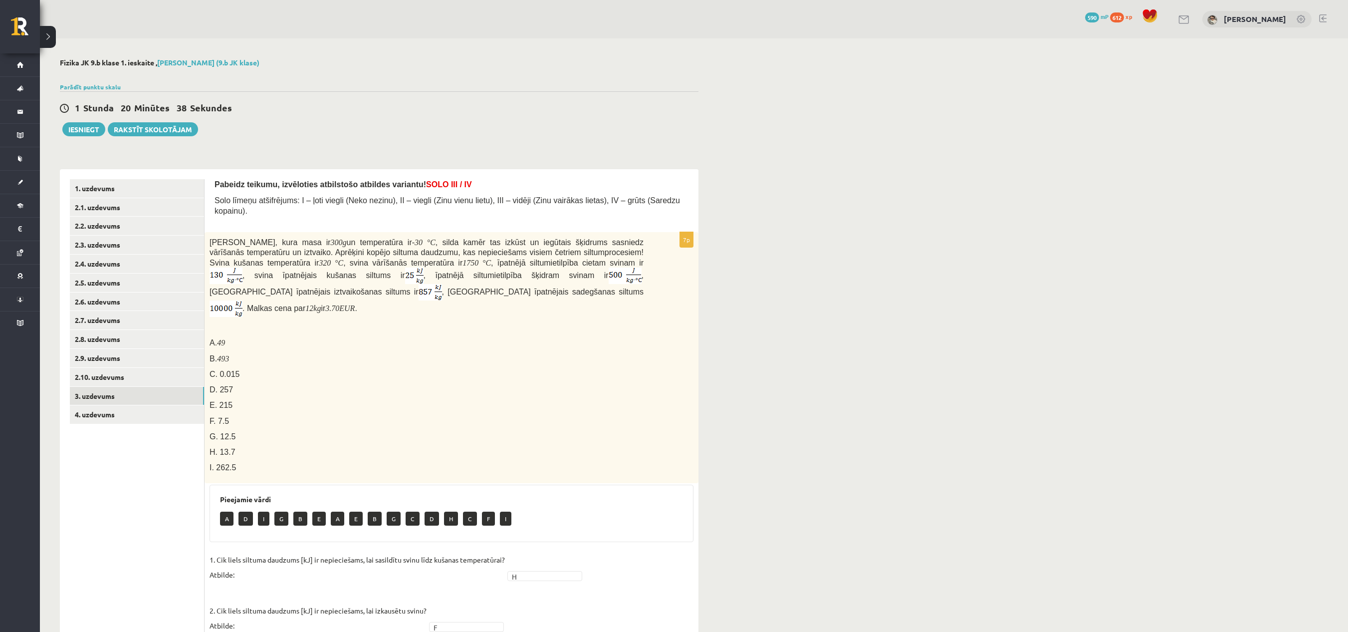
drag, startPoint x: 681, startPoint y: 0, endPoint x: 872, endPoint y: 350, distance: 399.0
click at [674, 315] on div "Fizika JK 9.b klase 1. [PERSON_NAME] (9.b JK klase) Parādīt punktu skalu Atzīme…" at bounding box center [694, 483] width 1308 height 890
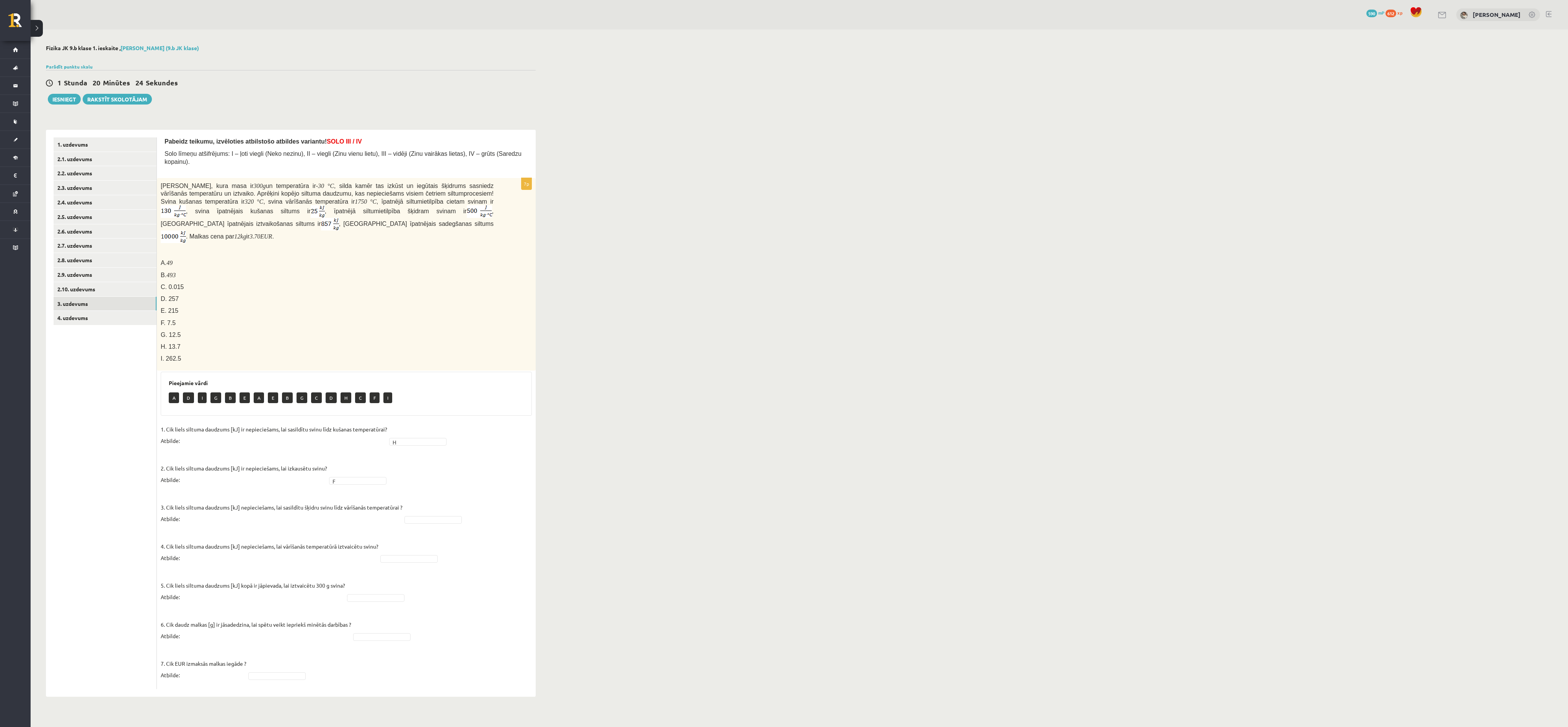
drag, startPoint x: 1021, startPoint y: 1, endPoint x: 1014, endPoint y: 153, distance: 152.2
click at [517, 153] on div "Fizika JK 9.b klase 1. [PERSON_NAME] (9.b JK klase) Parādīt punktu skalu Atzīme…" at bounding box center [799, 370] width 1537 height 683
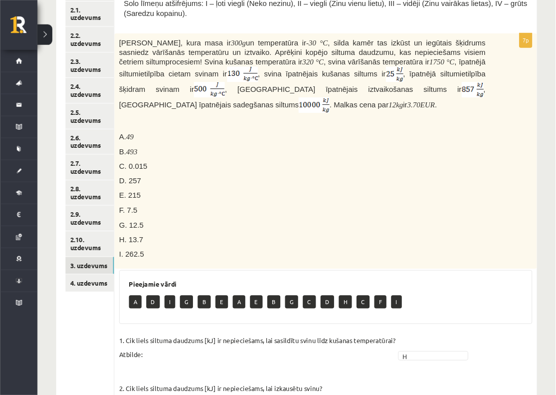
scroll to position [197, 0]
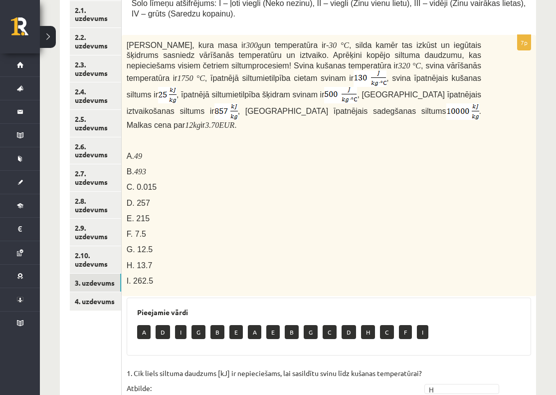
drag, startPoint x: 900, startPoint y: 85, endPoint x: 530, endPoint y: 243, distance: 402.4
click at [530, 243] on div "Svina klucīti, kura masa ir 300 g un temperatūra ir - 30 ° C , silda kamēr tas …" at bounding box center [329, 165] width 415 height 261
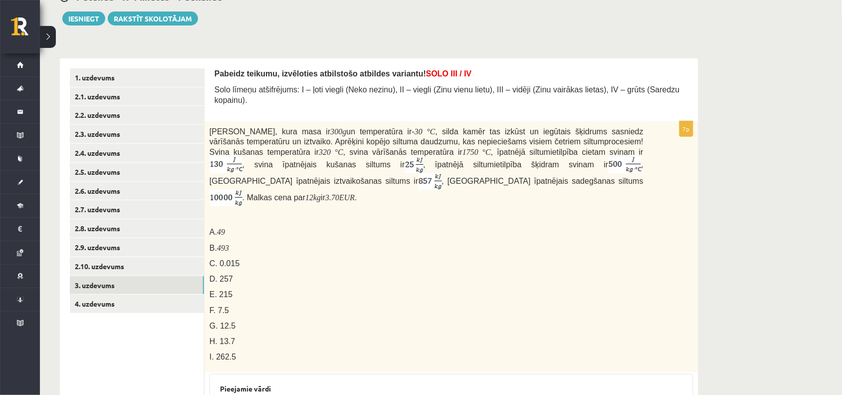
scroll to position [140, 0]
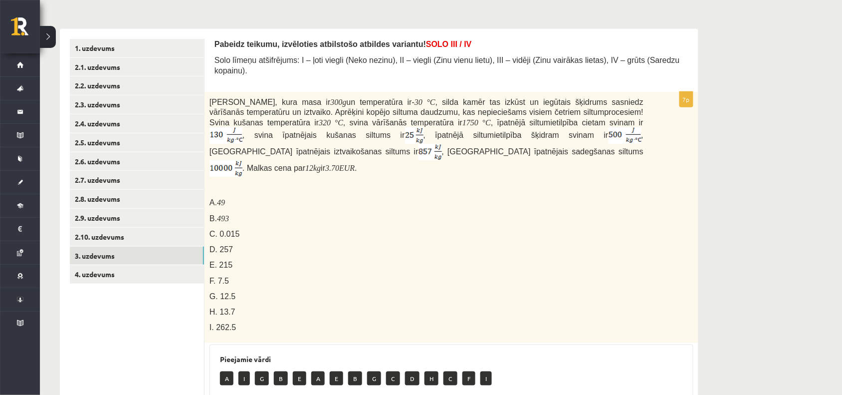
click at [674, 170] on div "Fizika JK 9.b klase 1. [PERSON_NAME] (9.b JK klase) Parādīt punktu skalu Atzīme…" at bounding box center [441, 343] width 802 height 890
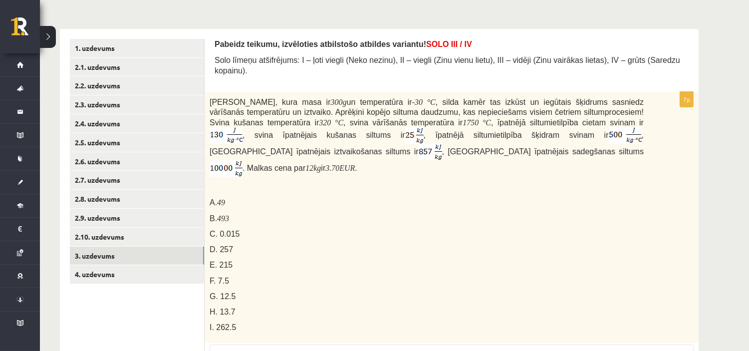
drag, startPoint x: 819, startPoint y: 2, endPoint x: 270, endPoint y: 203, distance: 584.2
click at [270, 203] on div "Svina klucīti, kura masa ir 300 g un temperatūra ir - 30 ° C , silda kamēr tas …" at bounding box center [452, 217] width 494 height 251
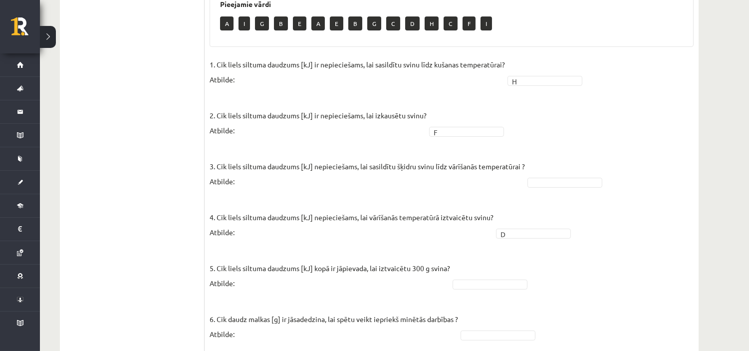
scroll to position [447, 0]
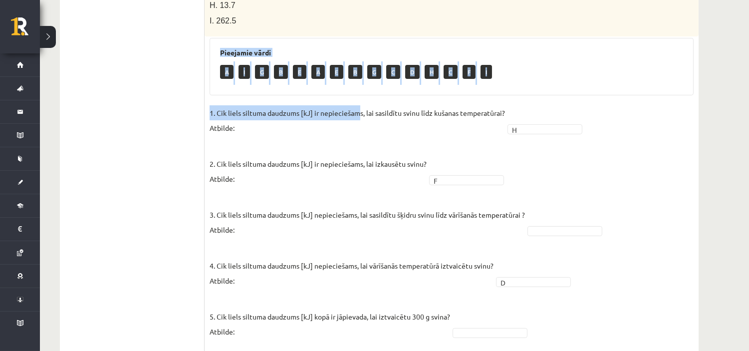
drag, startPoint x: 212, startPoint y: 25, endPoint x: 359, endPoint y: 96, distance: 164.0
click at [359, 96] on div "7p Svina klucīti, kura masa ir 300 g un temperatūra ir - 30 ° C , silda kamēr t…" at bounding box center [452, 118] width 494 height 667
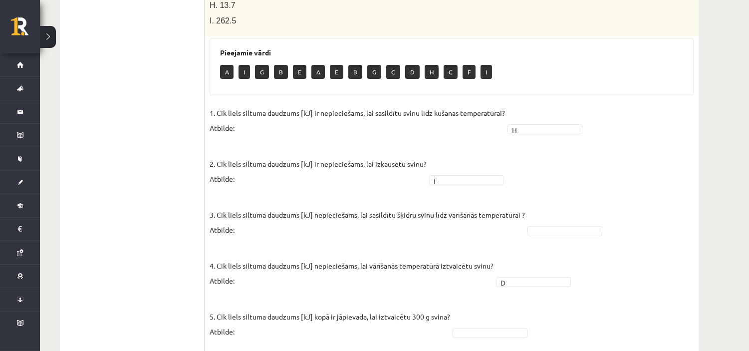
click at [152, 72] on ul "1. uzdevums 2.1. uzdevums 2.2. uzdevums 2.3. uzdevums 2.4. uzdevums 2.5. uzdevu…" at bounding box center [137, 93] width 135 height 720
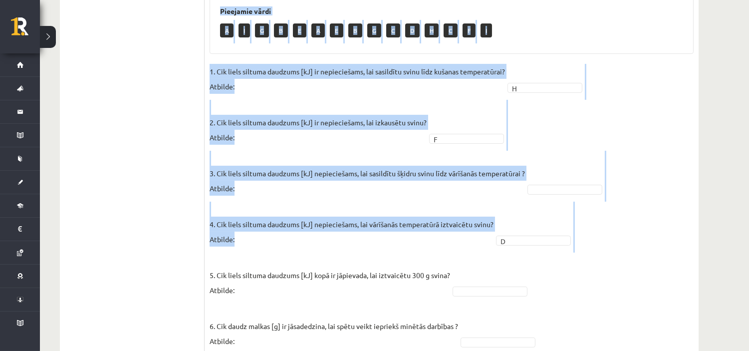
scroll to position [557, 0]
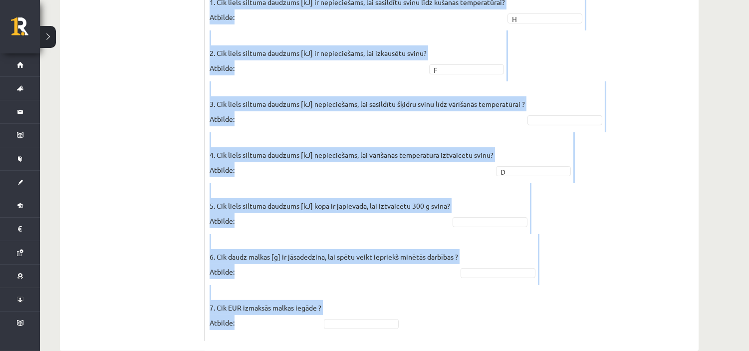
drag, startPoint x: 215, startPoint y: 25, endPoint x: 470, endPoint y: 295, distance: 371.3
click at [470, 295] on div "7p Svina klucīti, kura masa ir 300 g un temperatūra ir - 30 ° C , silda kamēr t…" at bounding box center [452, 8] width 494 height 667
copy div "Loremipsu dolor S A C A E S D E T I U L E D M 9. Ali enima minimve quisnost [eX…"
click at [579, 218] on fieldset "1. Cik liels siltuma daudzums [kJ] ir nepieciešams, lai sasildītu svinu līdz ku…" at bounding box center [452, 165] width 484 height 341
click at [581, 235] on fieldset "1. Cik liels siltuma daudzums [kJ] ir nepieciešams, lai sasildītu svinu līdz ku…" at bounding box center [452, 165] width 484 height 341
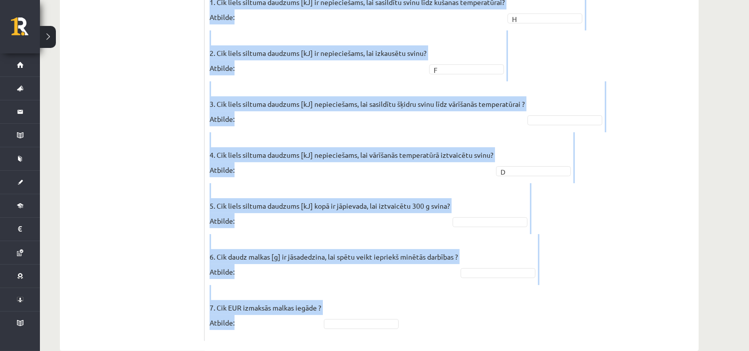
click at [582, 235] on fieldset "1. Cik liels siltuma daudzums [kJ] ir nepieciešams, lai sasildītu svinu līdz ku…" at bounding box center [452, 165] width 484 height 341
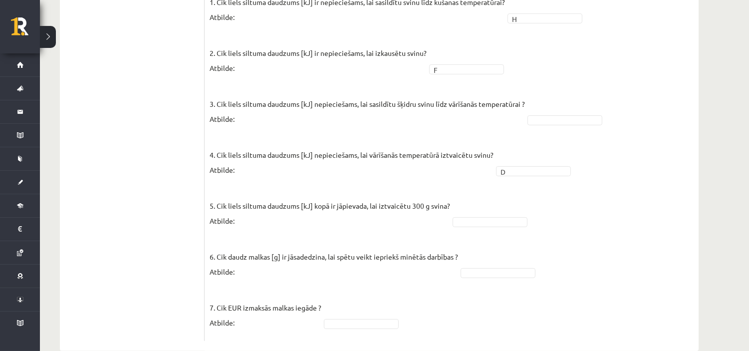
click at [335, 295] on fieldset "1. Cik liels siltuma daudzums [kJ] ir nepieciešams, lai sasildītu svinu līdz ku…" at bounding box center [452, 165] width 484 height 341
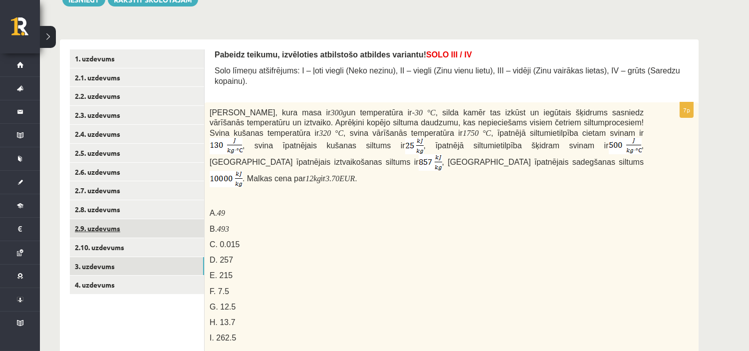
scroll to position [114, 0]
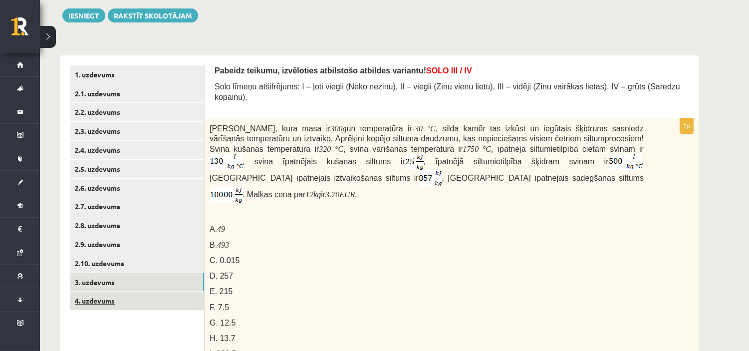
click at [111, 303] on link "4. uzdevums" at bounding box center [137, 300] width 134 height 18
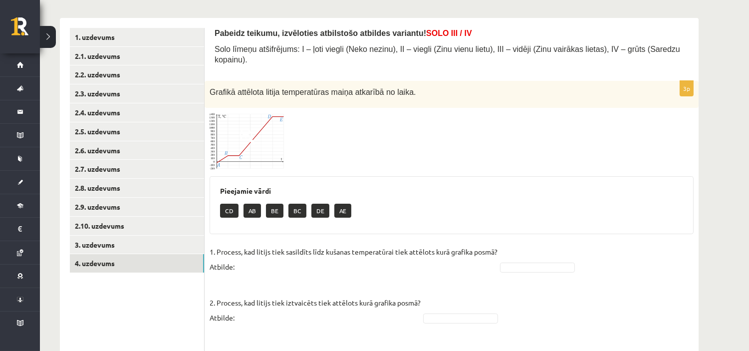
scroll to position [96, 0]
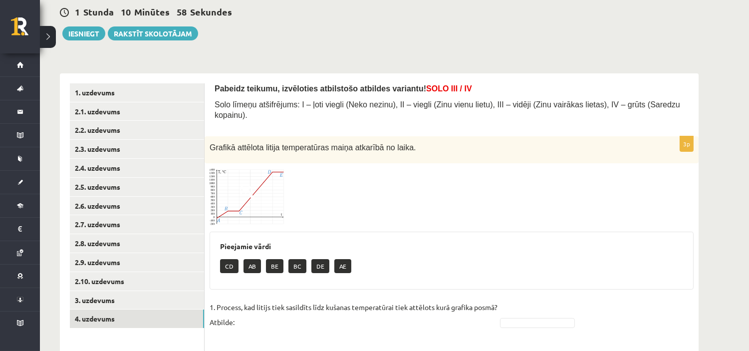
drag, startPoint x: 271, startPoint y: 179, endPoint x: 256, endPoint y: 173, distance: 15.9
click at [256, 173] on img at bounding box center [247, 196] width 75 height 57
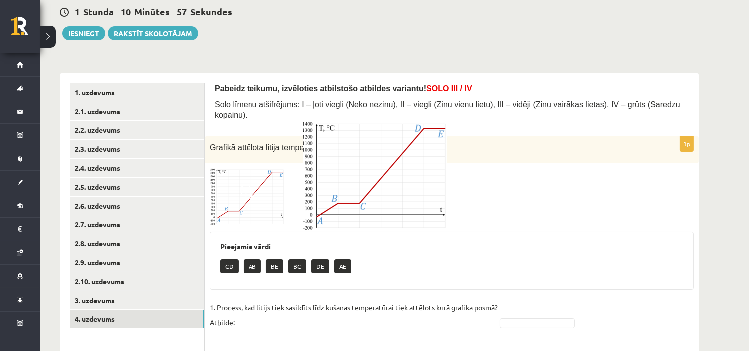
click at [535, 172] on div at bounding box center [374, 175] width 749 height 351
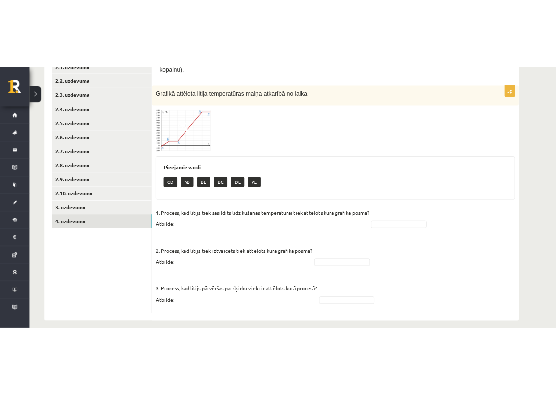
scroll to position [163, 0]
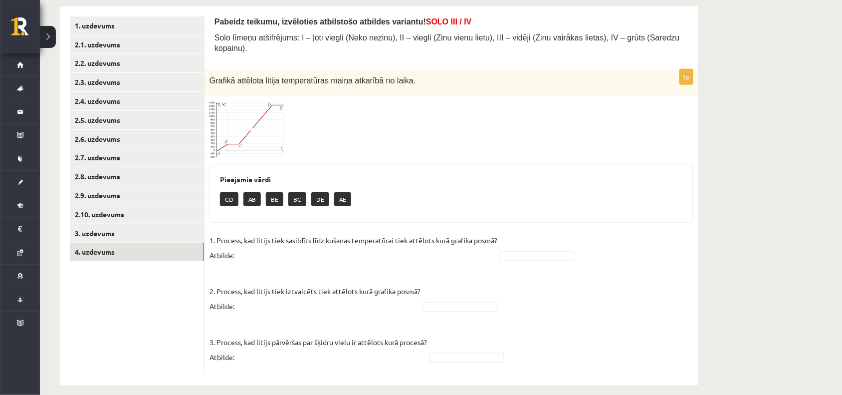
drag, startPoint x: 756, startPoint y: 1, endPoint x: 477, endPoint y: 185, distance: 334.8
click at [477, 189] on div "CD AB BE BC DE AE" at bounding box center [451, 200] width 463 height 23
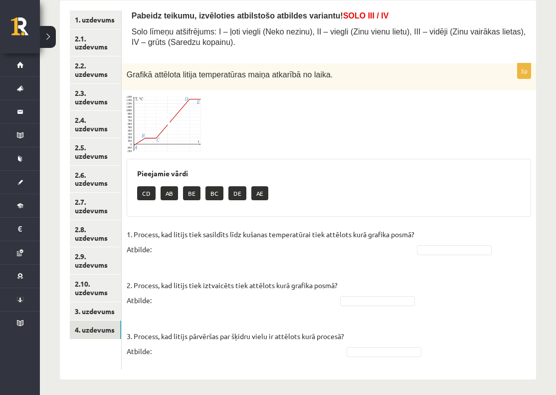
scroll to position [173, 0]
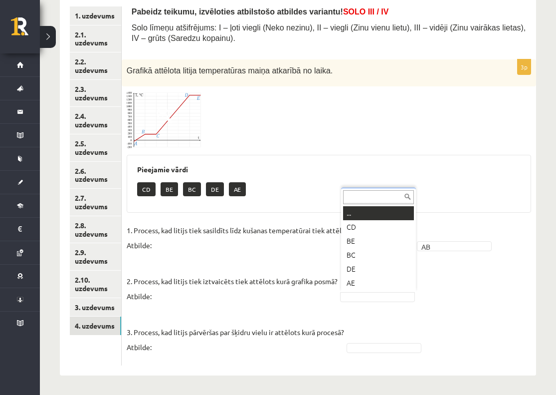
drag, startPoint x: 370, startPoint y: 297, endPoint x: 367, endPoint y: 286, distance: 11.4
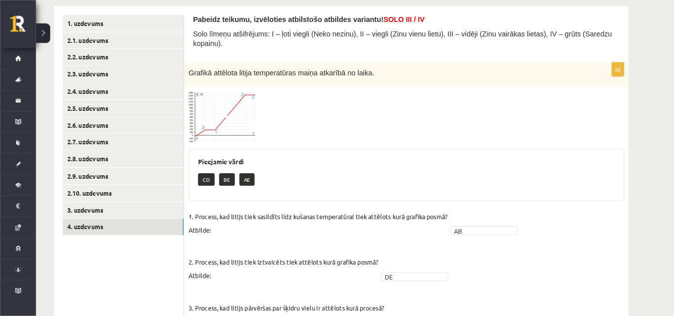
scroll to position [163, 0]
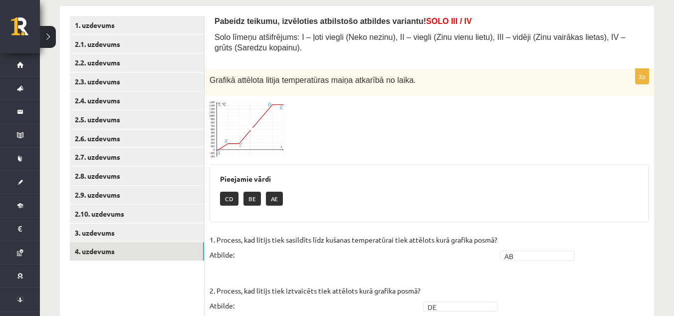
drag, startPoint x: 687, startPoint y: 0, endPoint x: 408, endPoint y: 150, distance: 316.3
click at [406, 150] on div at bounding box center [430, 129] width 440 height 57
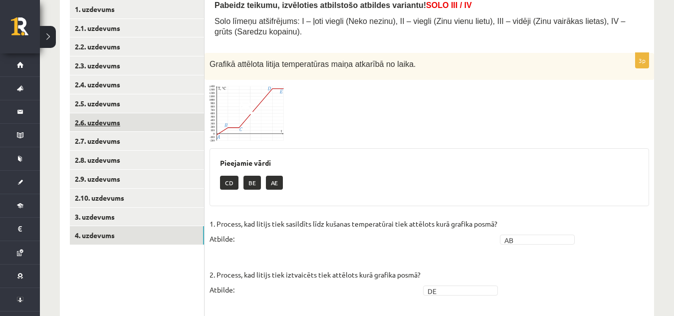
scroll to position [103, 0]
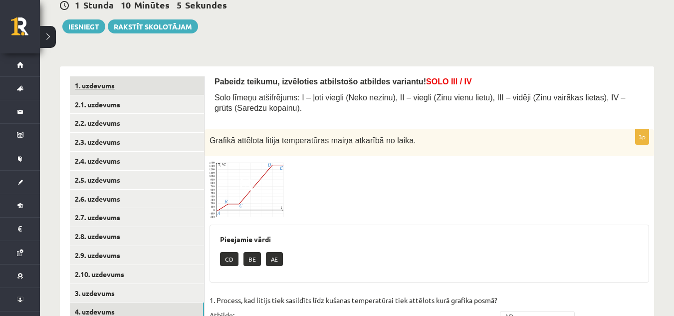
click at [165, 89] on link "1. uzdevums" at bounding box center [137, 85] width 134 height 18
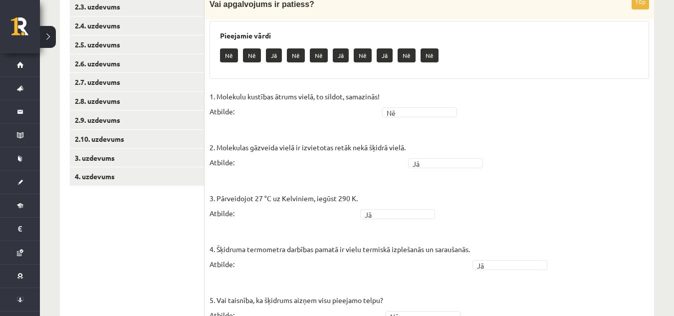
scroll to position [116, 0]
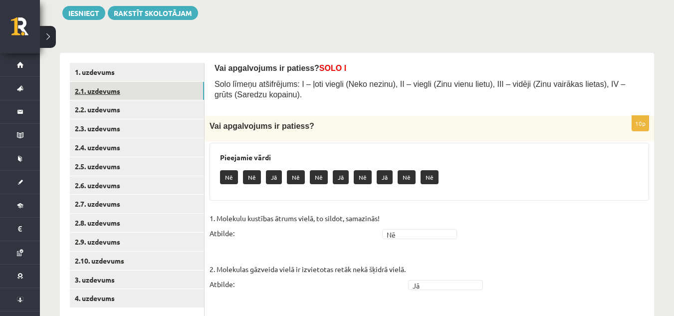
click at [151, 87] on link "2.1. uzdevums" at bounding box center [137, 91] width 134 height 18
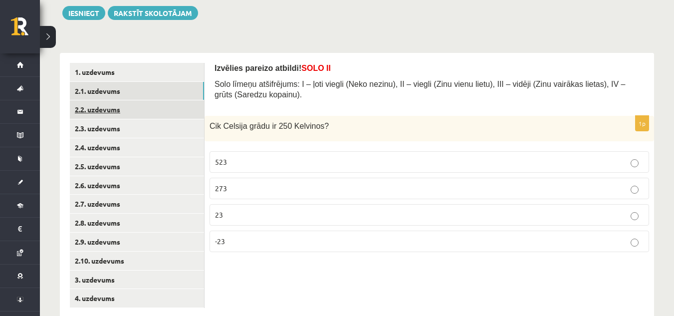
click at [163, 104] on link "2.2. uzdevums" at bounding box center [137, 109] width 134 height 18
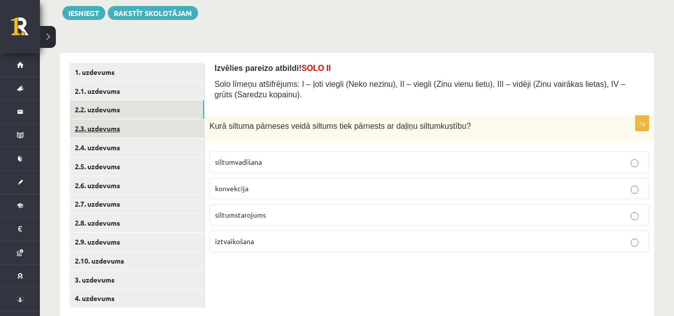
click at [163, 126] on link "2.3. uzdevums" at bounding box center [137, 128] width 134 height 18
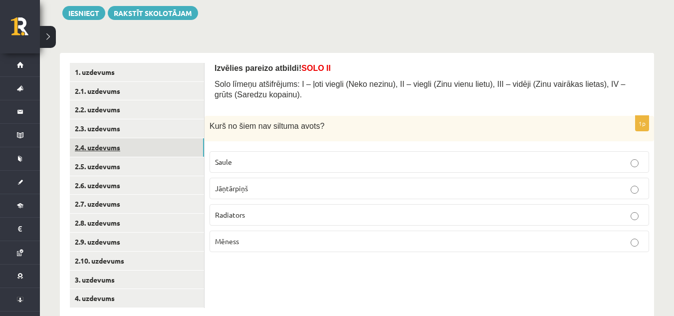
click at [168, 153] on link "2.4. uzdevums" at bounding box center [137, 147] width 134 height 18
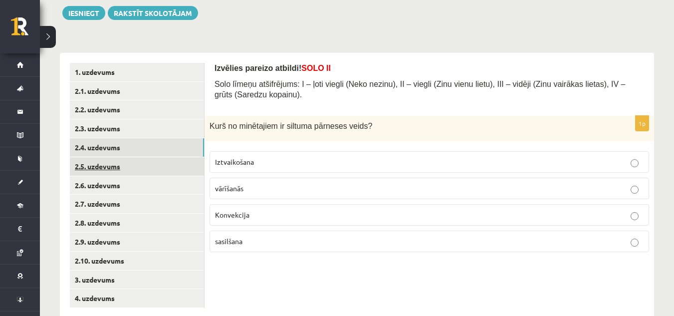
click at [170, 168] on link "2.5. uzdevums" at bounding box center [137, 166] width 134 height 18
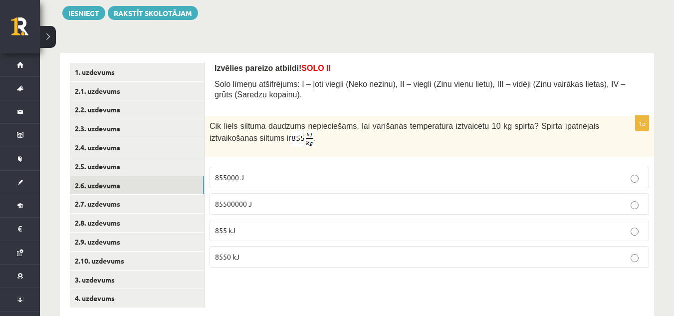
click at [159, 184] on link "2.6. uzdevums" at bounding box center [137, 185] width 134 height 18
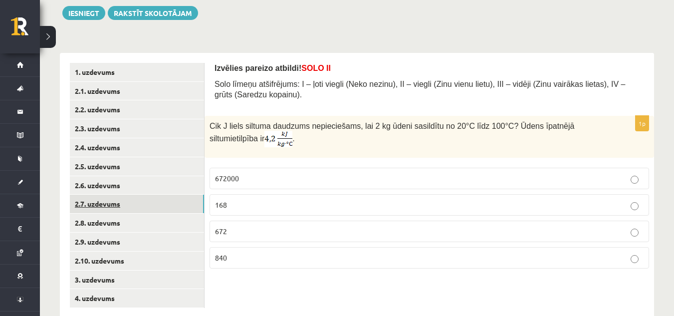
click at [153, 198] on link "2.7. uzdevums" at bounding box center [137, 204] width 134 height 18
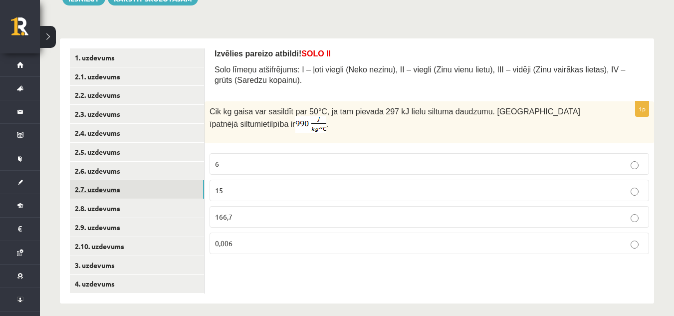
scroll to position [139, 0]
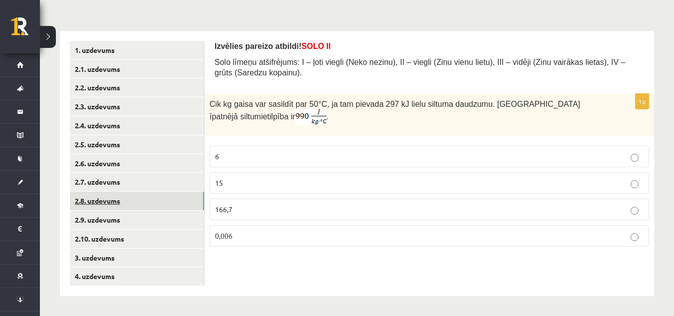
click at [151, 197] on link "2.8. uzdevums" at bounding box center [137, 201] width 134 height 18
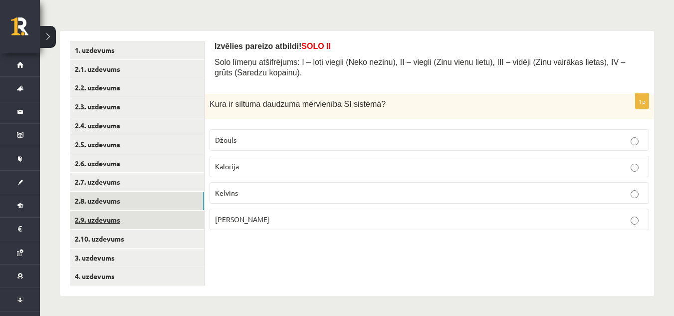
click at [134, 218] on link "2.9. uzdevums" at bounding box center [137, 220] width 134 height 18
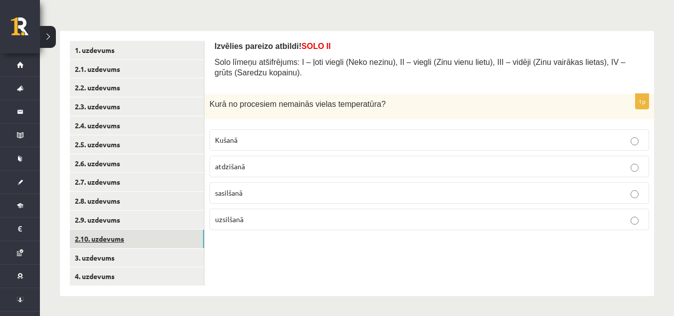
click at [136, 232] on link "2.10. uzdevums" at bounding box center [137, 239] width 134 height 18
click at [125, 248] on link "3. uzdevums" at bounding box center [137, 257] width 134 height 18
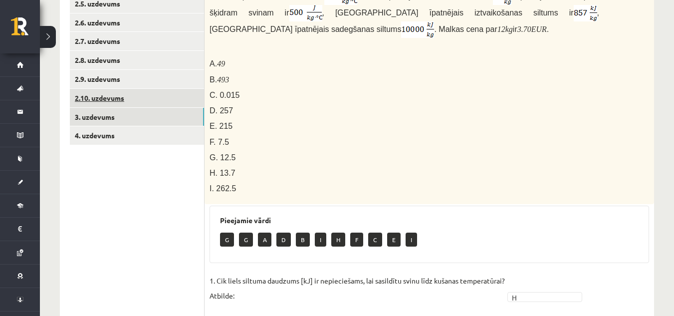
scroll to position [198, 0]
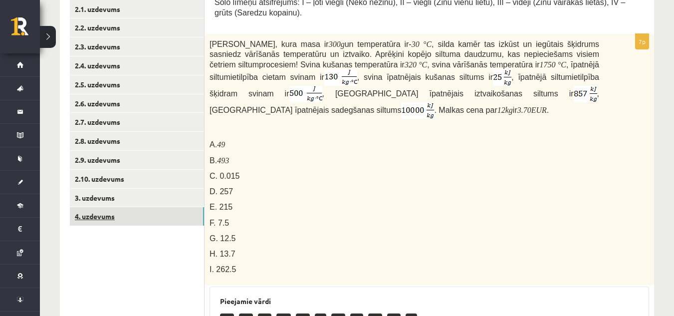
click at [138, 212] on link "4. uzdevums" at bounding box center [137, 216] width 134 height 18
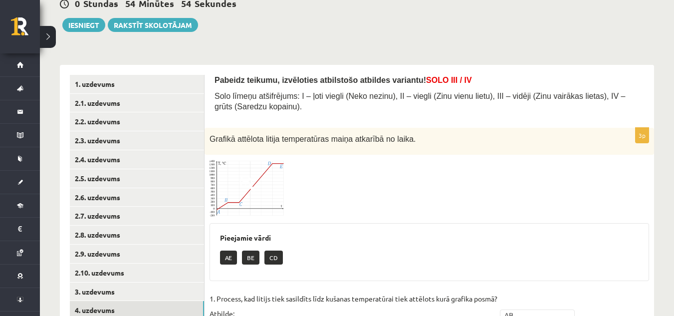
scroll to position [54, 0]
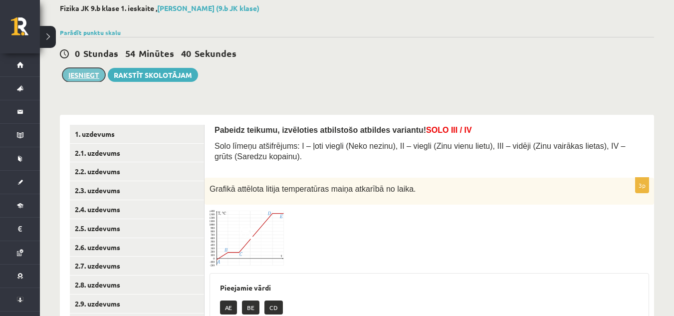
click at [92, 79] on button "Iesniegt" at bounding box center [83, 75] width 43 height 14
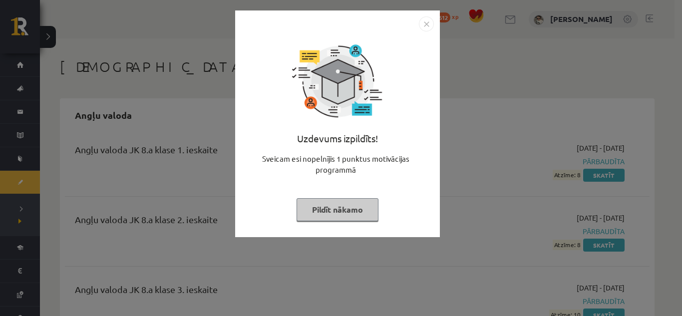
click at [323, 193] on div "Uzdevums izpildīts! Sveicam esi nopelnījis 1 punktus motivācijas programmā Pild…" at bounding box center [337, 131] width 193 height 200
click at [328, 206] on button "Pildīt nākamo" at bounding box center [337, 209] width 82 height 23
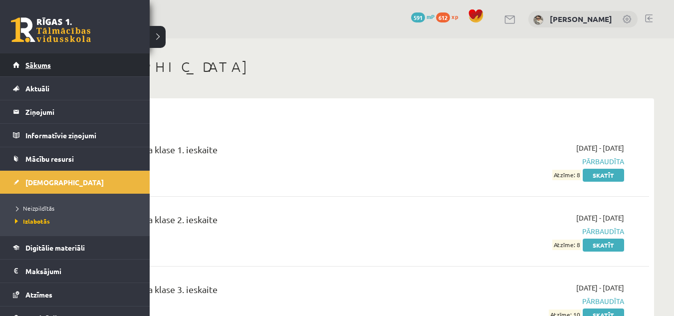
click at [23, 61] on link "Sākums" at bounding box center [75, 64] width 124 height 23
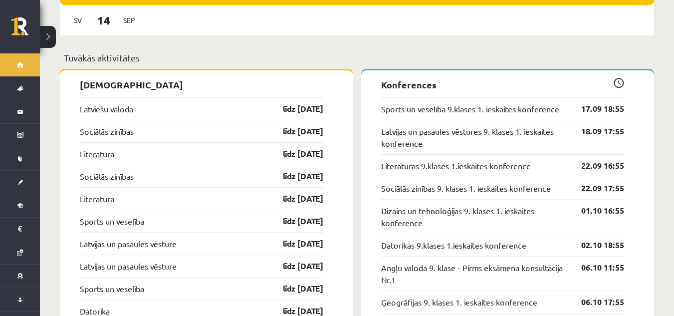
scroll to position [948, 0]
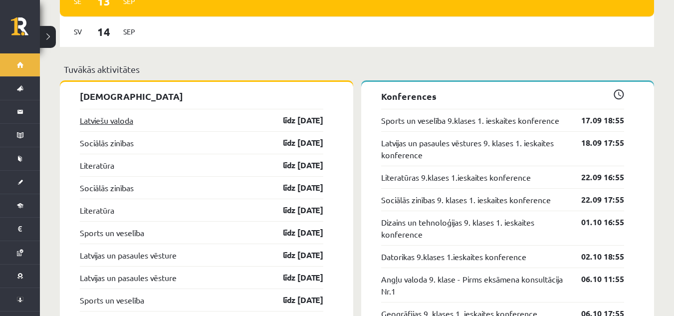
click at [129, 114] on link "Latviešu valoda" at bounding box center [106, 120] width 53 height 12
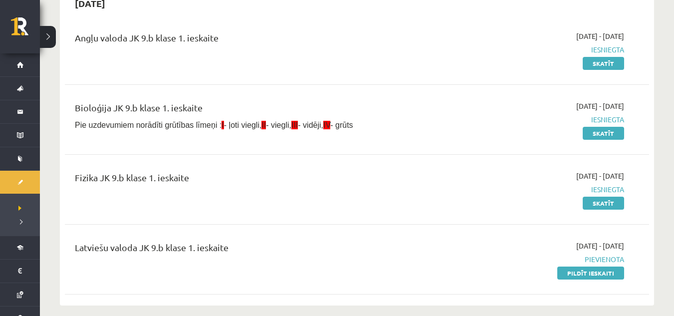
scroll to position [96, 0]
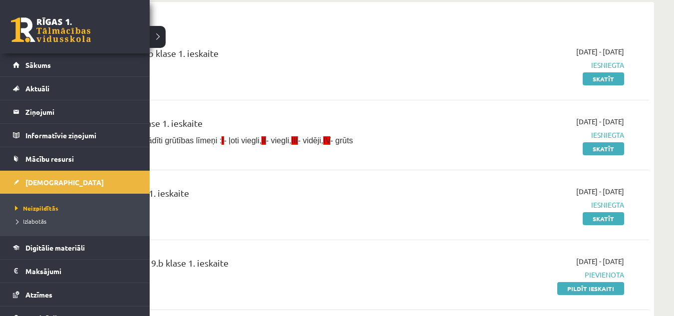
click at [22, 18] on link at bounding box center [51, 29] width 80 height 25
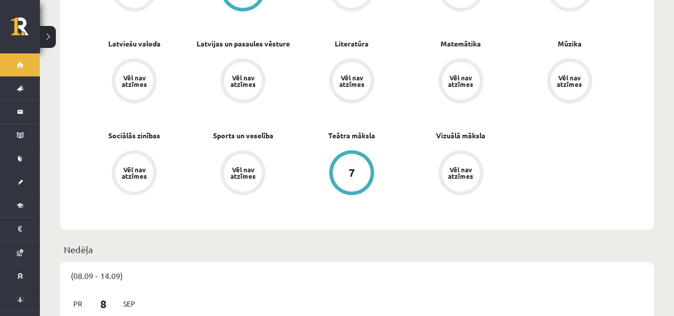
scroll to position [499, 0]
